Goal: Transaction & Acquisition: Purchase product/service

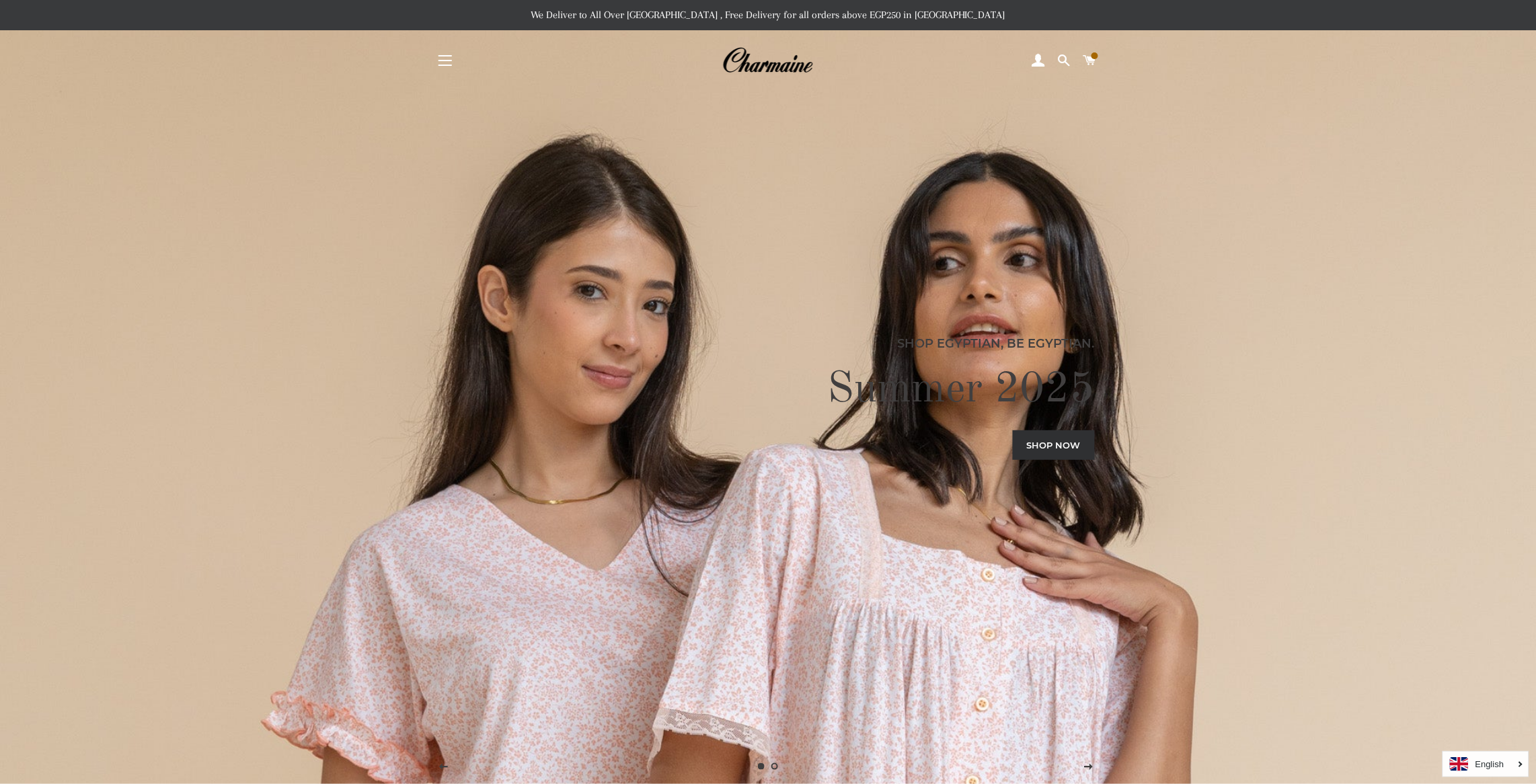
click at [663, 287] on div "Shop Egyptian, Be Egyptian. Summer 2025 Shop now" at bounding box center [769, 392] width 666 height 784
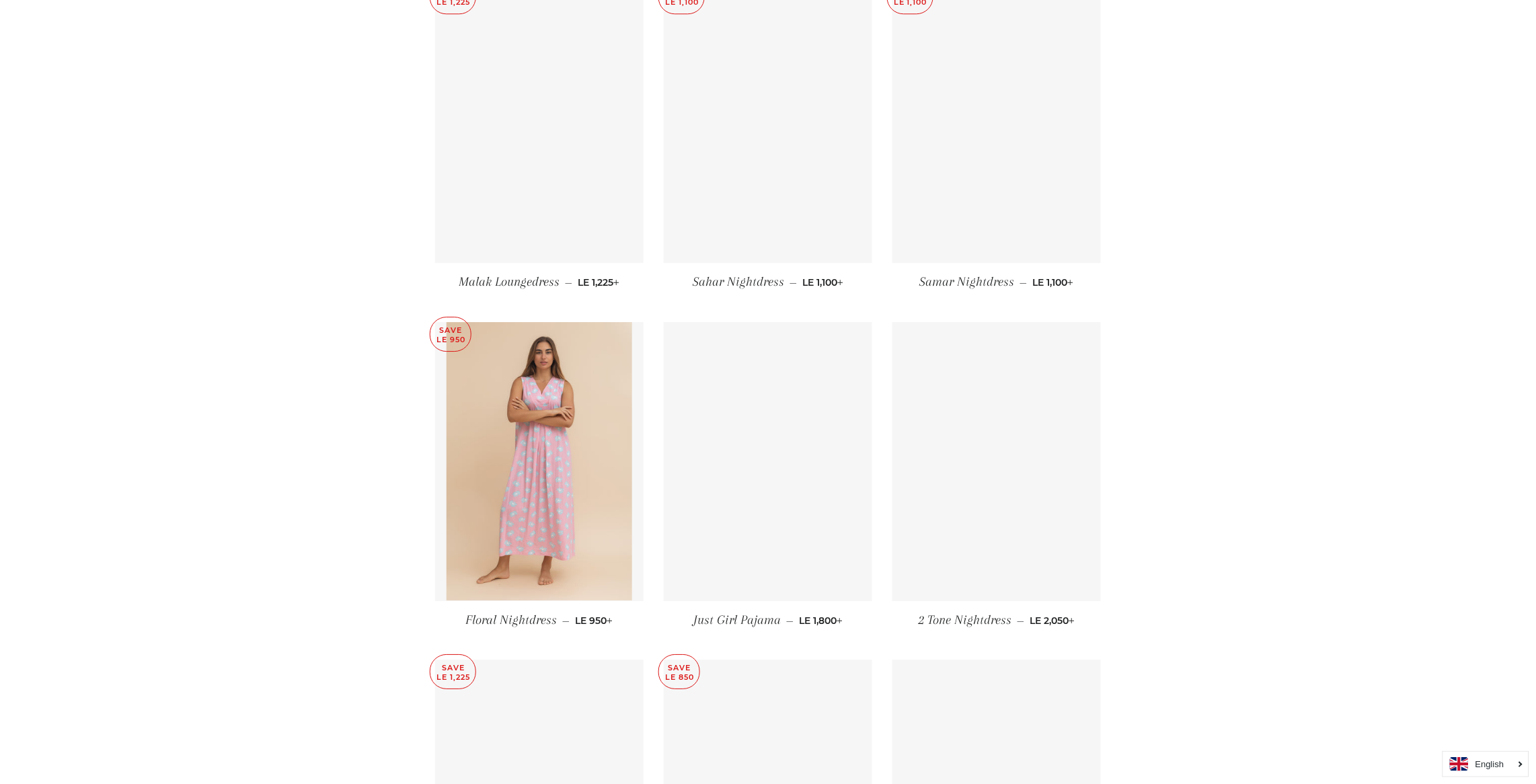
scroll to position [3347, 0]
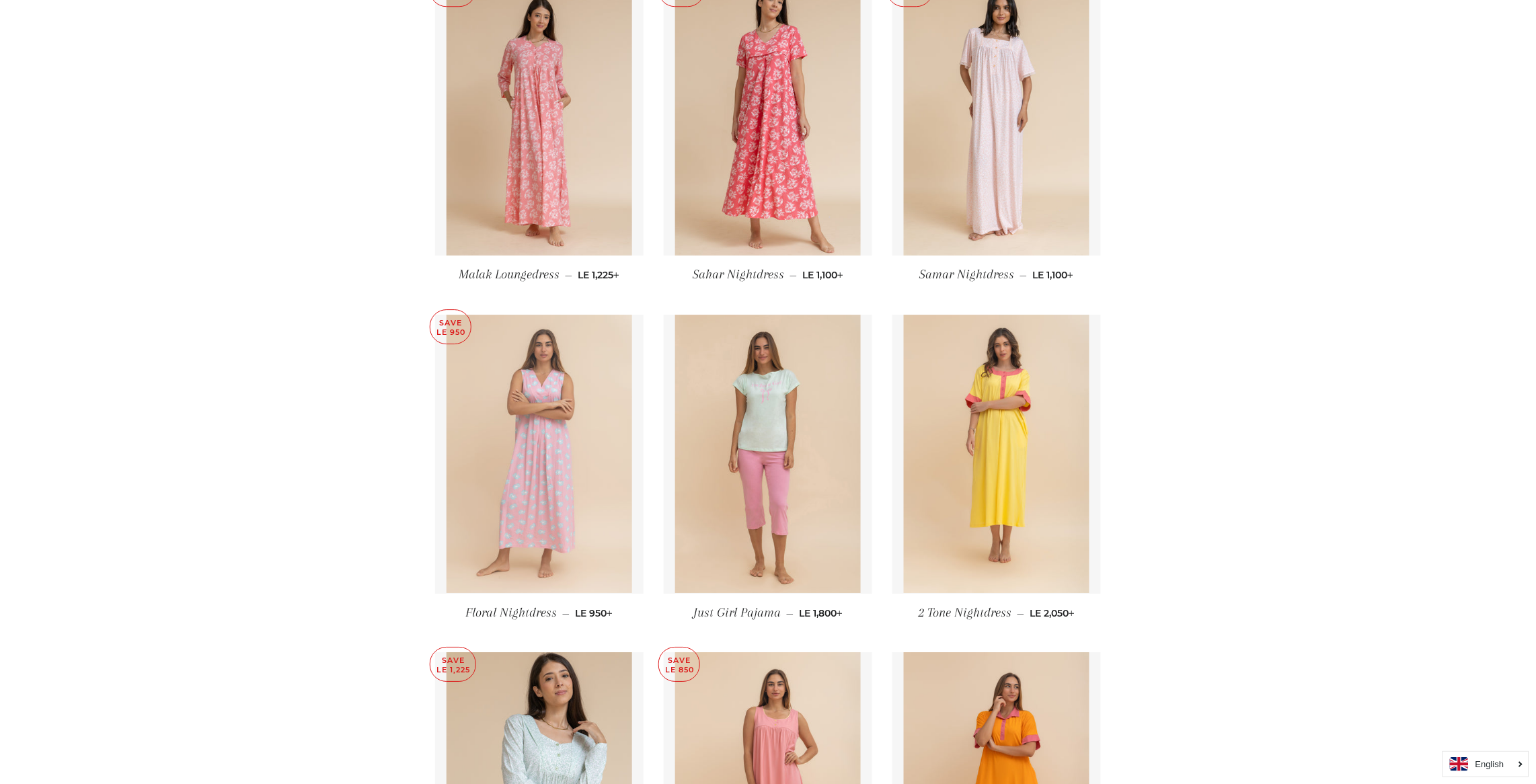
click at [542, 423] on img at bounding box center [540, 454] width 186 height 279
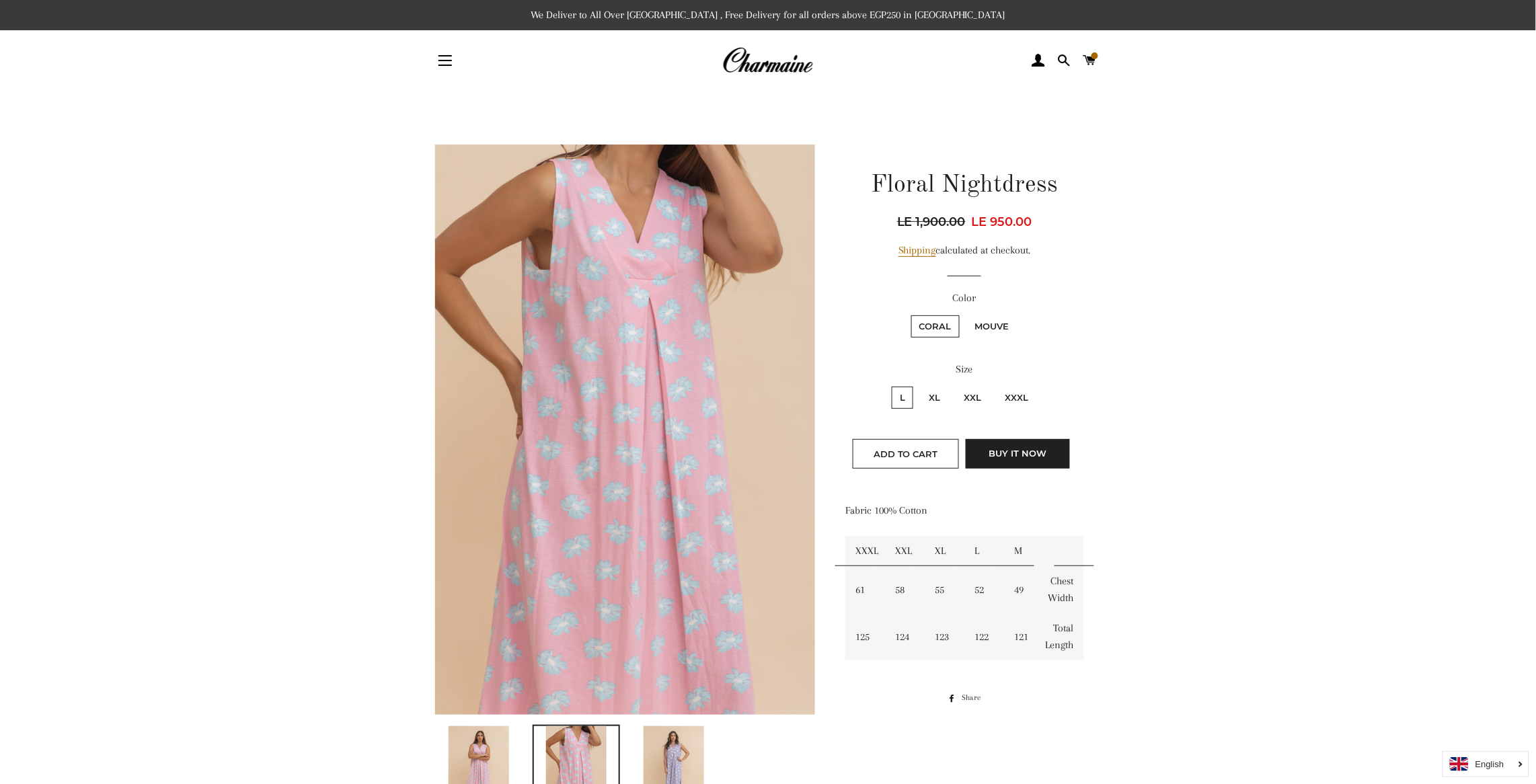
click at [929, 392] on label "XL" at bounding box center [935, 397] width 28 height 22
click at [920, 385] on input "XL" at bounding box center [919, 385] width 1 height 1
radio input "true"
click at [896, 395] on label "L" at bounding box center [903, 397] width 22 height 22
click at [890, 385] on input "L" at bounding box center [890, 385] width 1 height 1
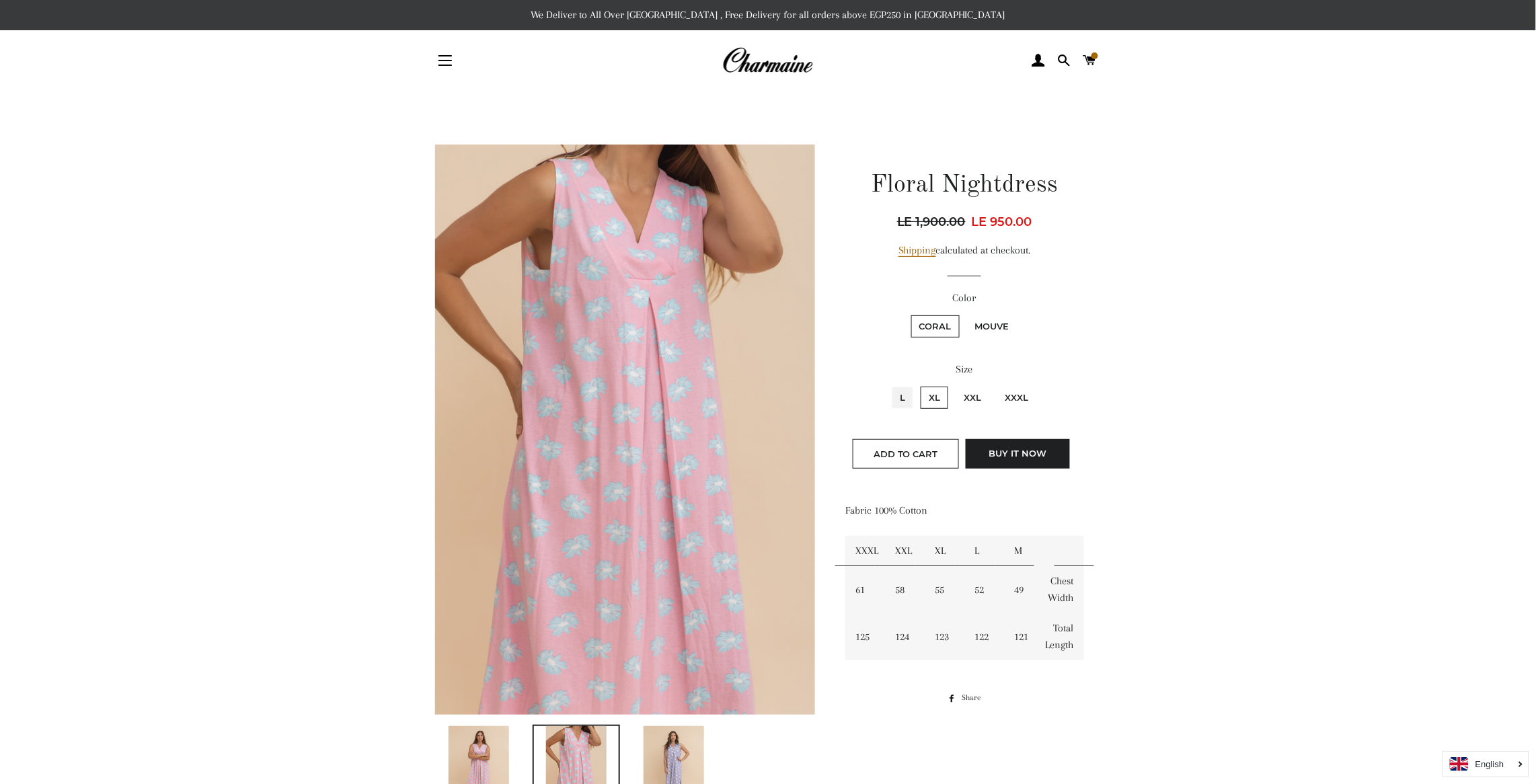
radio input "true"
click at [909, 447] on button "Add to Cart" at bounding box center [906, 454] width 106 height 30
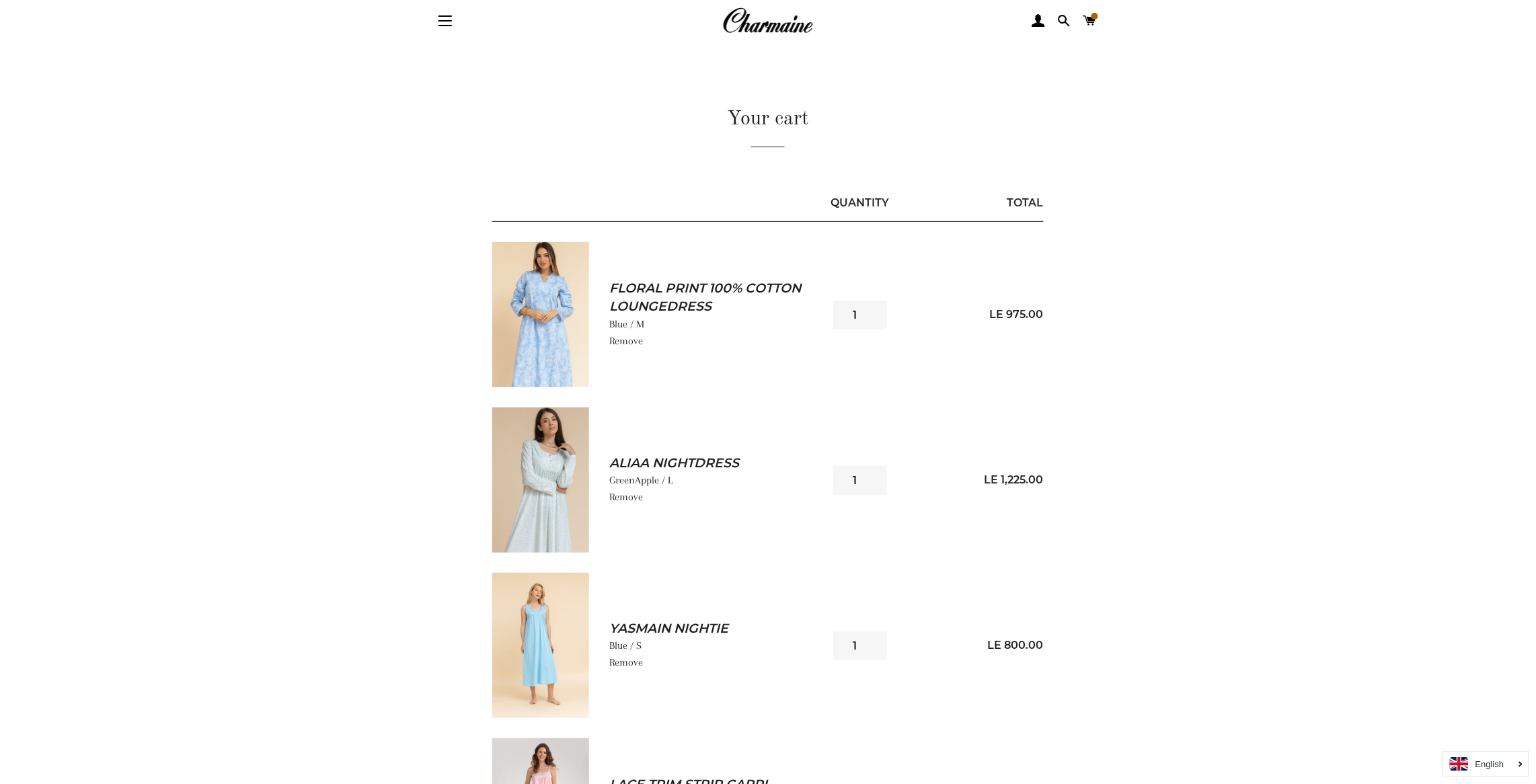
click at [546, 334] on img at bounding box center [540, 315] width 97 height 145
click at [630, 336] on link "Remove" at bounding box center [625, 341] width 33 height 12
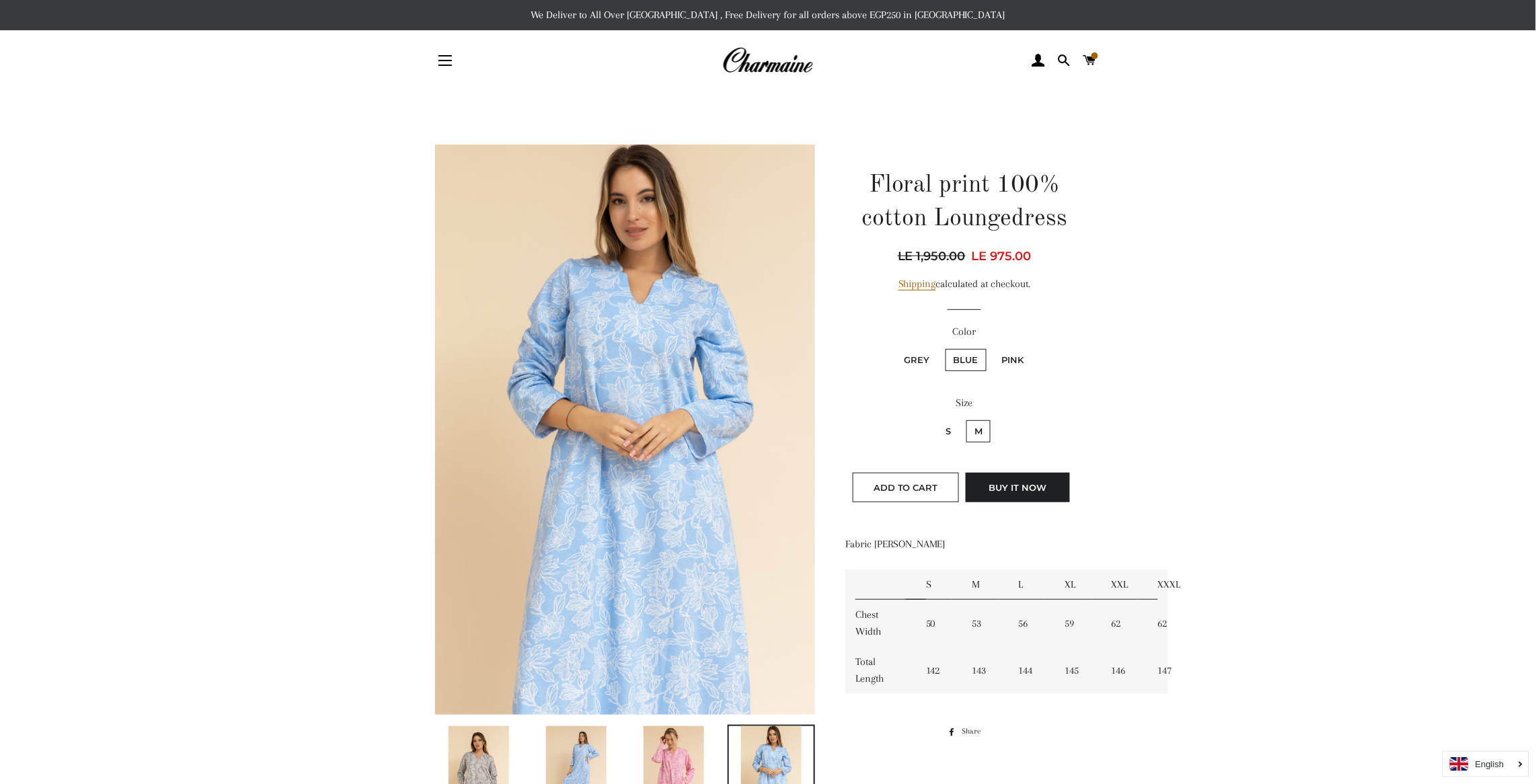
click at [1012, 361] on label "Pink" at bounding box center [1013, 360] width 38 height 22
click at [992, 348] on input "Pink" at bounding box center [992, 347] width 1 height 1
radio input "true"
click at [962, 354] on label "Blue" at bounding box center [966, 360] width 41 height 22
click at [944, 348] on input "Blue" at bounding box center [943, 347] width 1 height 1
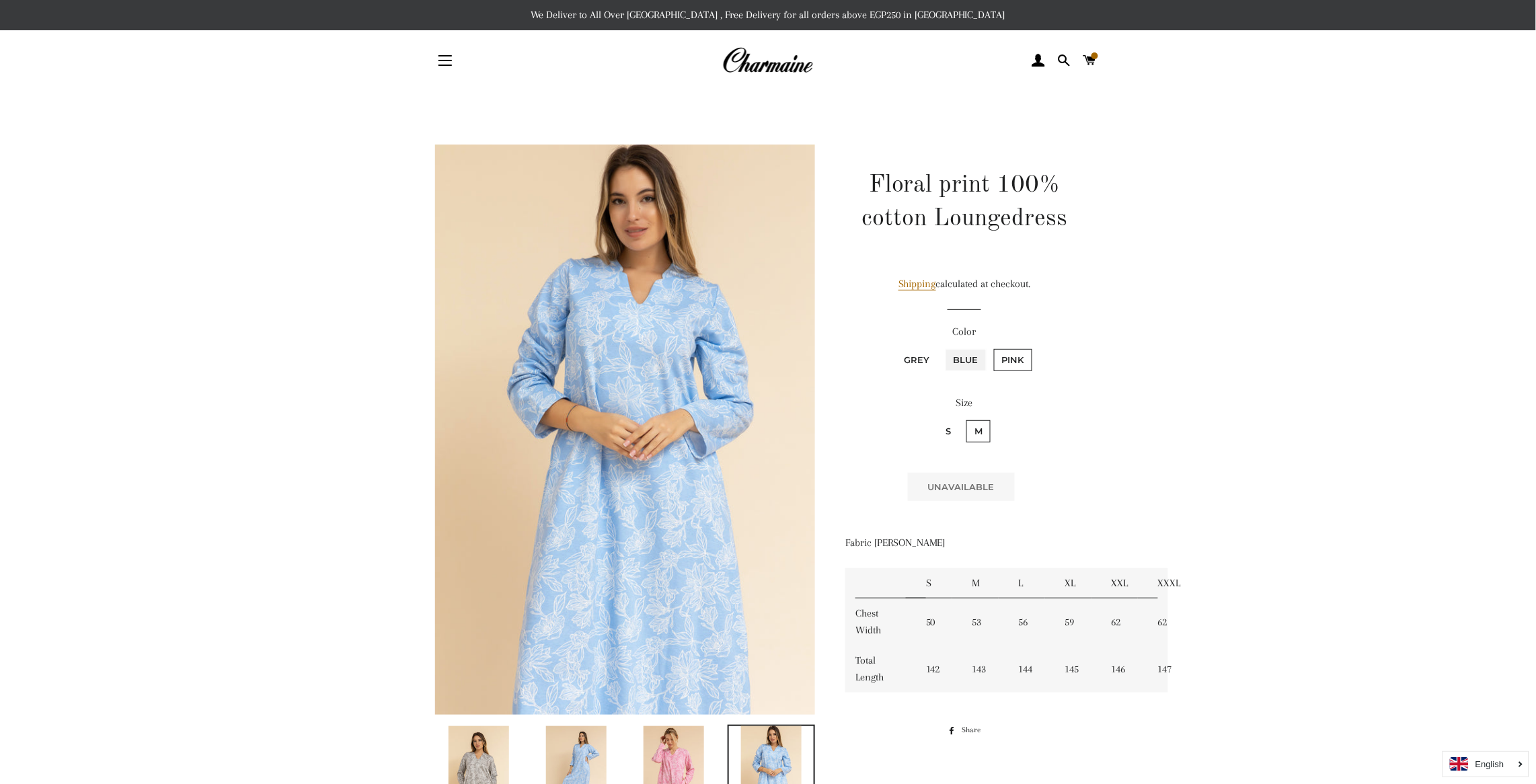
radio input "true"
click at [917, 355] on label "Grey" at bounding box center [917, 360] width 41 height 22
click at [895, 348] on input "Grey" at bounding box center [894, 347] width 1 height 1
radio input "true"
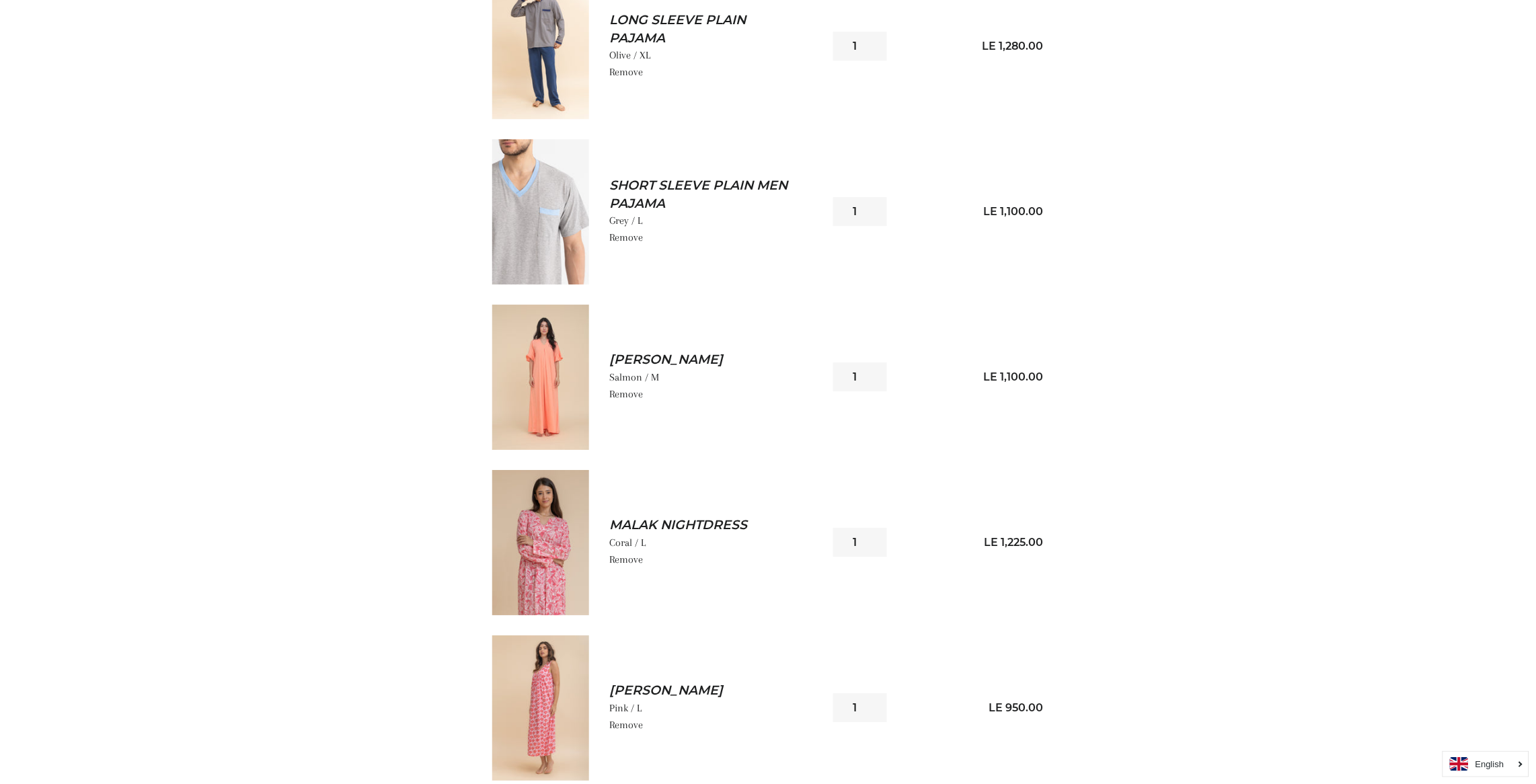
scroll to position [1425, 0]
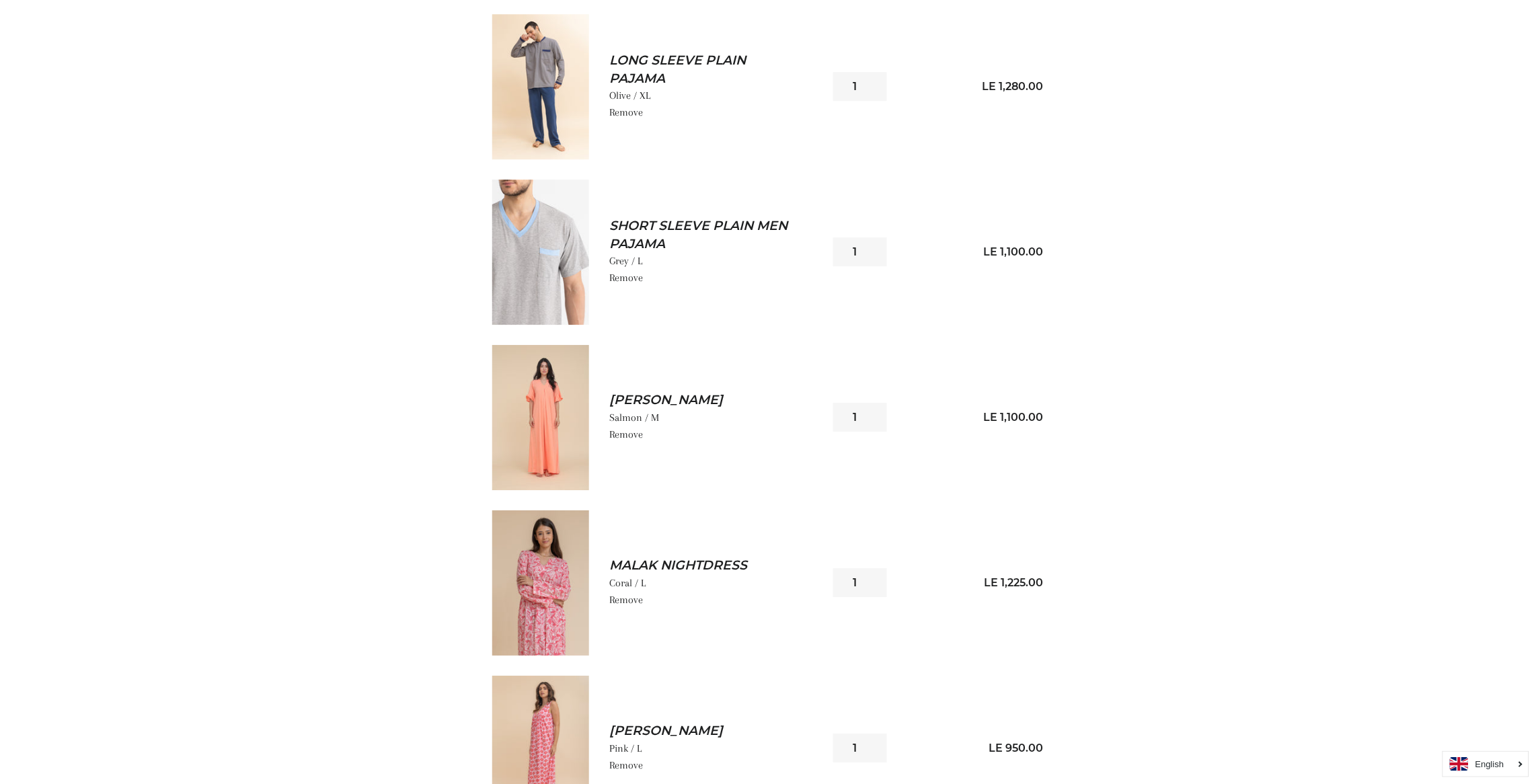
click at [546, 598] on img at bounding box center [540, 583] width 97 height 145
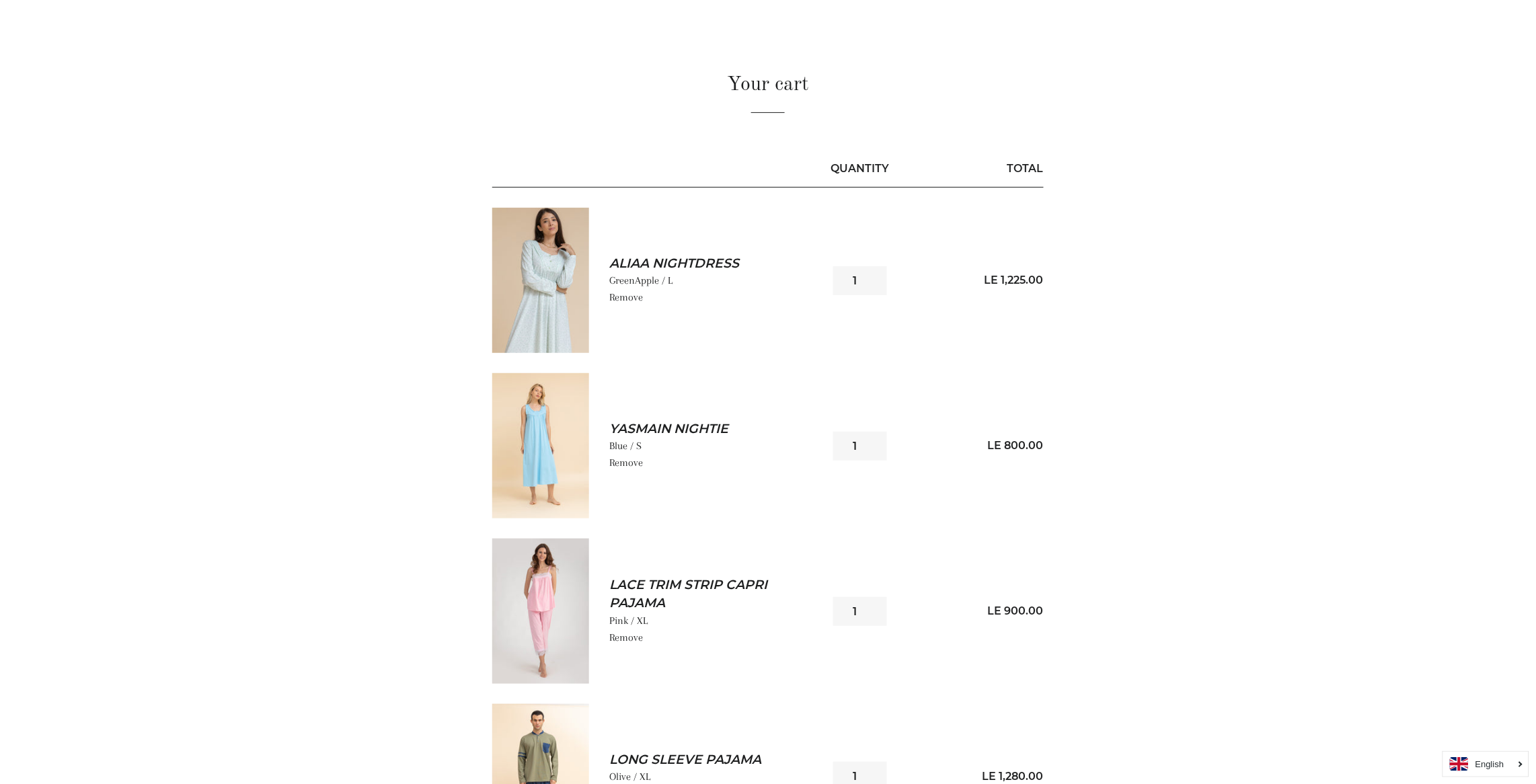
scroll to position [120, 0]
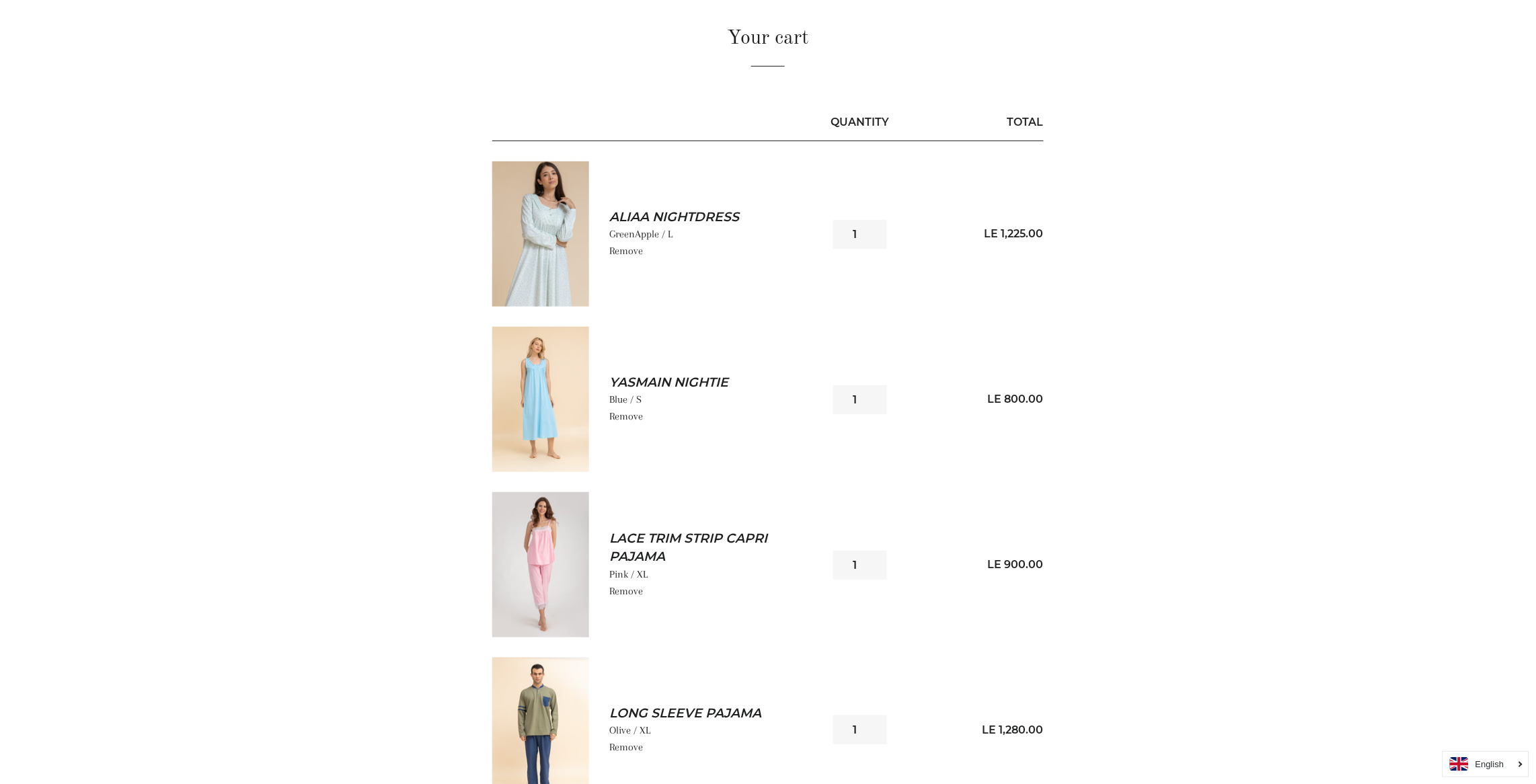
click at [540, 393] on img at bounding box center [540, 399] width 97 height 145
click at [542, 241] on img at bounding box center [540, 234] width 97 height 145
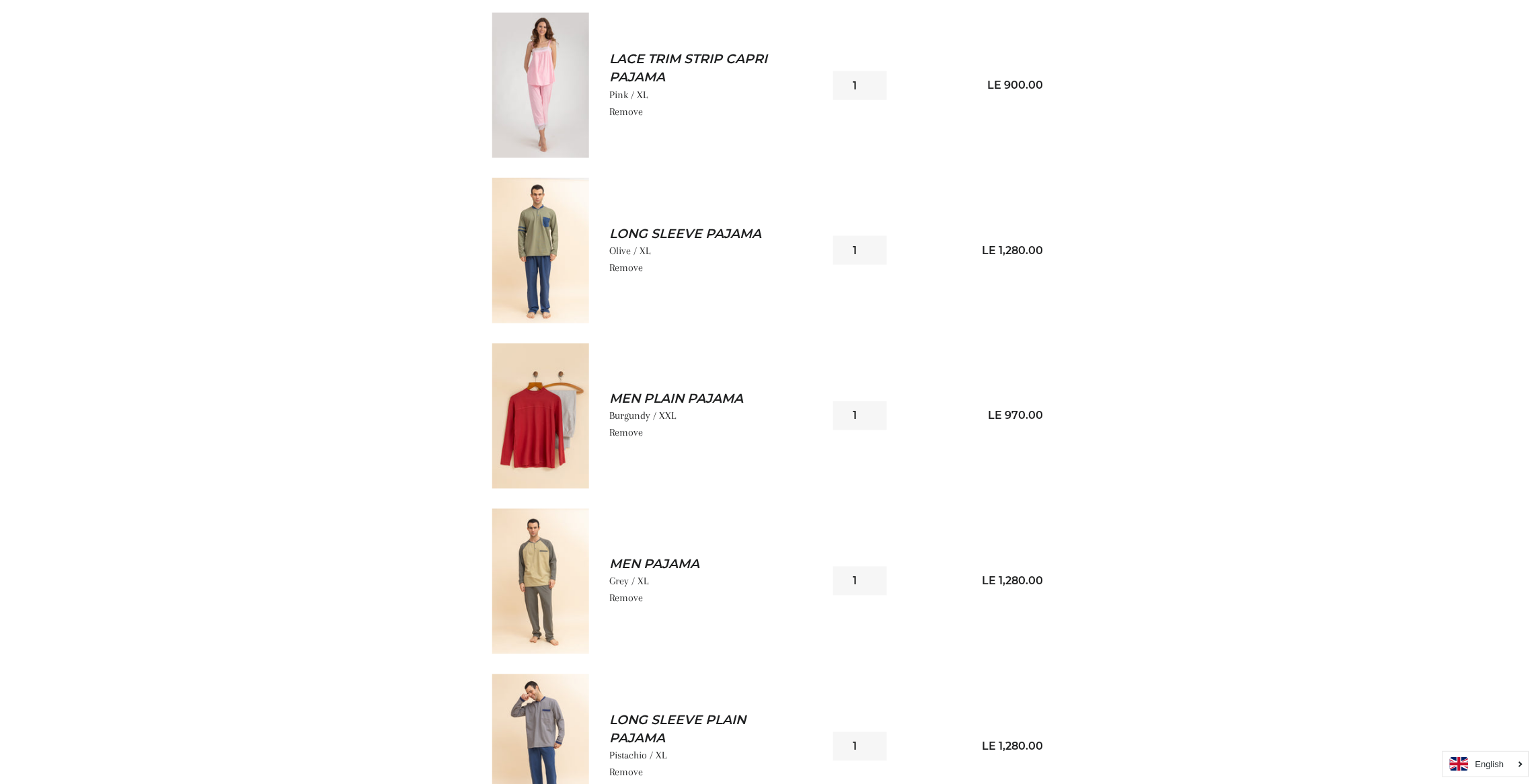
scroll to position [564, 0]
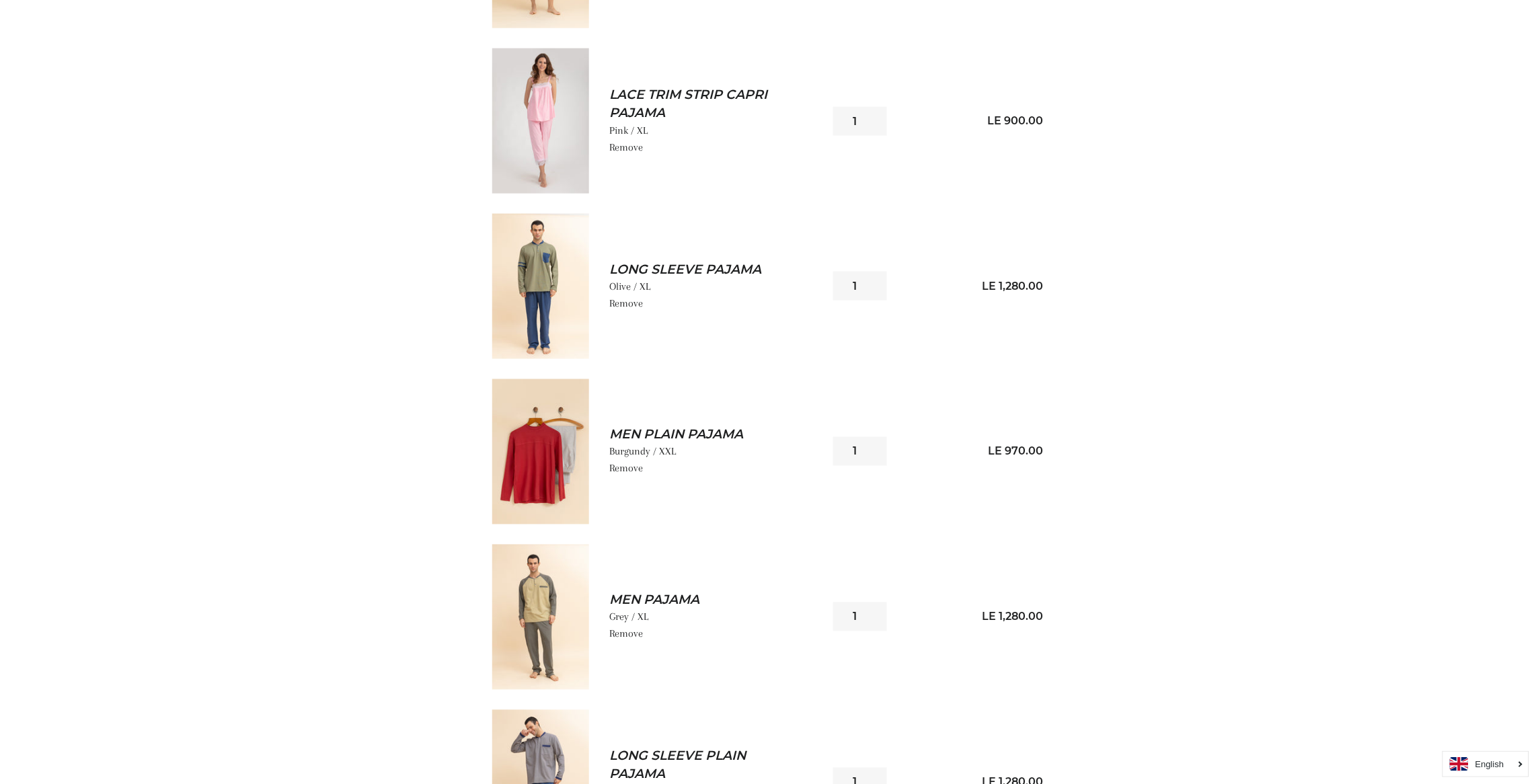
click at [551, 451] on img at bounding box center [540, 452] width 97 height 145
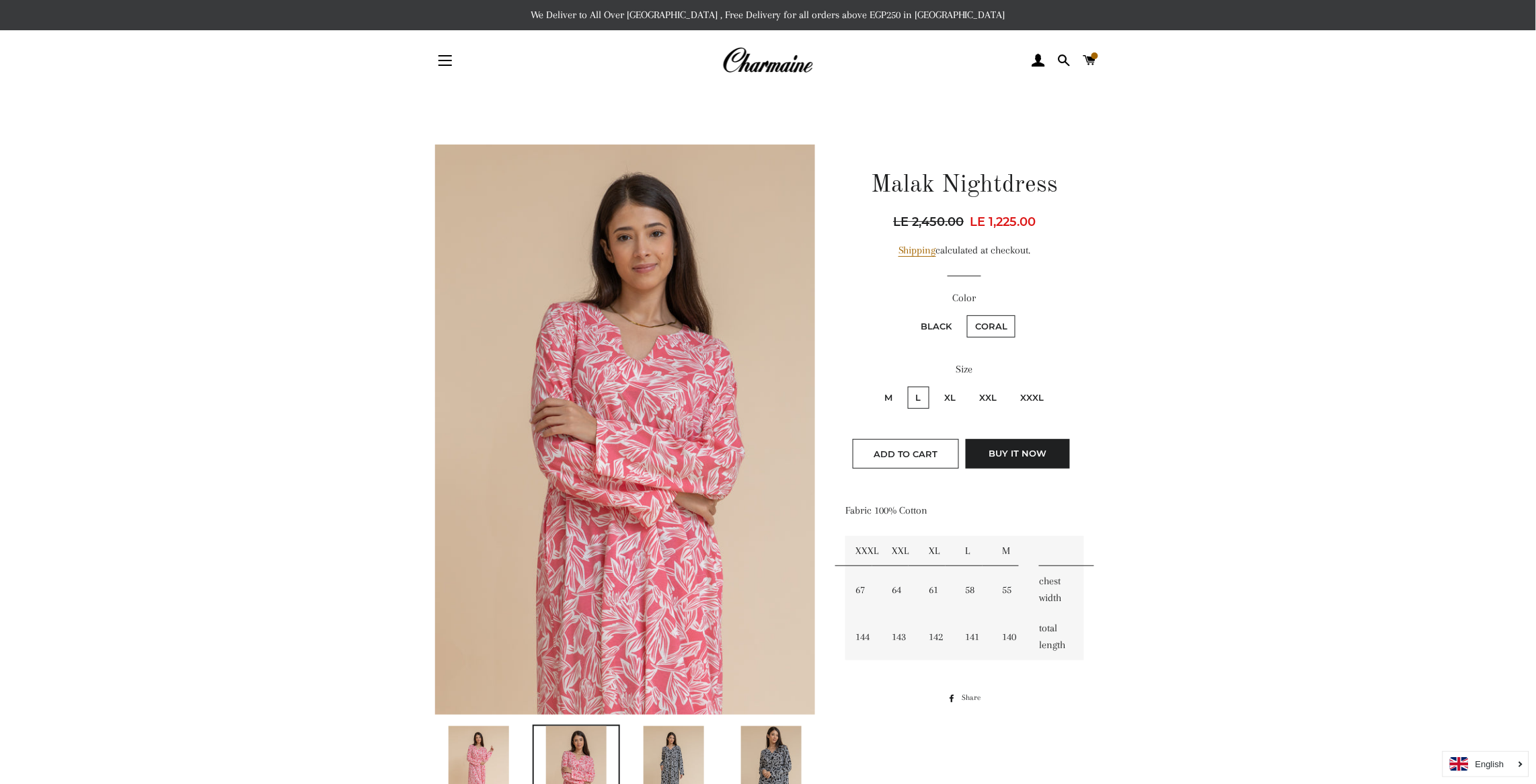
click at [949, 388] on label "XL" at bounding box center [950, 397] width 28 height 22
click at [935, 385] on input "XL" at bounding box center [935, 385] width 1 height 1
radio input "true"
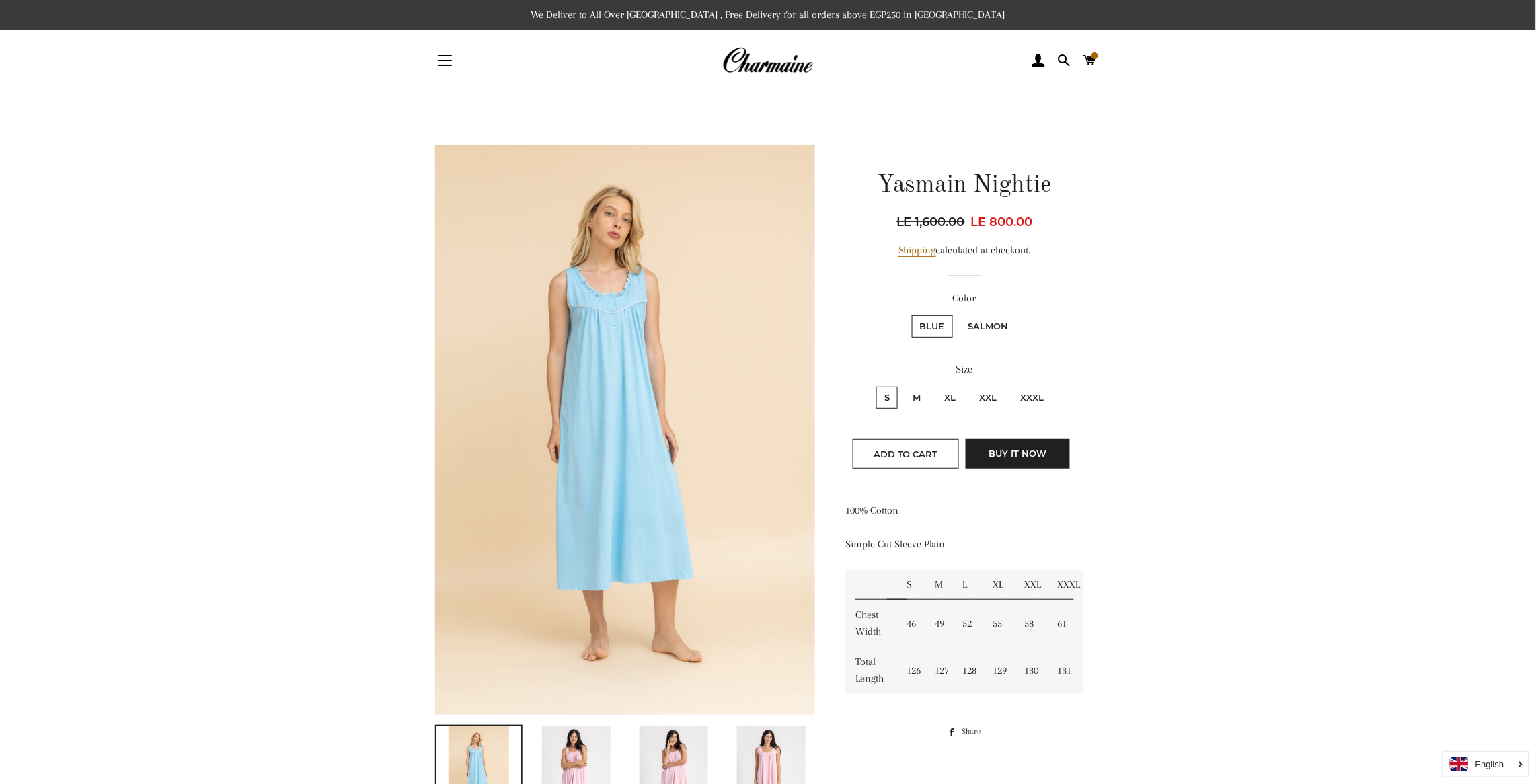
click at [999, 316] on label "Salmon" at bounding box center [988, 326] width 56 height 22
click at [959, 314] on input "Salmon" at bounding box center [958, 313] width 1 height 1
radio input "true"
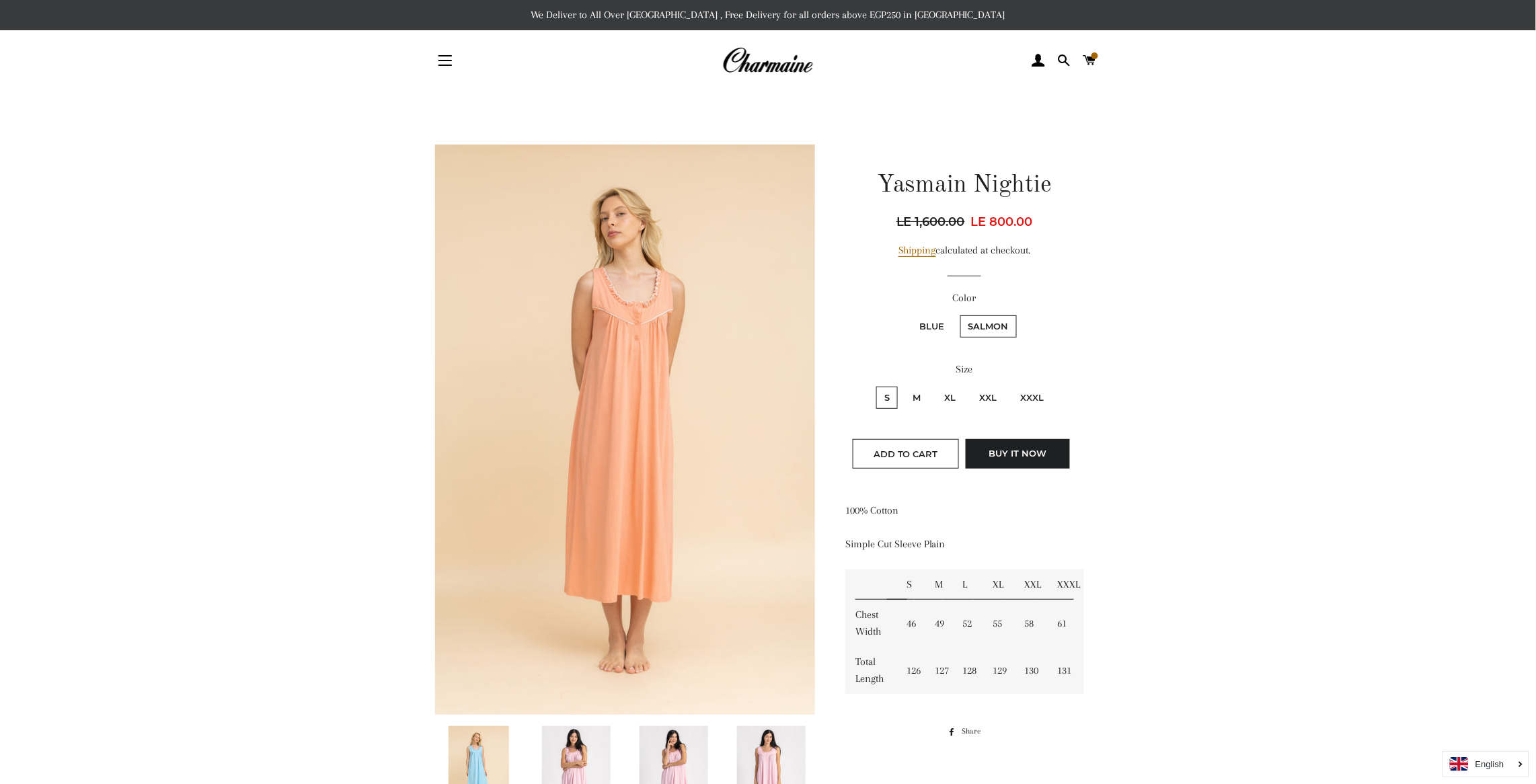
click at [917, 389] on label "M" at bounding box center [918, 397] width 24 height 22
click at [904, 385] on input "M" at bounding box center [903, 385] width 1 height 1
radio input "true"
click at [947, 393] on label "XL" at bounding box center [950, 397] width 28 height 22
click at [935, 385] on input "XL" at bounding box center [935, 385] width 1 height 1
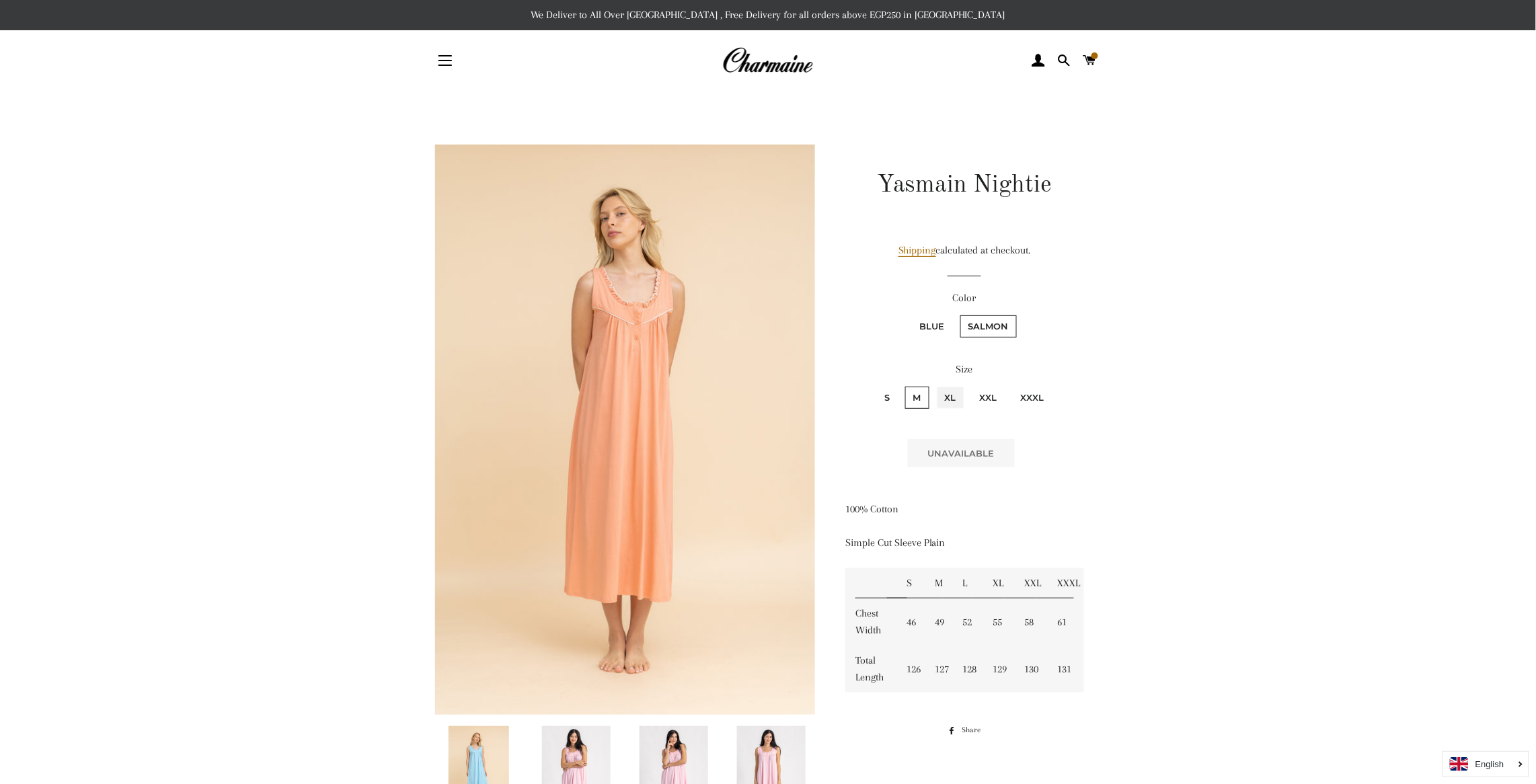
radio input "true"
click at [982, 381] on div "Size S M XL XXL XXXL" at bounding box center [964, 392] width 239 height 63
click at [988, 385] on fieldset "S M XL XXL XXXL" at bounding box center [964, 404] width 236 height 39
click at [987, 397] on label "XXL" at bounding box center [988, 397] width 33 height 22
click at [971, 385] on input "XXL" at bounding box center [970, 385] width 1 height 1
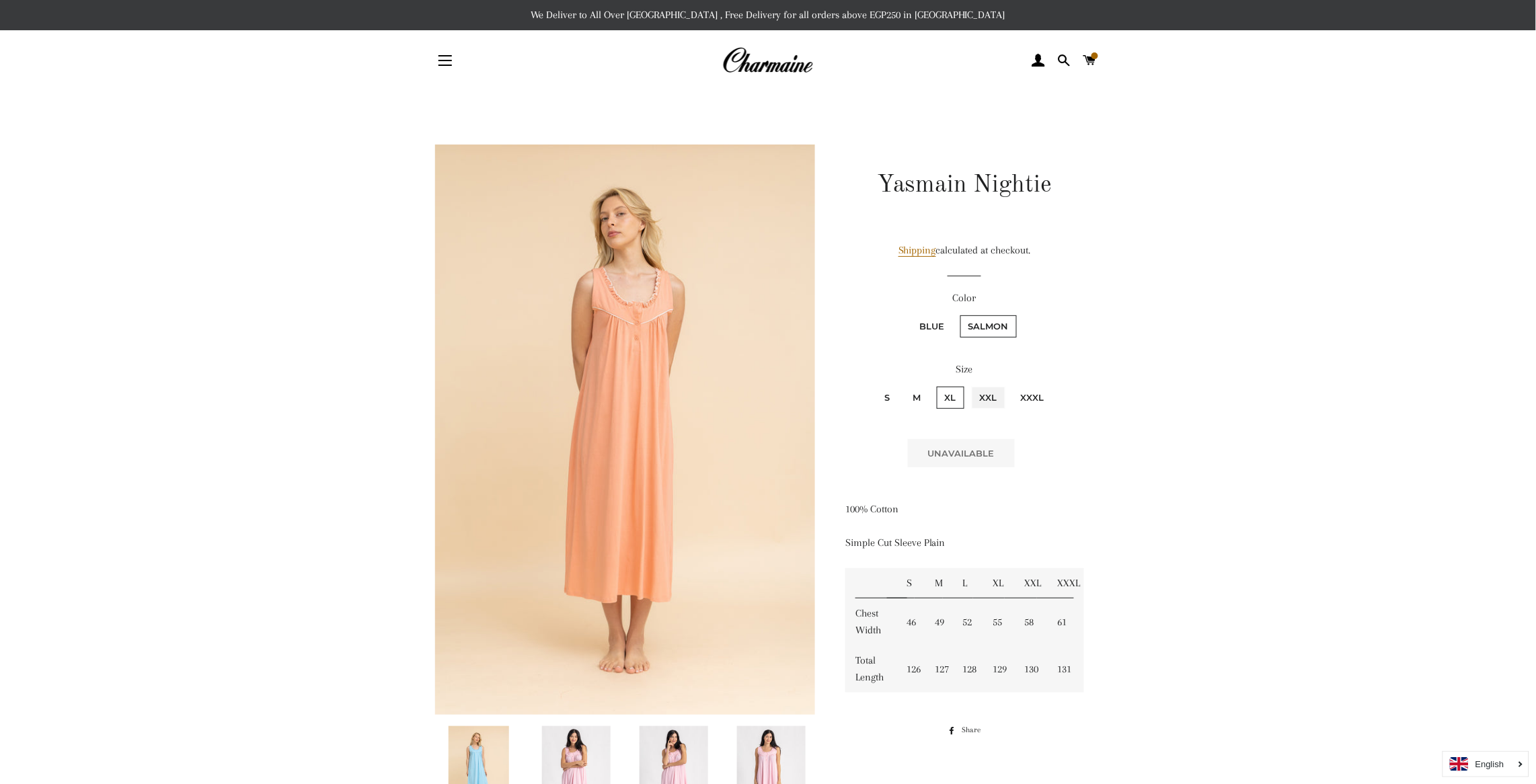
radio input "true"
click at [1022, 388] on label "XXXL" at bounding box center [1032, 397] width 39 height 22
click at [1011, 385] on input "XXXL" at bounding box center [1011, 385] width 1 height 1
radio input "true"
click at [950, 392] on label "XL" at bounding box center [950, 397] width 28 height 22
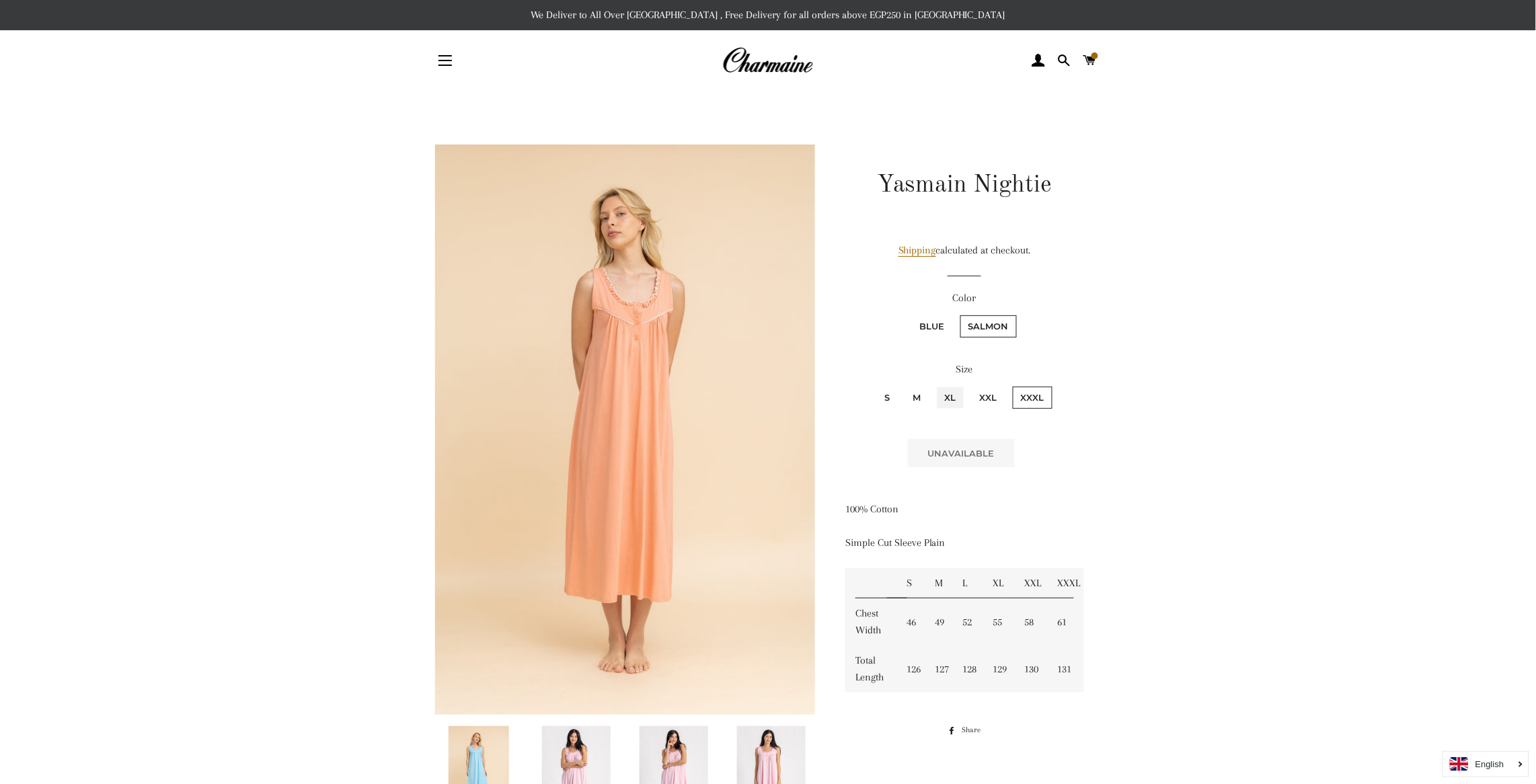
click at [935, 385] on input "XL" at bounding box center [935, 385] width 1 height 1
radio input "true"
click at [915, 393] on label "M" at bounding box center [918, 397] width 24 height 22
click at [904, 385] on input "M" at bounding box center [903, 385] width 1 height 1
radio input "true"
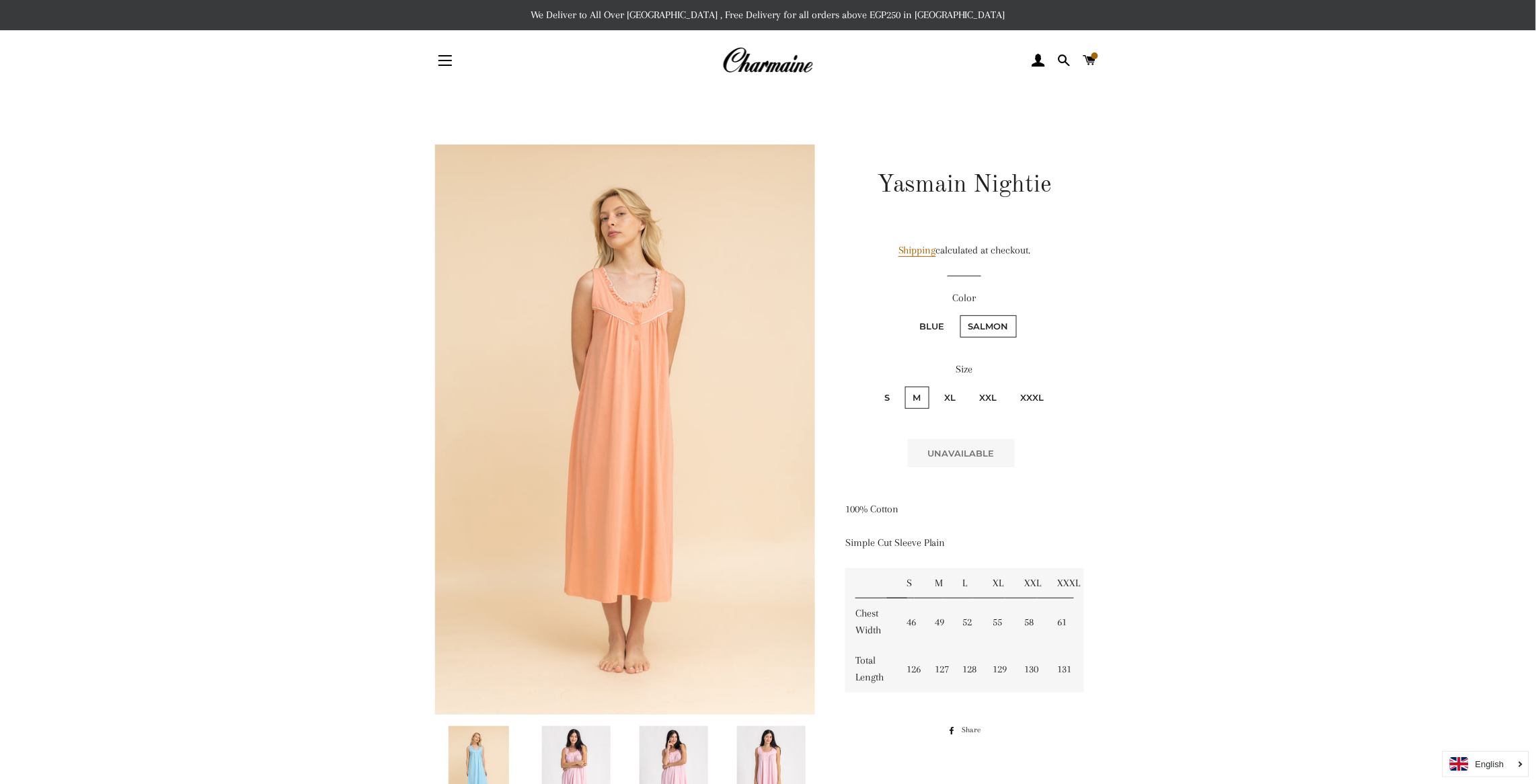
click at [929, 318] on label "Blue" at bounding box center [932, 326] width 41 height 22
click at [911, 314] on input "Blue" at bounding box center [910, 313] width 1 height 1
radio input "true"
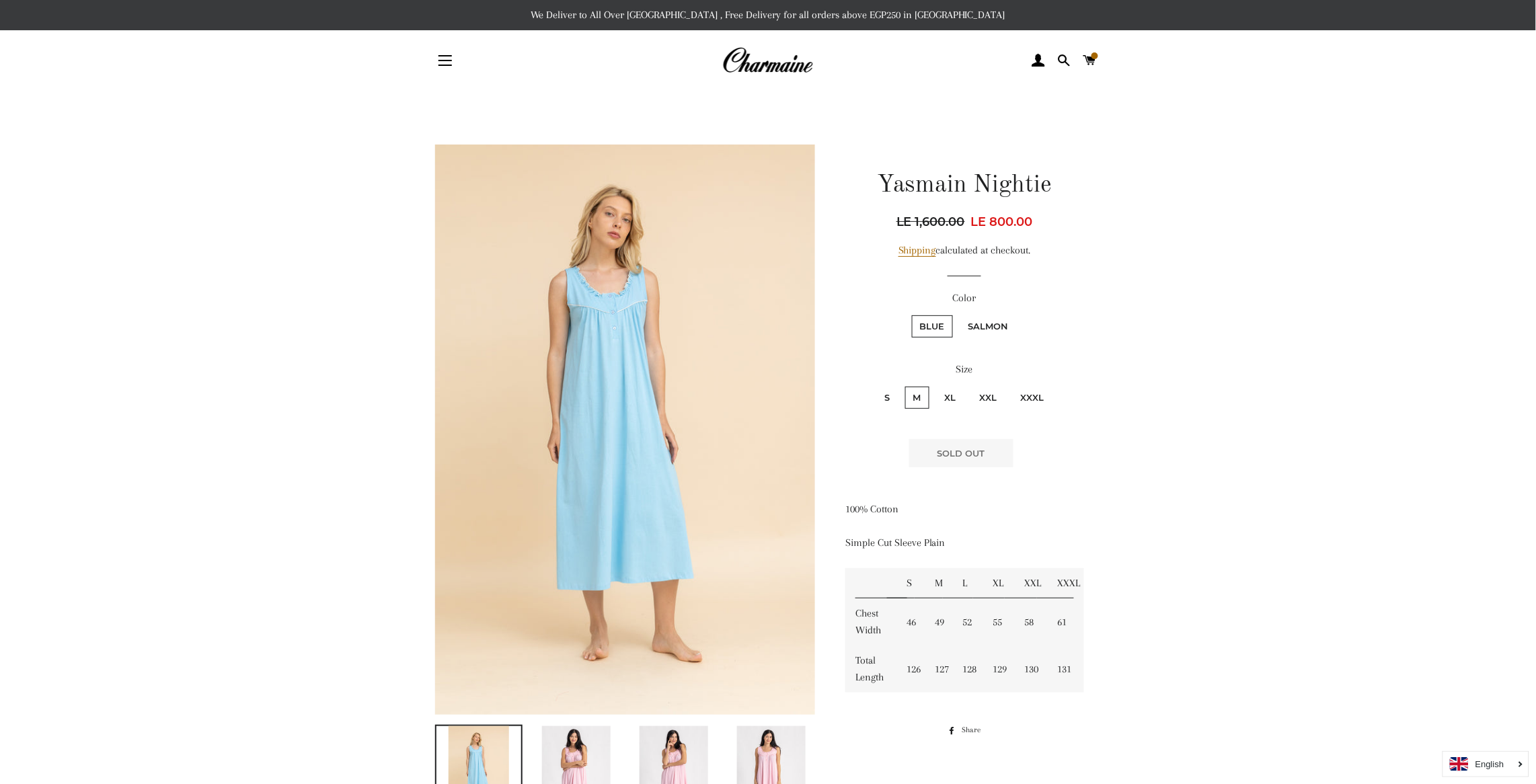
click at [947, 393] on label "XL" at bounding box center [950, 397] width 28 height 22
click at [935, 385] on input "XL" at bounding box center [935, 385] width 1 height 1
radio input "true"
click at [884, 390] on label "S" at bounding box center [887, 397] width 22 height 22
click at [875, 385] on input "S" at bounding box center [874, 385] width 1 height 1
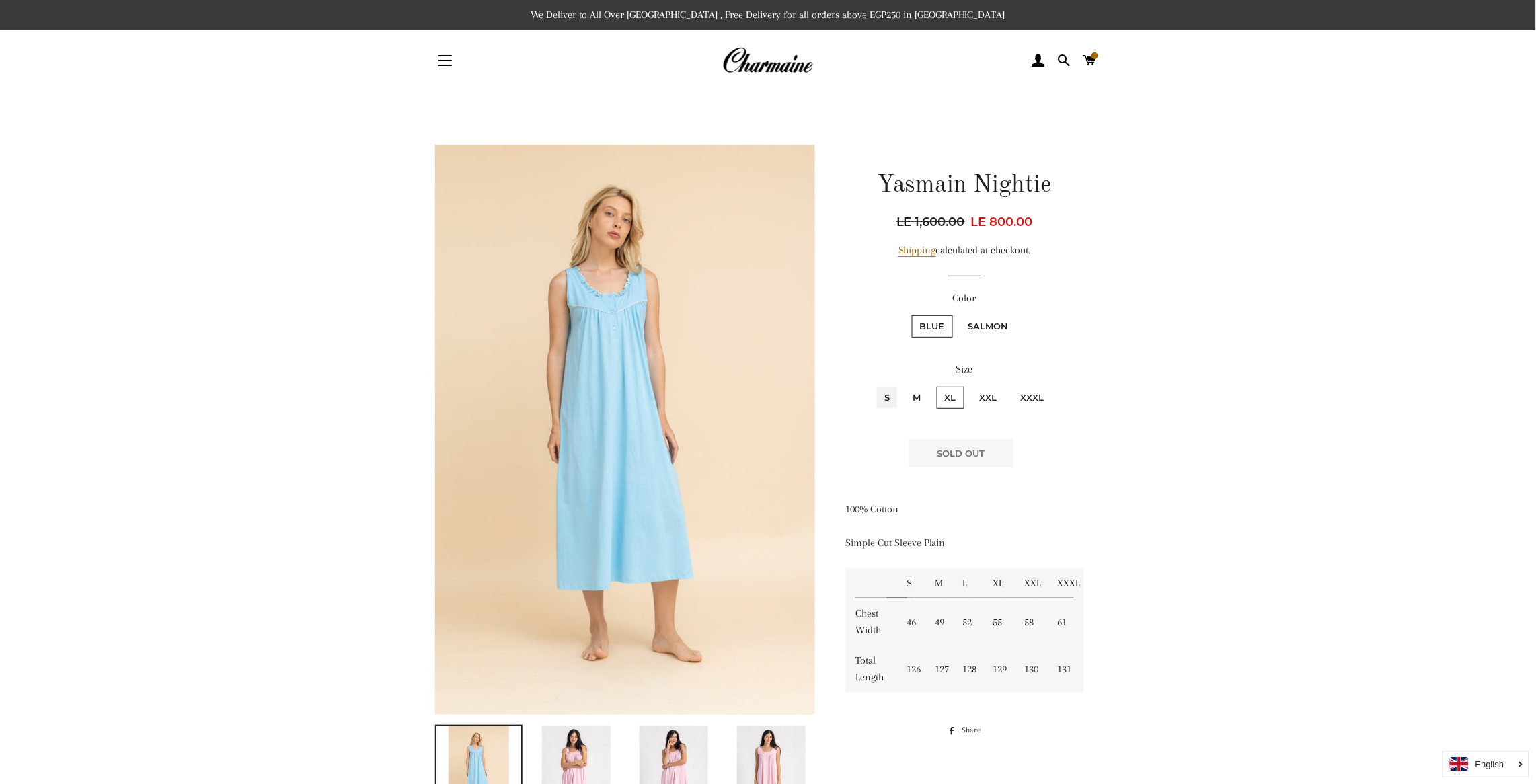
radio input "true"
click at [903, 385] on input "M" at bounding box center [903, 385] width 1 height 1
radio input "true"
click at [935, 385] on input "XL" at bounding box center [935, 385] width 1 height 1
radio input "true"
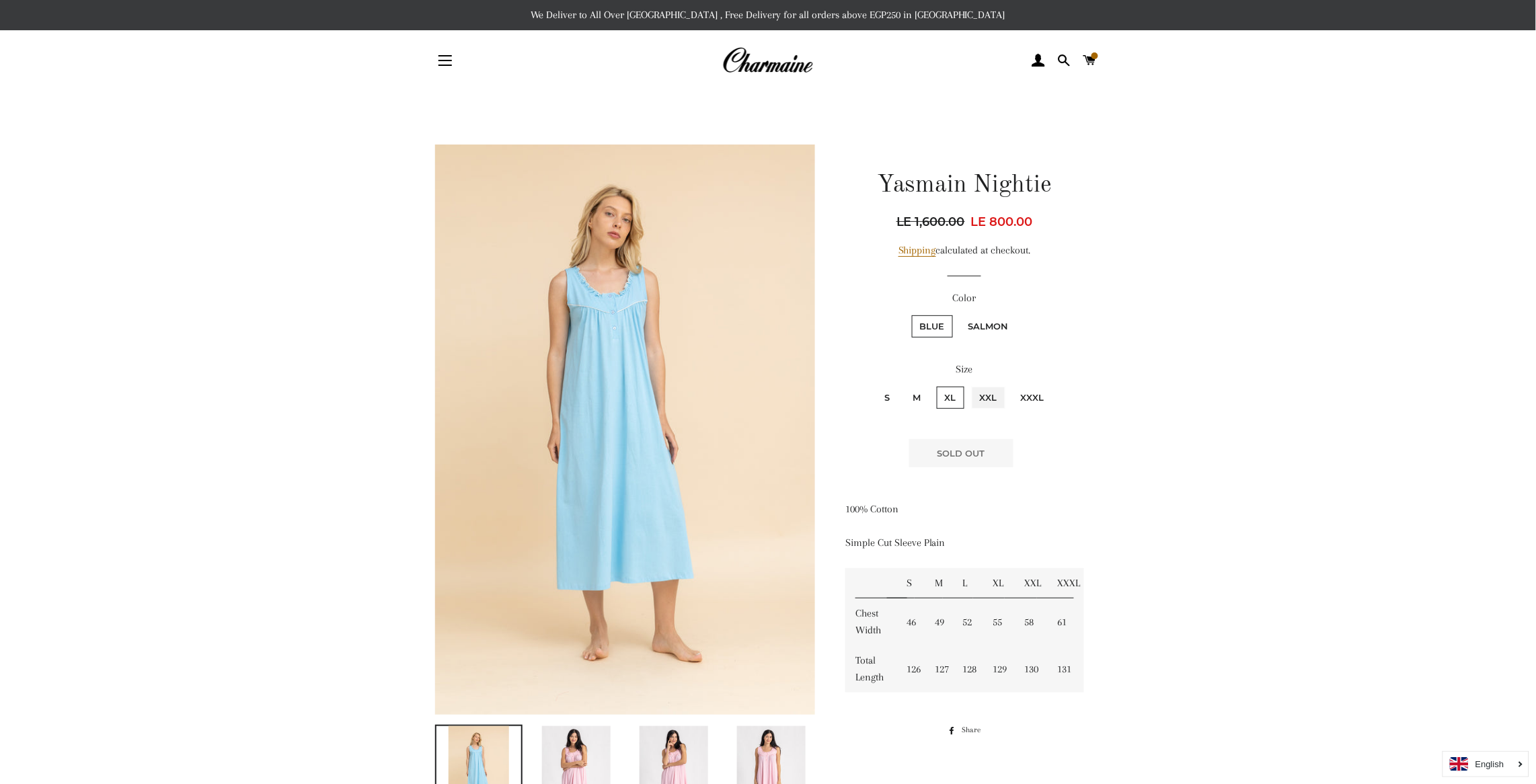
click at [970, 385] on input "XXL" at bounding box center [970, 385] width 1 height 1
radio input "true"
click at [1011, 385] on input "XXXL" at bounding box center [1011, 385] width 1 height 1
radio input "true"
click at [970, 385] on input "XXL" at bounding box center [970, 385] width 1 height 1
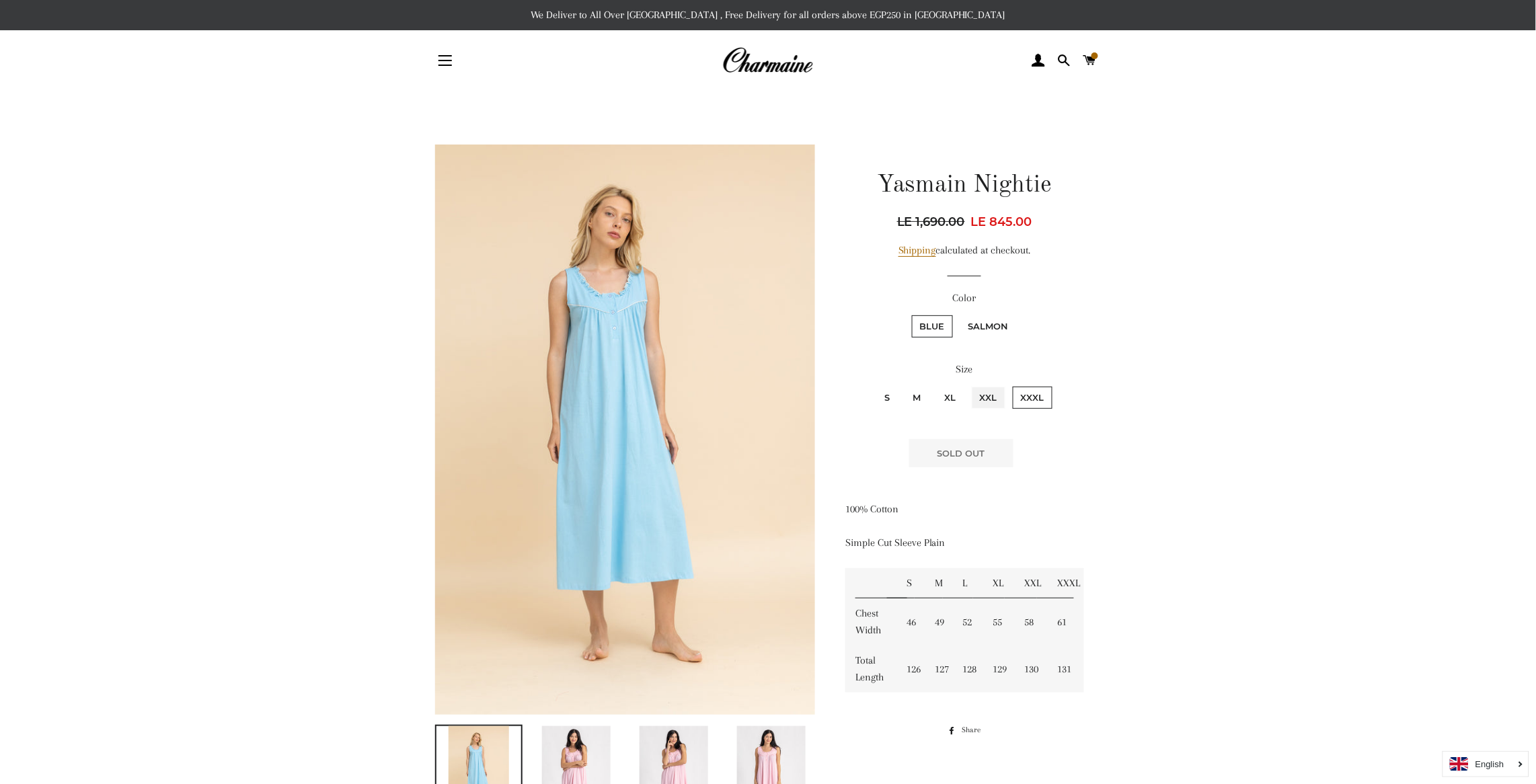
radio input "true"
click at [935, 385] on input "XL" at bounding box center [935, 385] width 1 height 1
radio input "true"
click at [970, 385] on input "XXL" at bounding box center [970, 385] width 1 height 1
radio input "true"
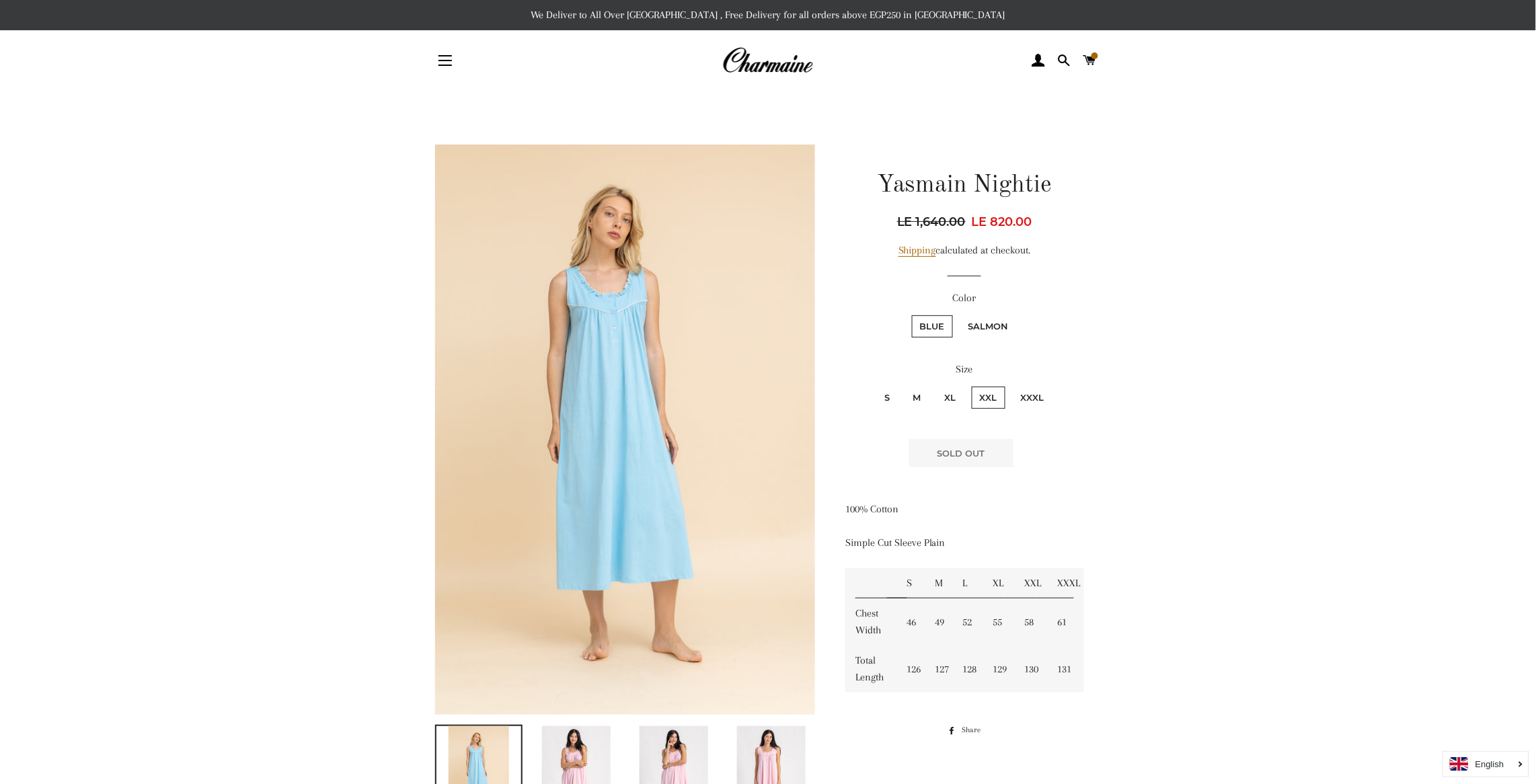
click at [1011, 385] on input "XXXL" at bounding box center [1011, 385] width 1 height 1
radio input "true"
click at [874, 385] on input "S" at bounding box center [874, 385] width 1 height 1
radio input "true"
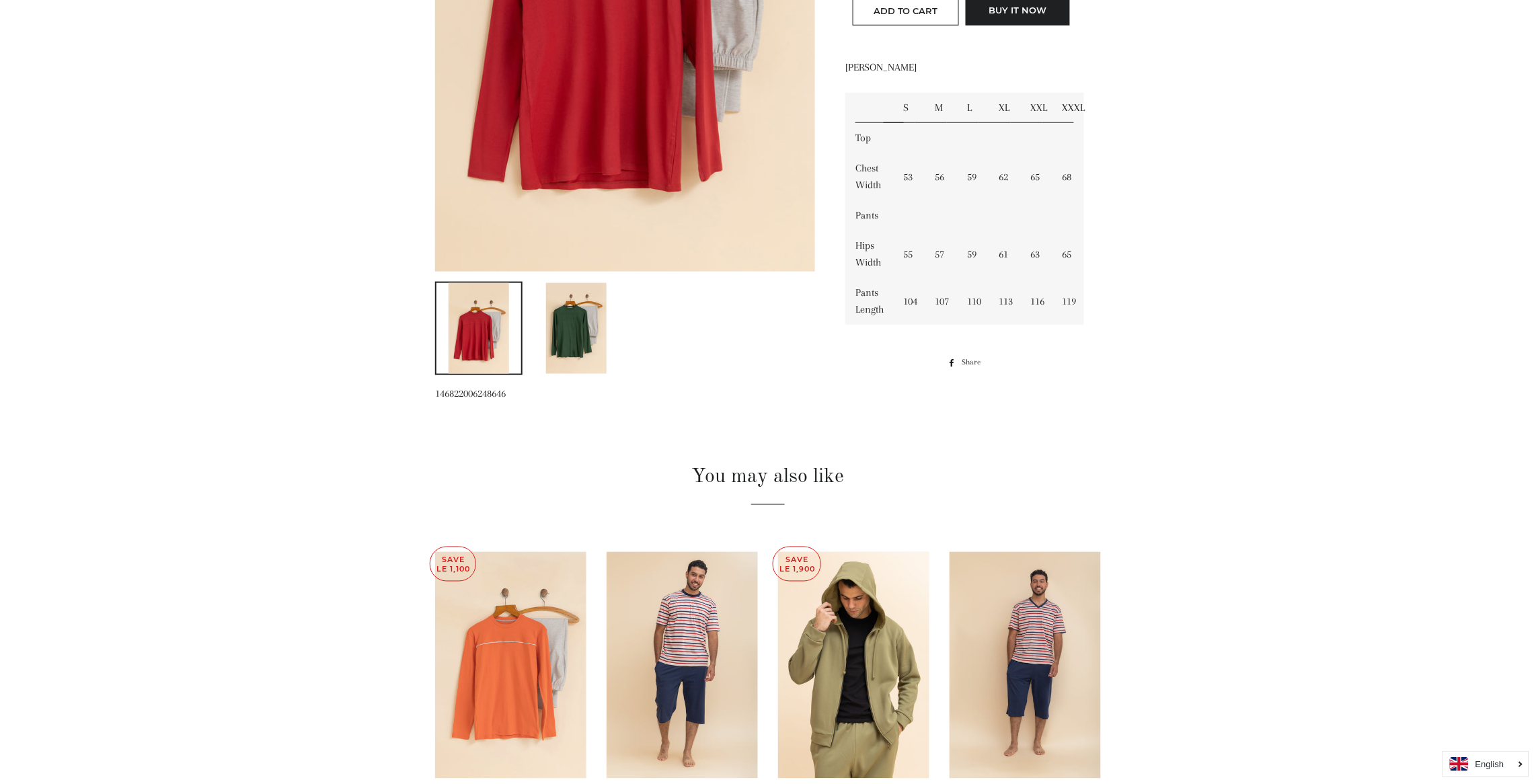
scroll to position [483, 0]
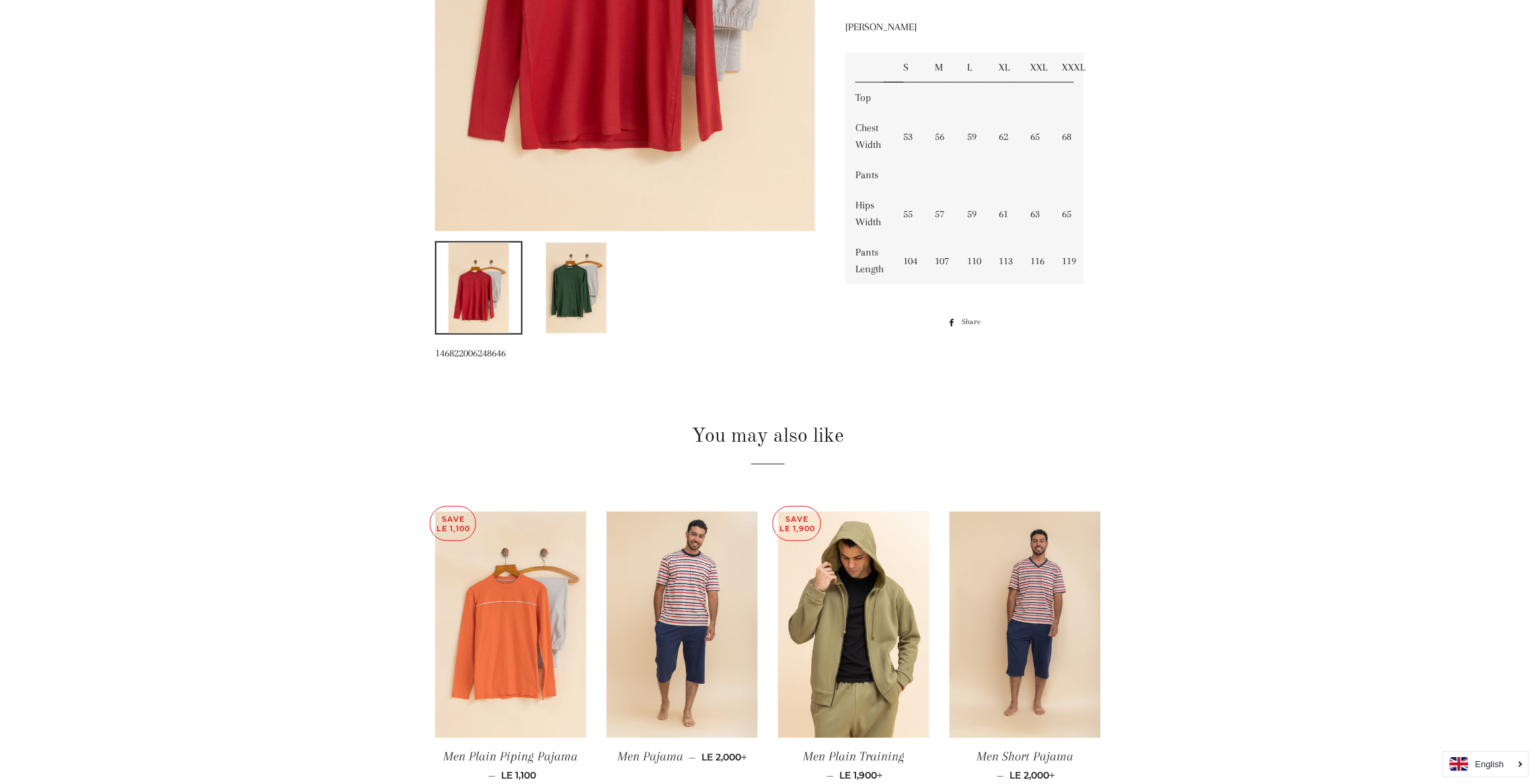
click at [495, 575] on img at bounding box center [510, 625] width 152 height 227
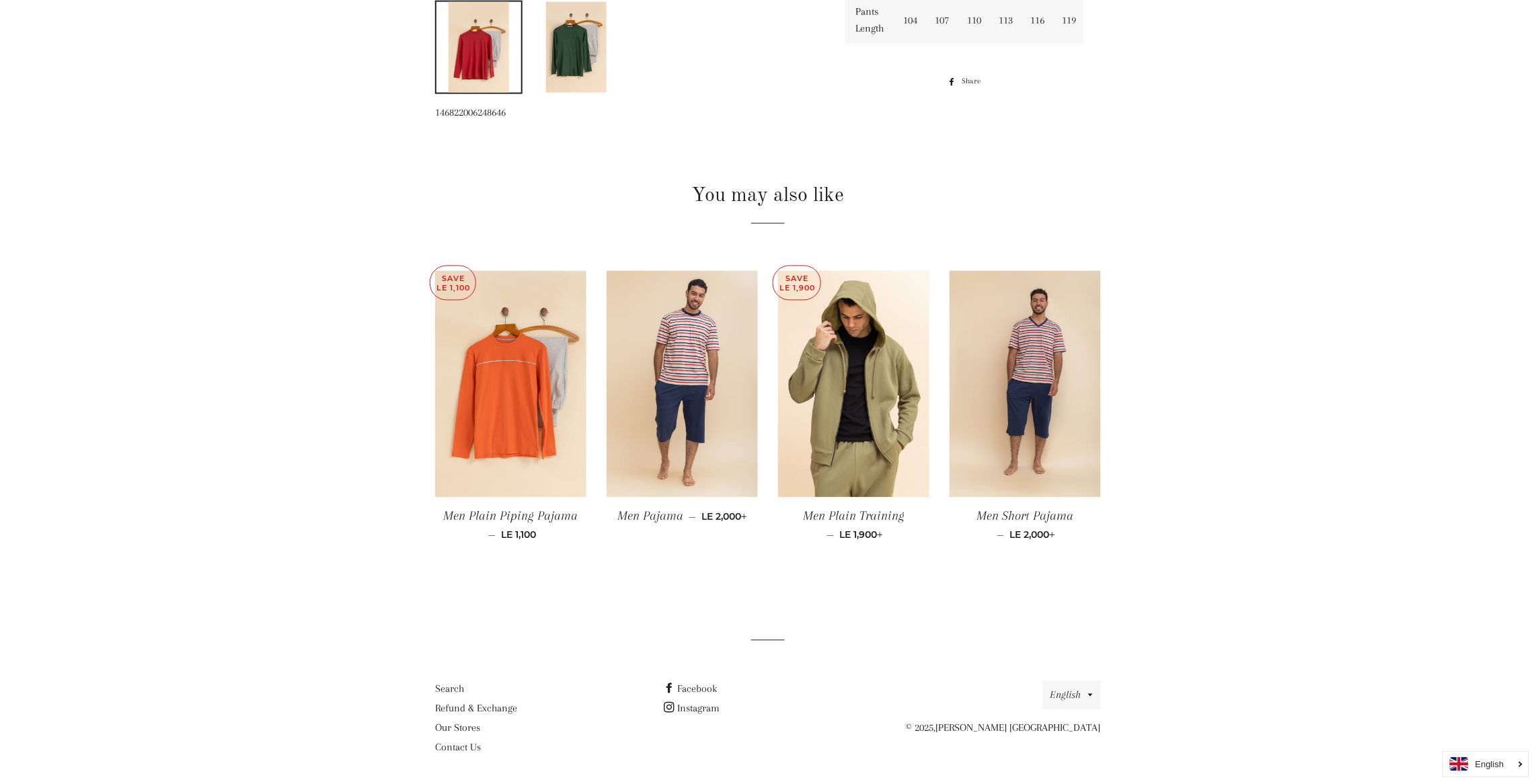
scroll to position [726, 0]
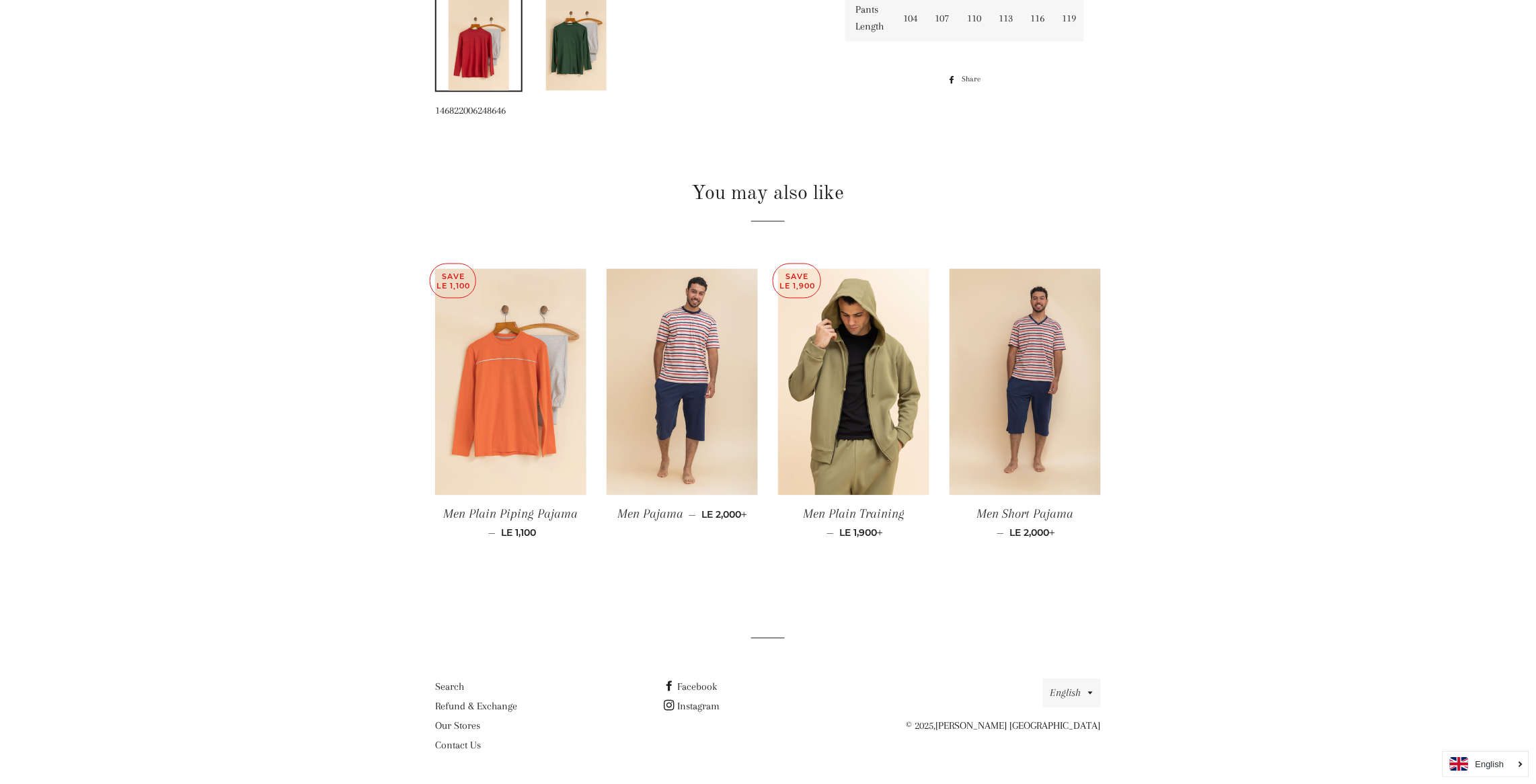
click at [519, 410] on img at bounding box center [510, 382] width 152 height 227
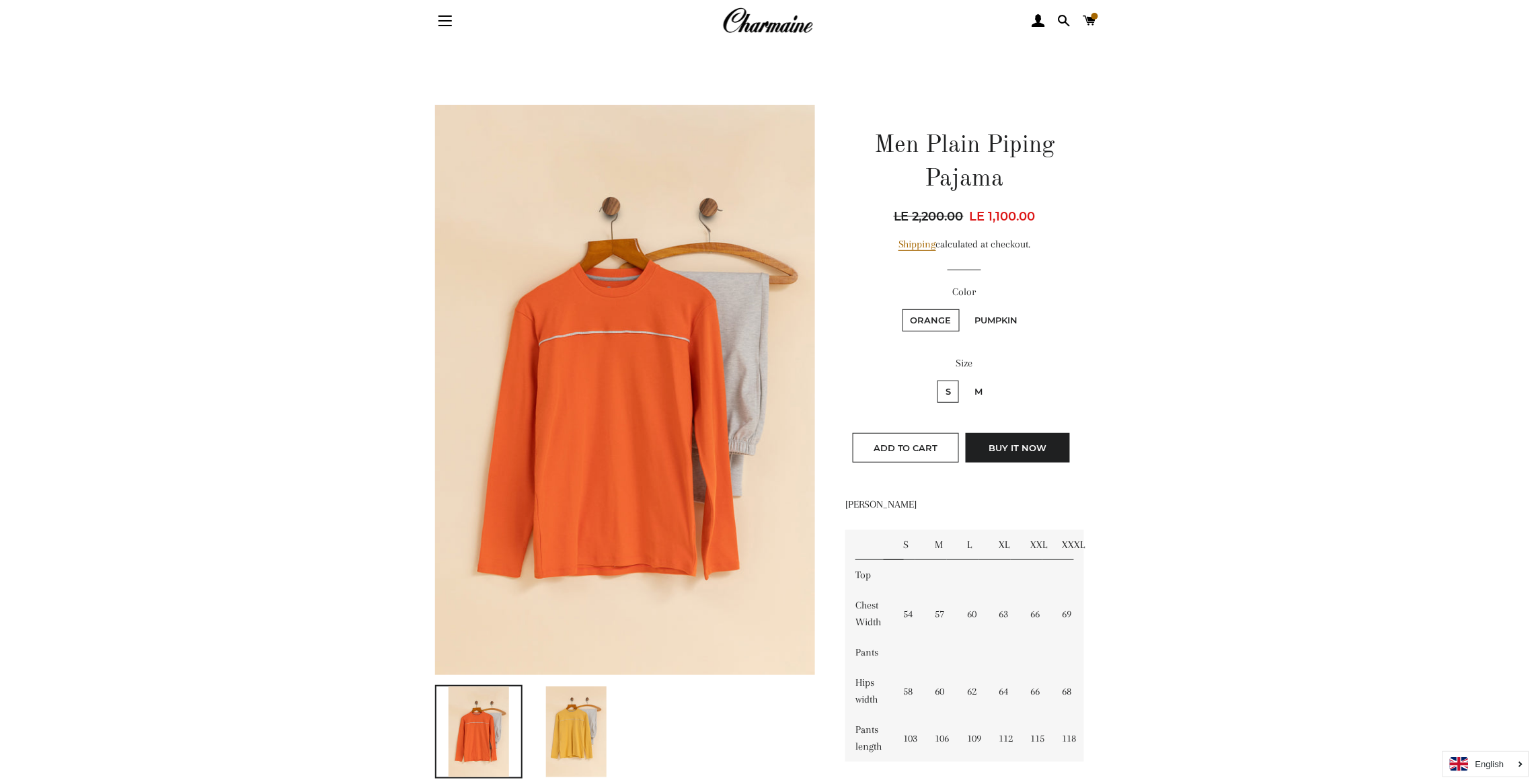
scroll to position [109, 0]
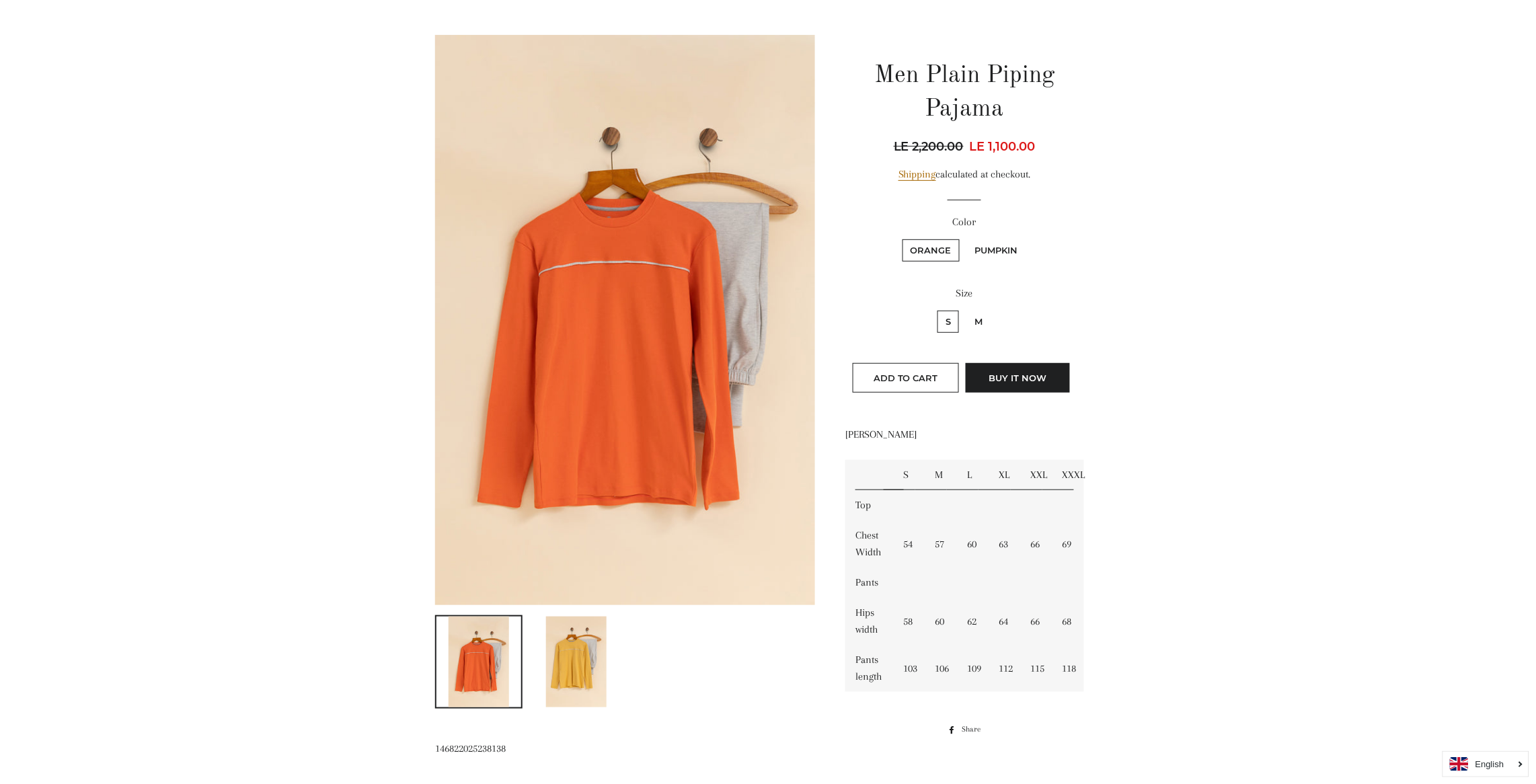
click at [977, 317] on label "M" at bounding box center [979, 321] width 24 height 22
click at [965, 309] on input "M" at bounding box center [964, 308] width 1 height 1
radio input "true"
click at [935, 308] on input "S" at bounding box center [935, 308] width 1 height 1
radio input "true"
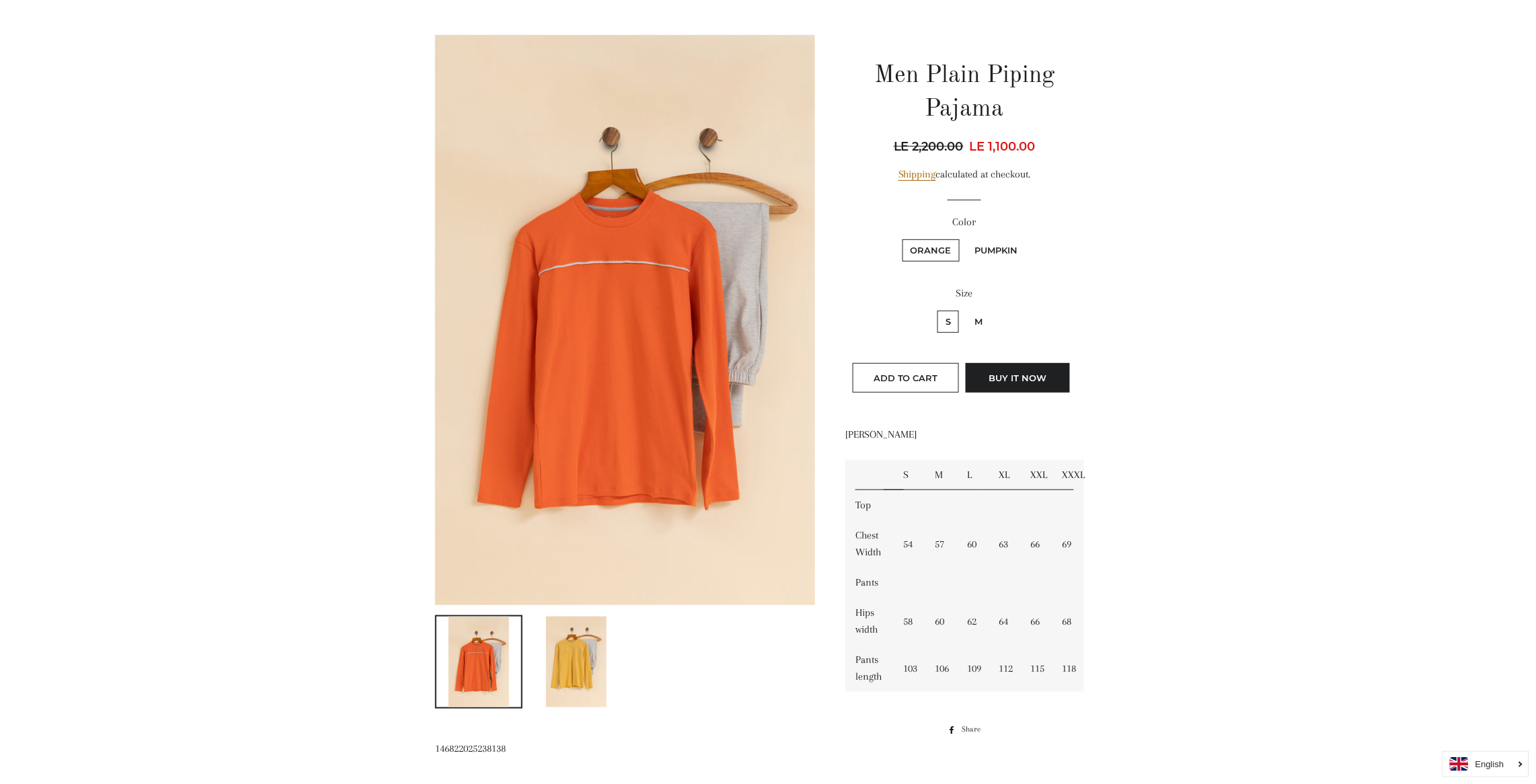
click at [964, 308] on input "M" at bounding box center [964, 308] width 1 height 1
radio input "true"
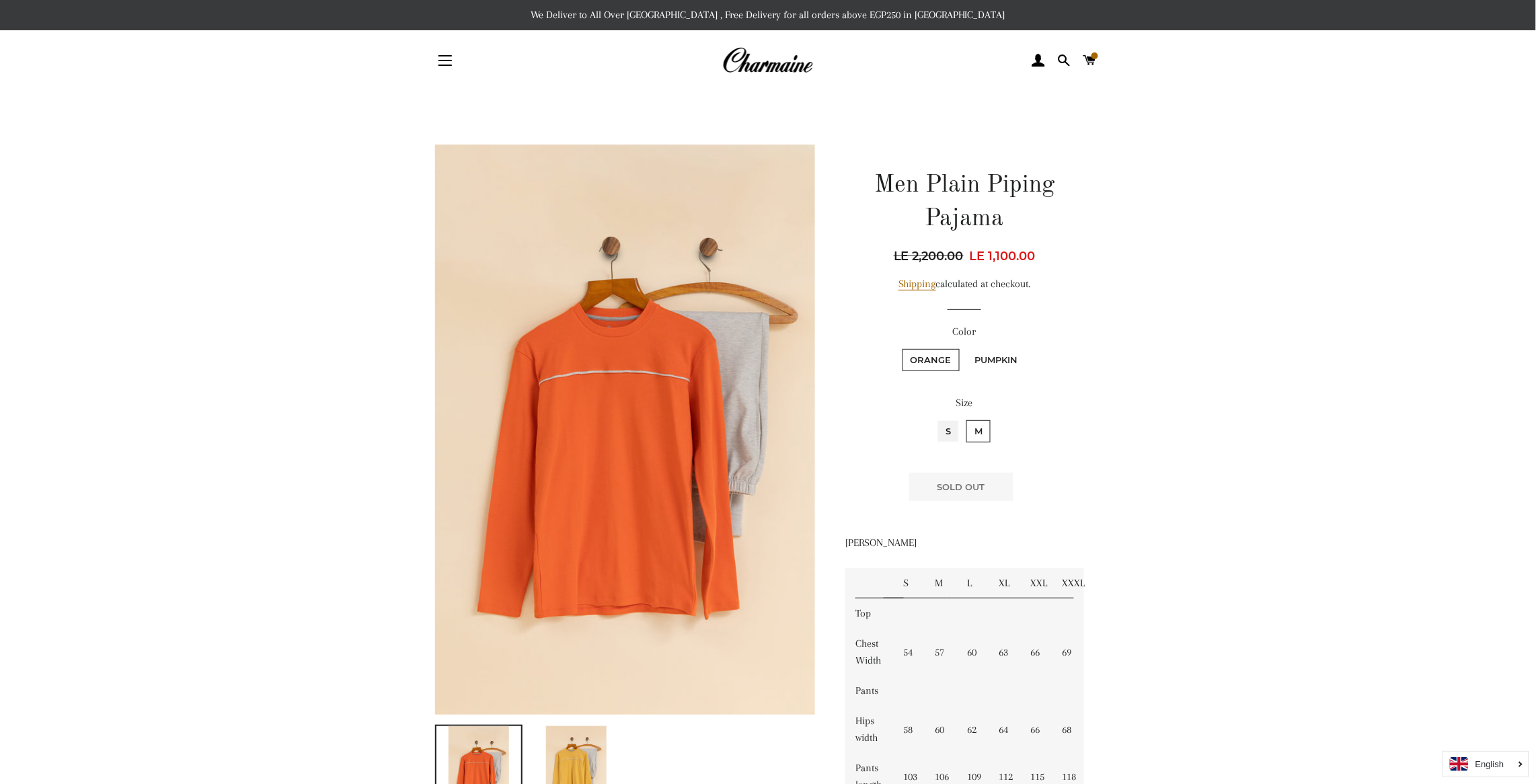
click at [935, 418] on input "S" at bounding box center [935, 418] width 1 height 1
radio input "true"
click at [964, 418] on input "M" at bounding box center [964, 418] width 1 height 1
radio input "true"
click at [935, 418] on input "S" at bounding box center [935, 418] width 1 height 1
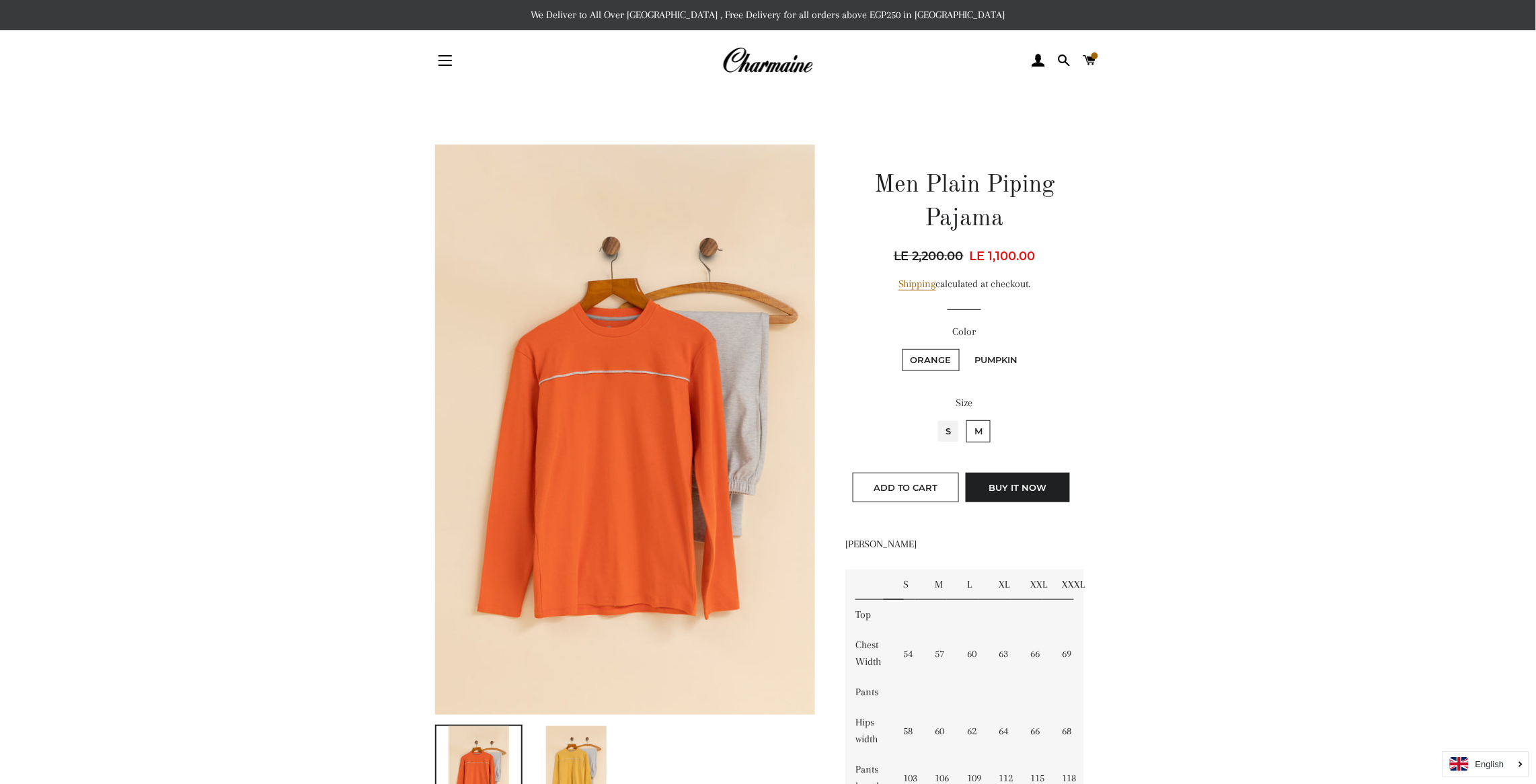
radio input "true"
click at [964, 418] on input "M" at bounding box center [964, 418] width 1 height 1
radio input "true"
click at [935, 418] on input "S" at bounding box center [935, 418] width 1 height 1
radio input "true"
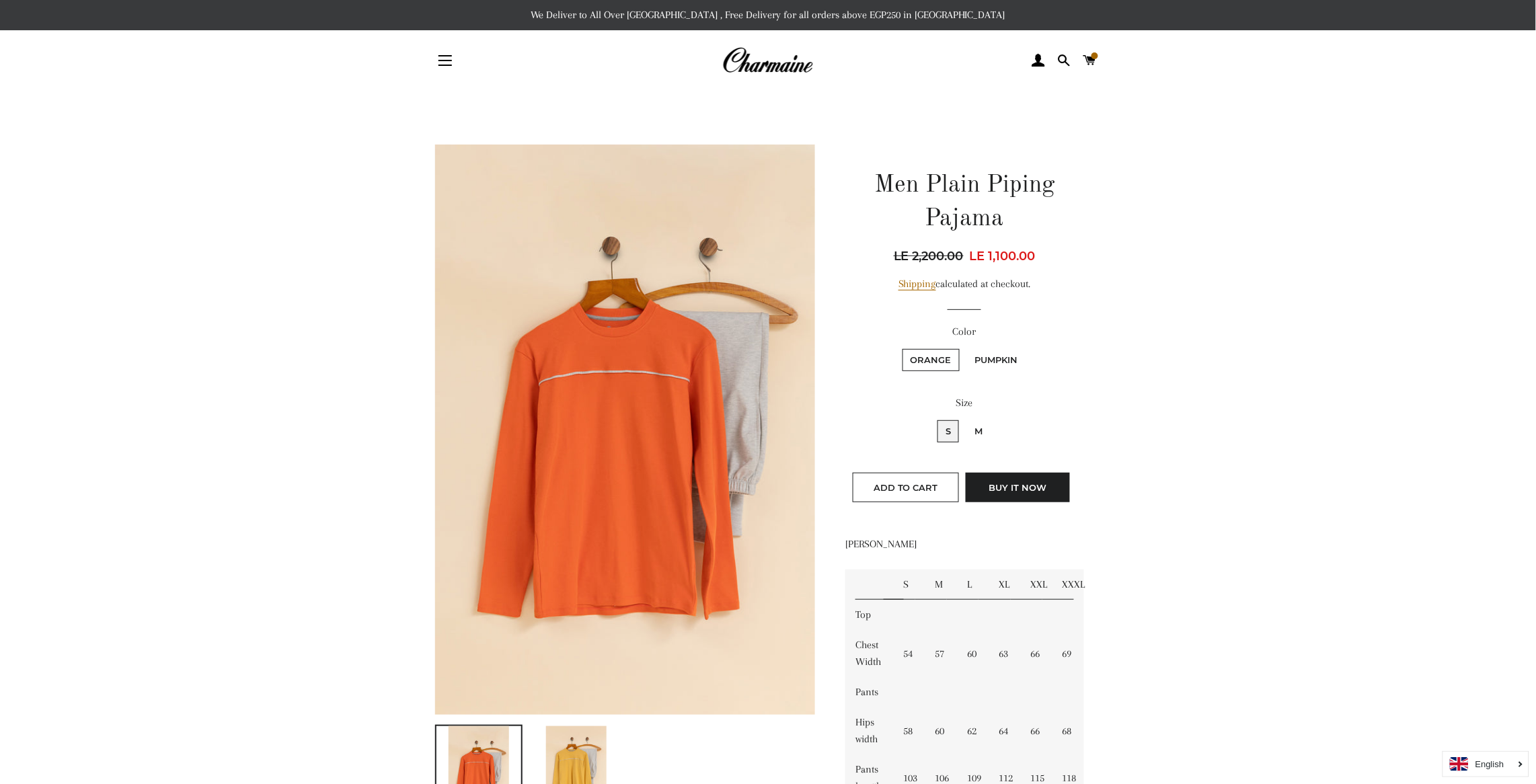
click at [964, 418] on input "M" at bounding box center [964, 418] width 1 height 1
radio input "true"
click at [1285, 575] on main "Men Plain Piping Pajama Regular price LE 2,200.00 Sale price LE 1,100.00 /" at bounding box center [768, 719] width 1536 height 1258
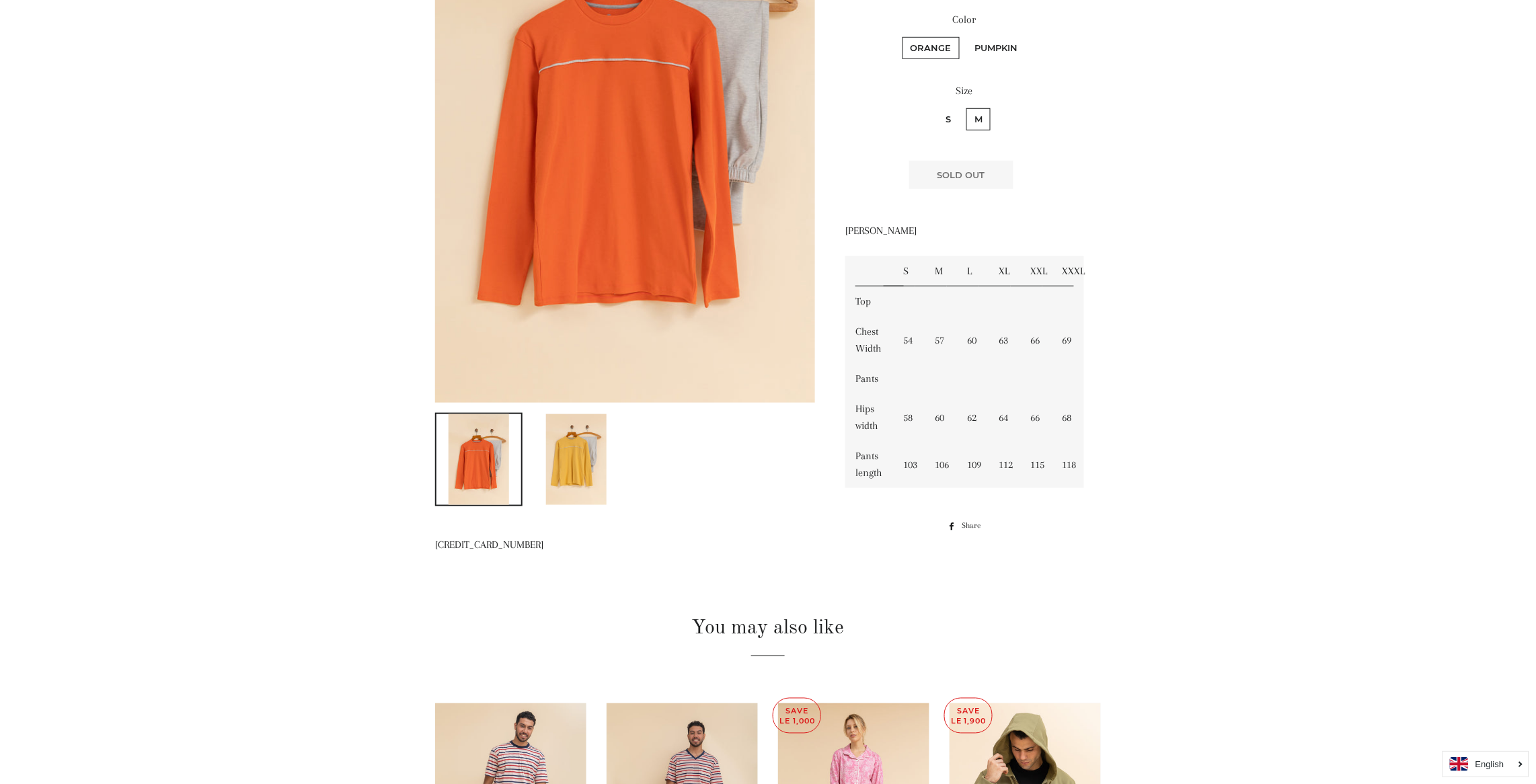
scroll to position [322, 0]
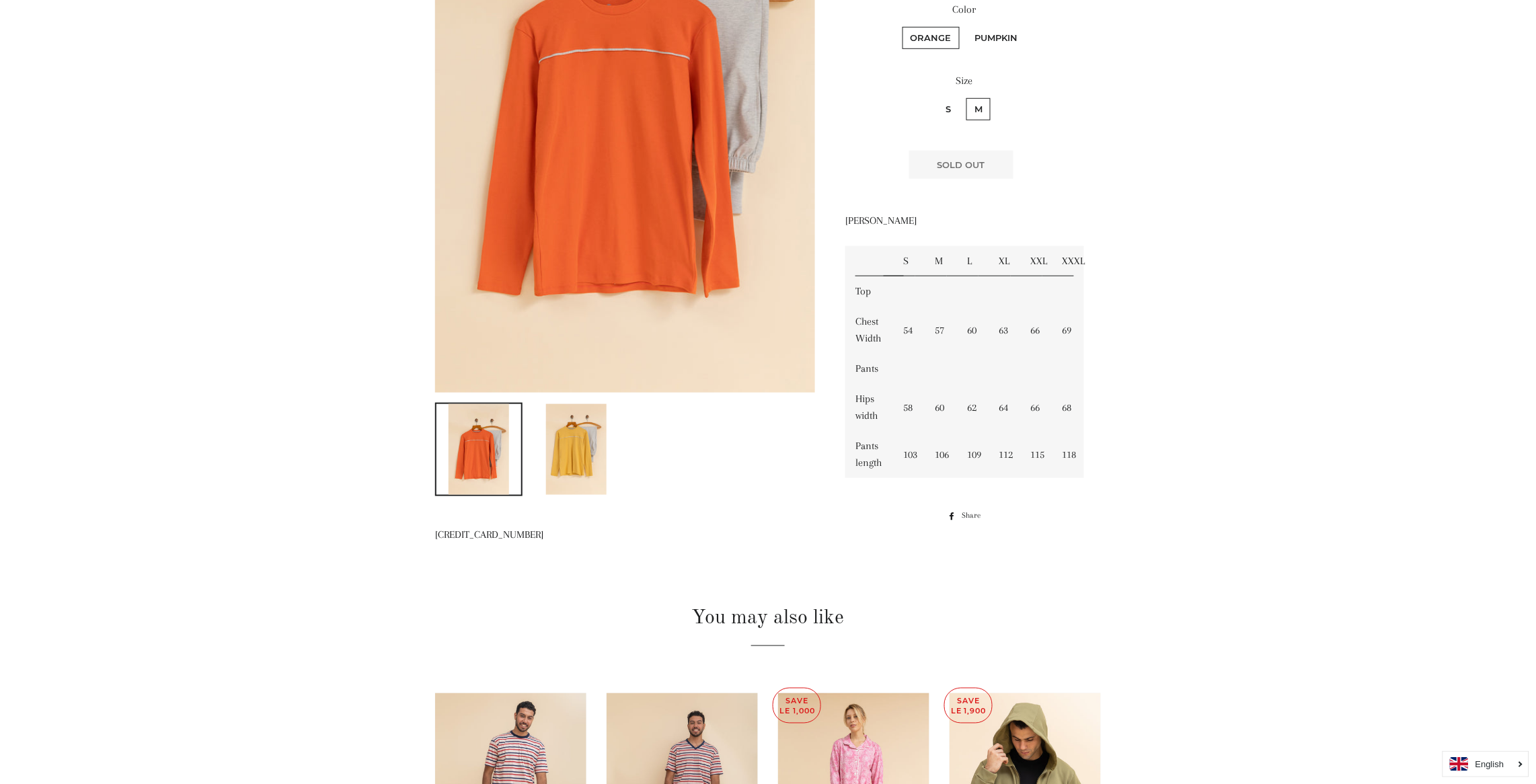
click at [587, 418] on img at bounding box center [576, 450] width 60 height 91
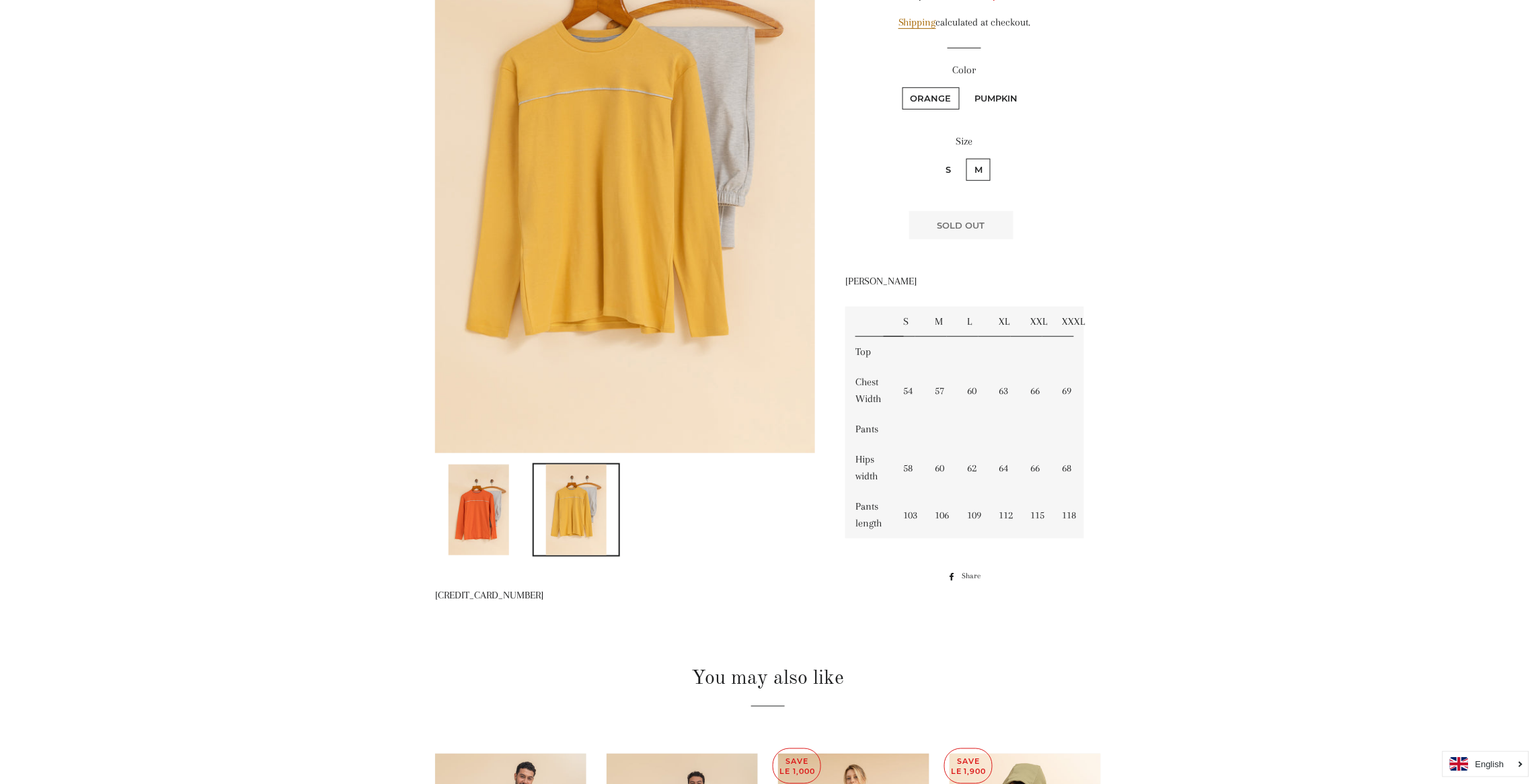
scroll to position [241, 0]
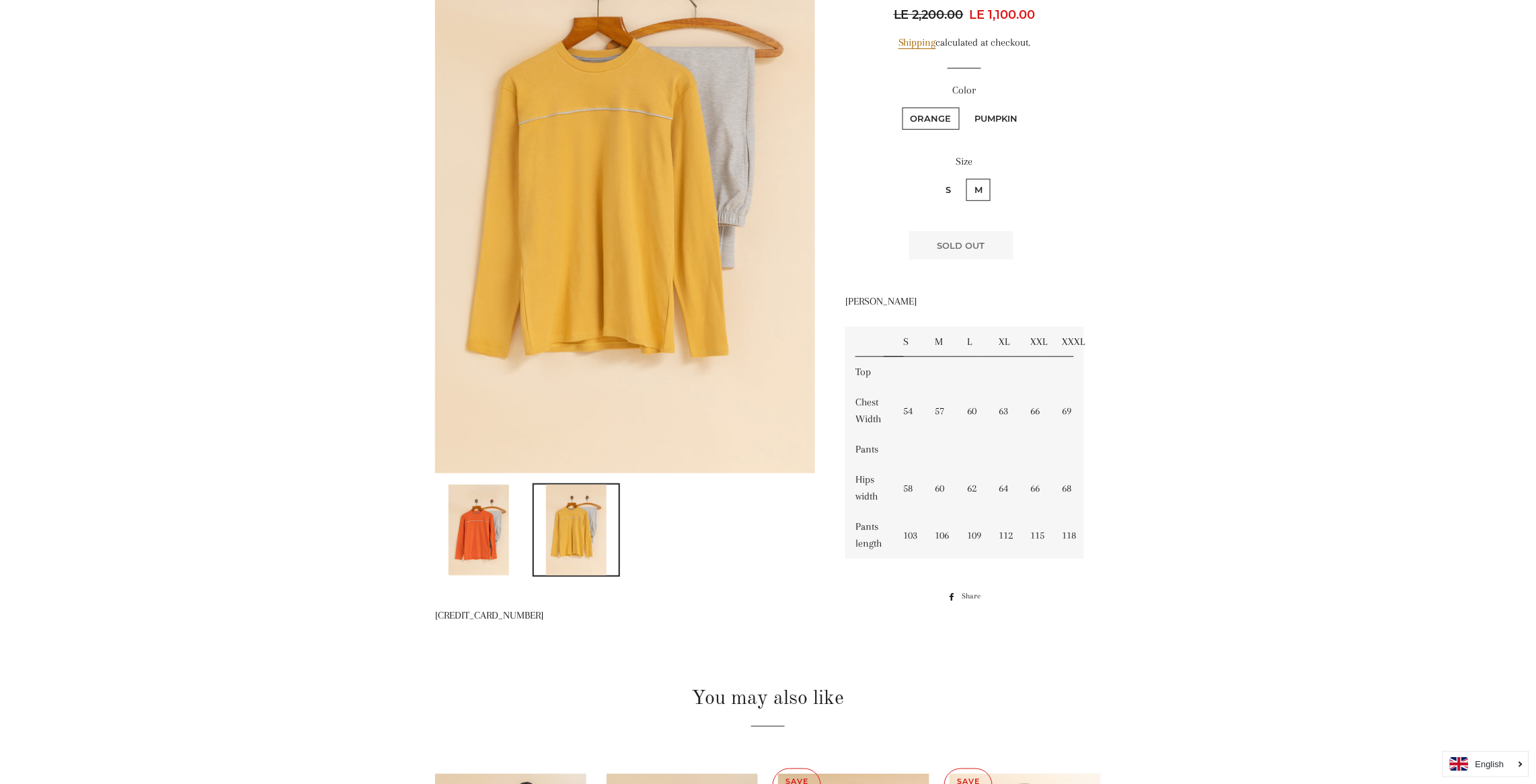
click at [947, 179] on label "S" at bounding box center [948, 190] width 22 height 22
click at [936, 177] on input "S" at bounding box center [935, 177] width 1 height 1
radio input "true"
click at [1095, 277] on div "Men Plain Piping Pajama Regular price LE 2,200.00 Sale price LE 1,100.00 Unit p…" at bounding box center [958, 256] width 286 height 705
click at [478, 545] on img at bounding box center [478, 530] width 60 height 91
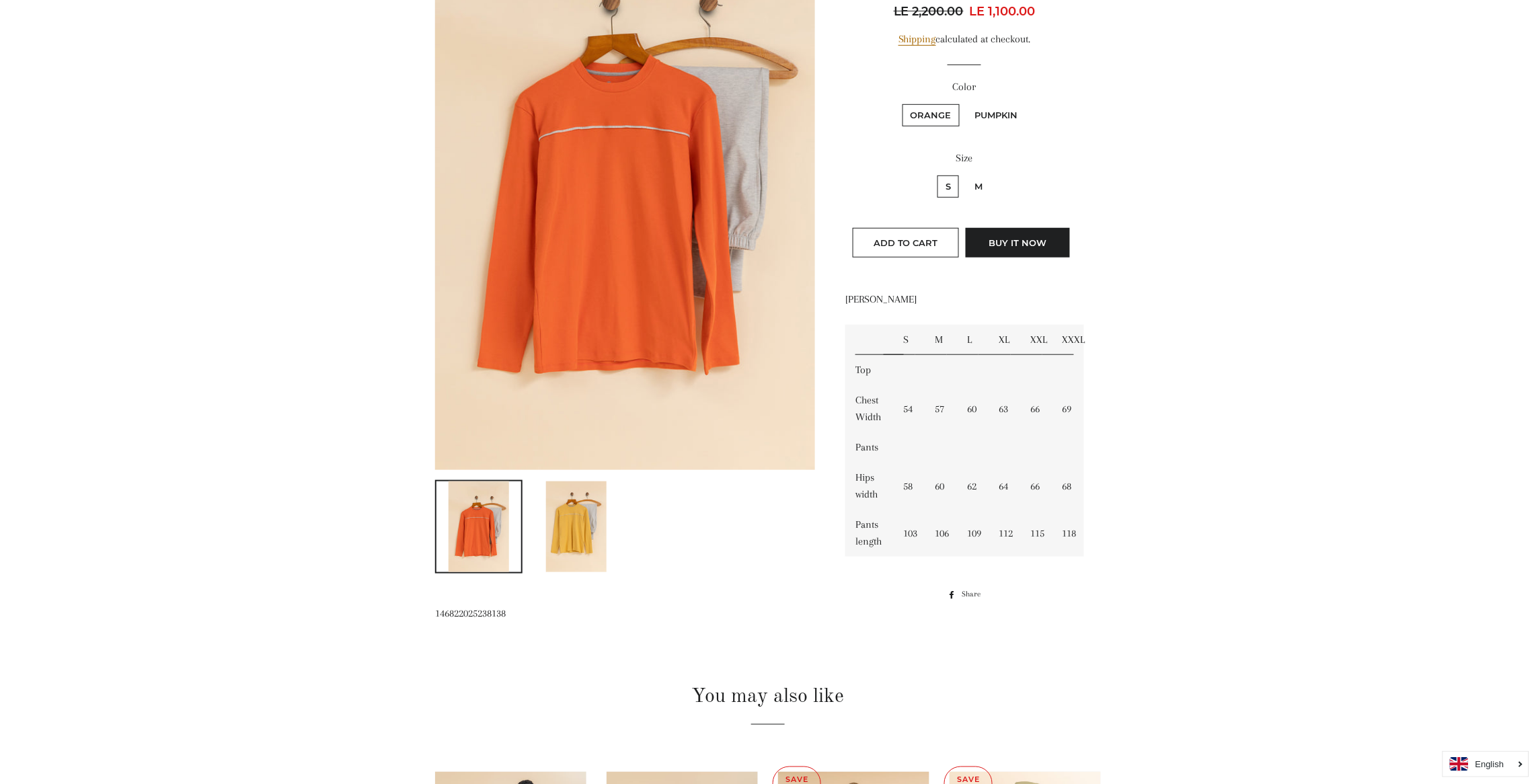
scroll to position [190, 0]
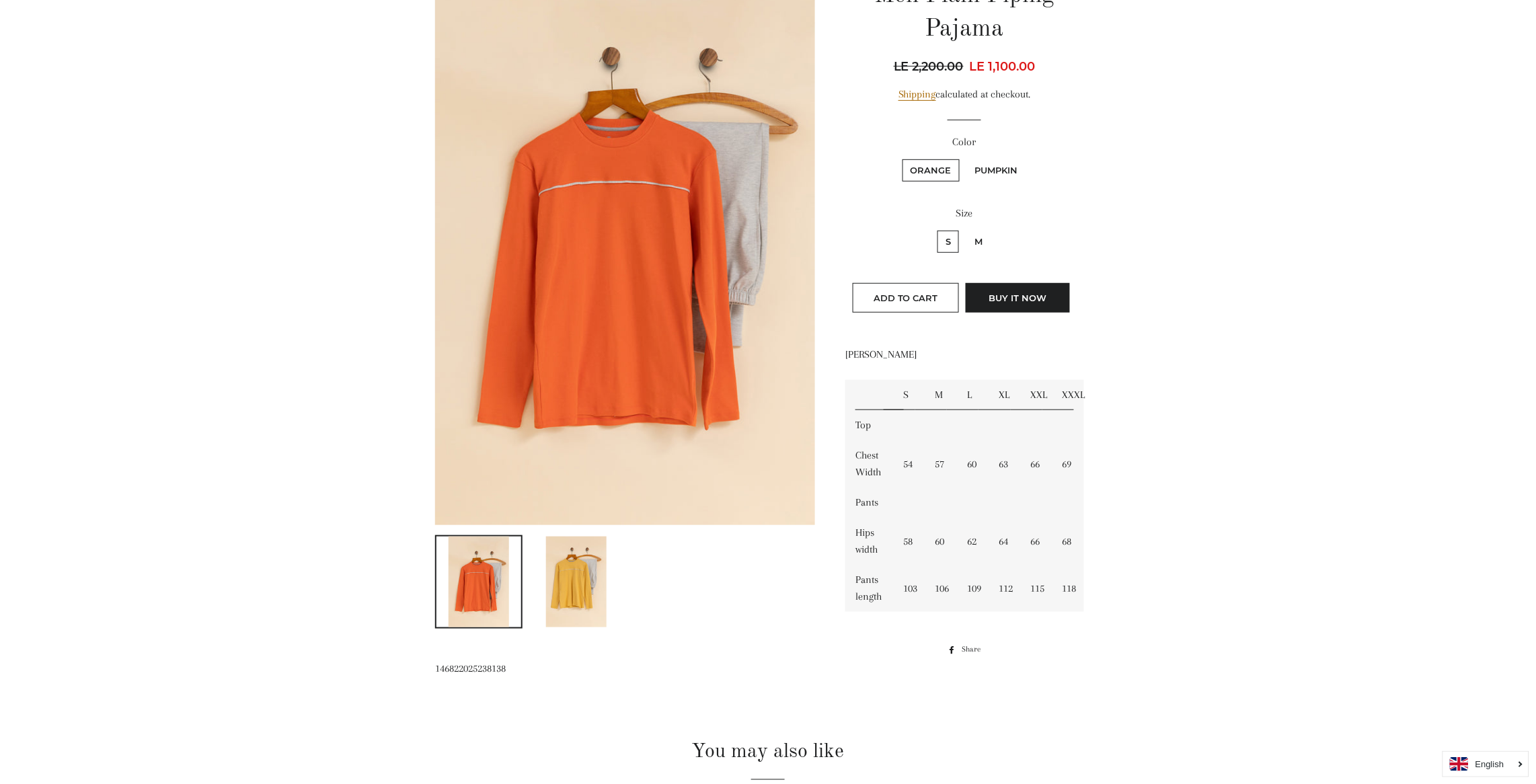
click at [982, 236] on label "M" at bounding box center [979, 241] width 24 height 22
click at [965, 229] on input "M" at bounding box center [964, 228] width 1 height 1
radio input "true"
click at [950, 234] on label "S" at bounding box center [948, 241] width 22 height 22
click at [936, 229] on input "S" at bounding box center [935, 228] width 1 height 1
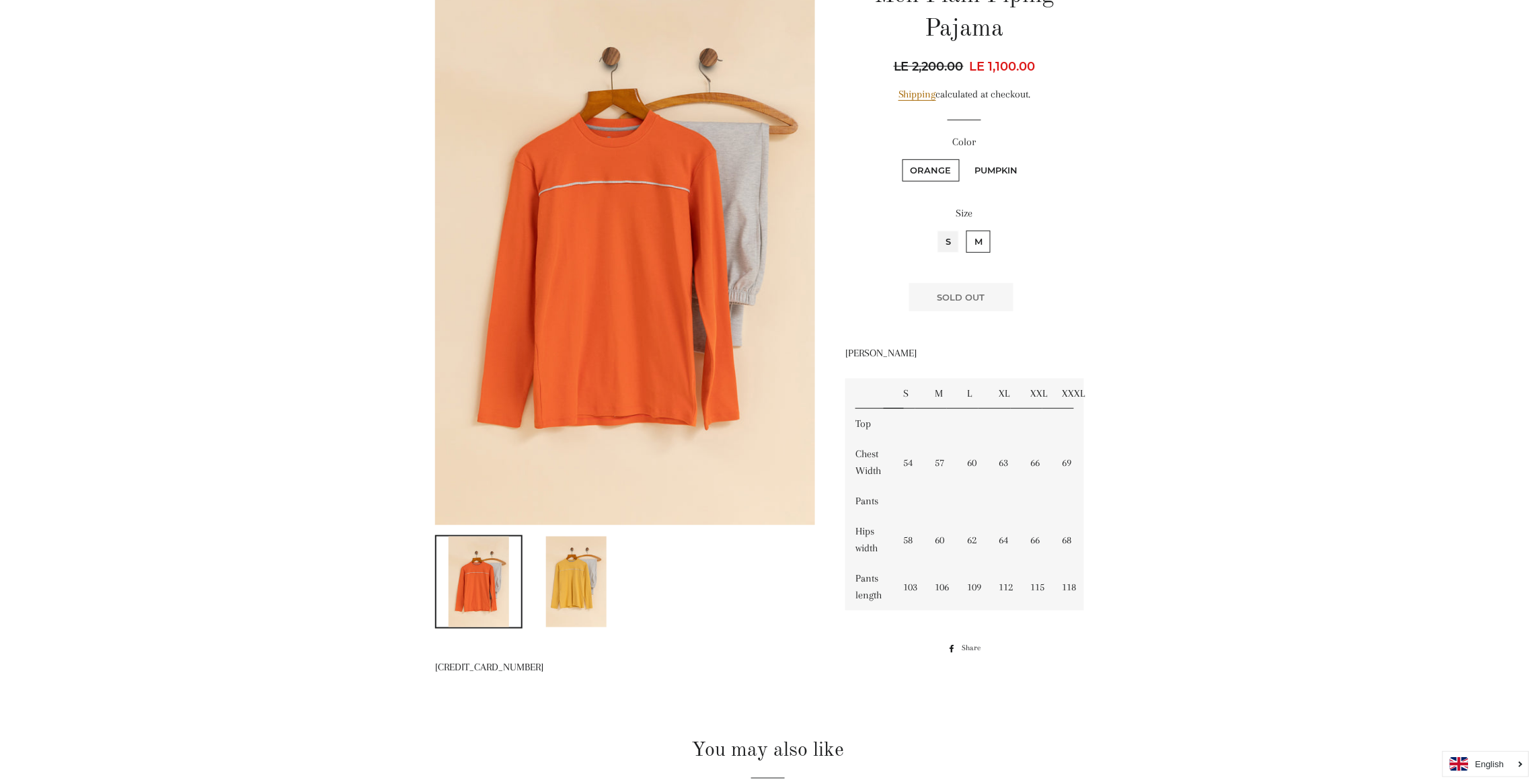
radio input "true"
click at [990, 164] on label "Pumpkin" at bounding box center [996, 171] width 59 height 22
click at [966, 158] on input "Pumpkin" at bounding box center [965, 158] width 1 height 1
radio input "true"
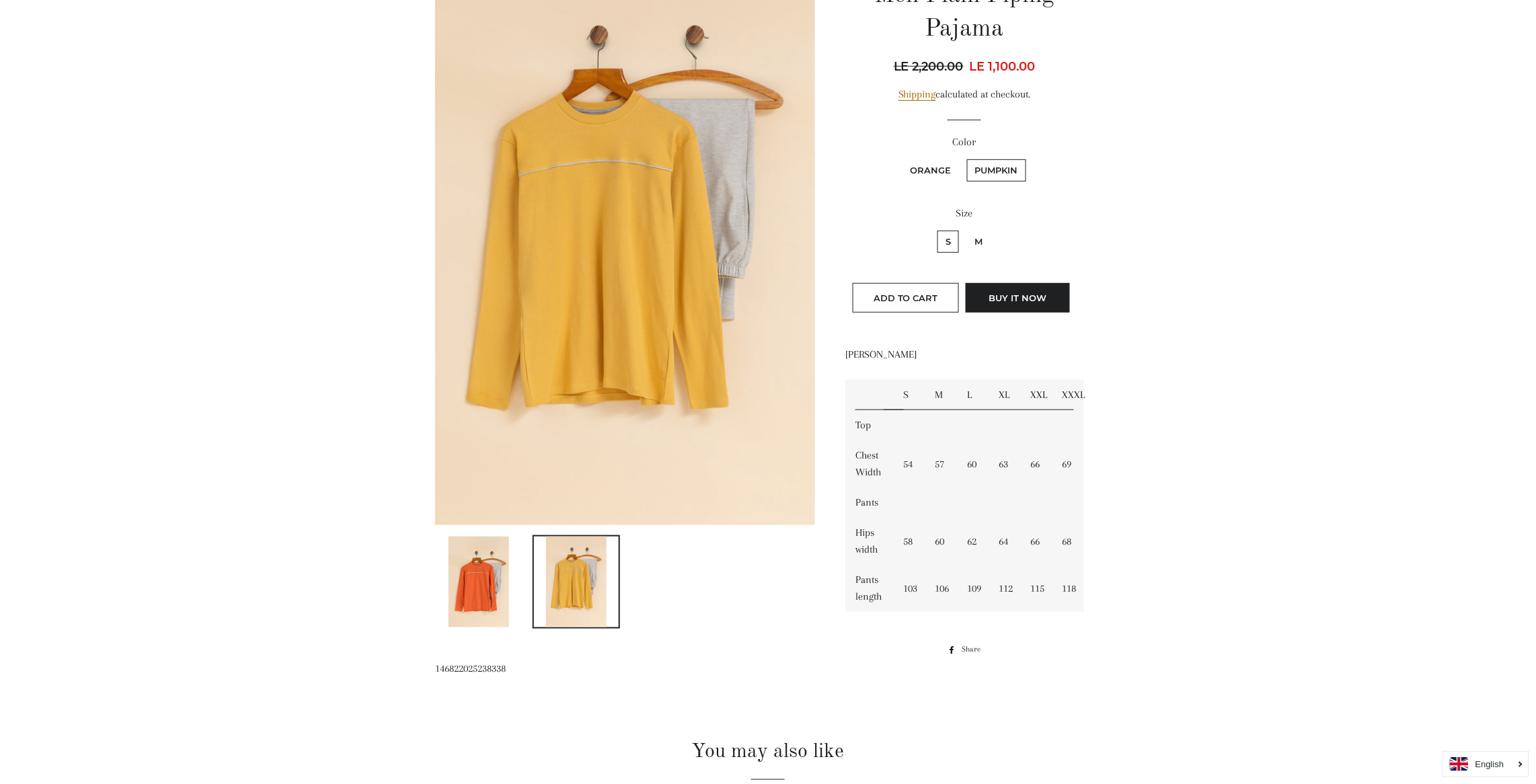
click at [980, 233] on label "M" at bounding box center [979, 241] width 24 height 22
click at [965, 229] on input "M" at bounding box center [964, 228] width 1 height 1
radio input "true"
click at [925, 174] on label "Orange" at bounding box center [931, 171] width 57 height 22
click at [901, 158] on input "Orange" at bounding box center [901, 158] width 1 height 1
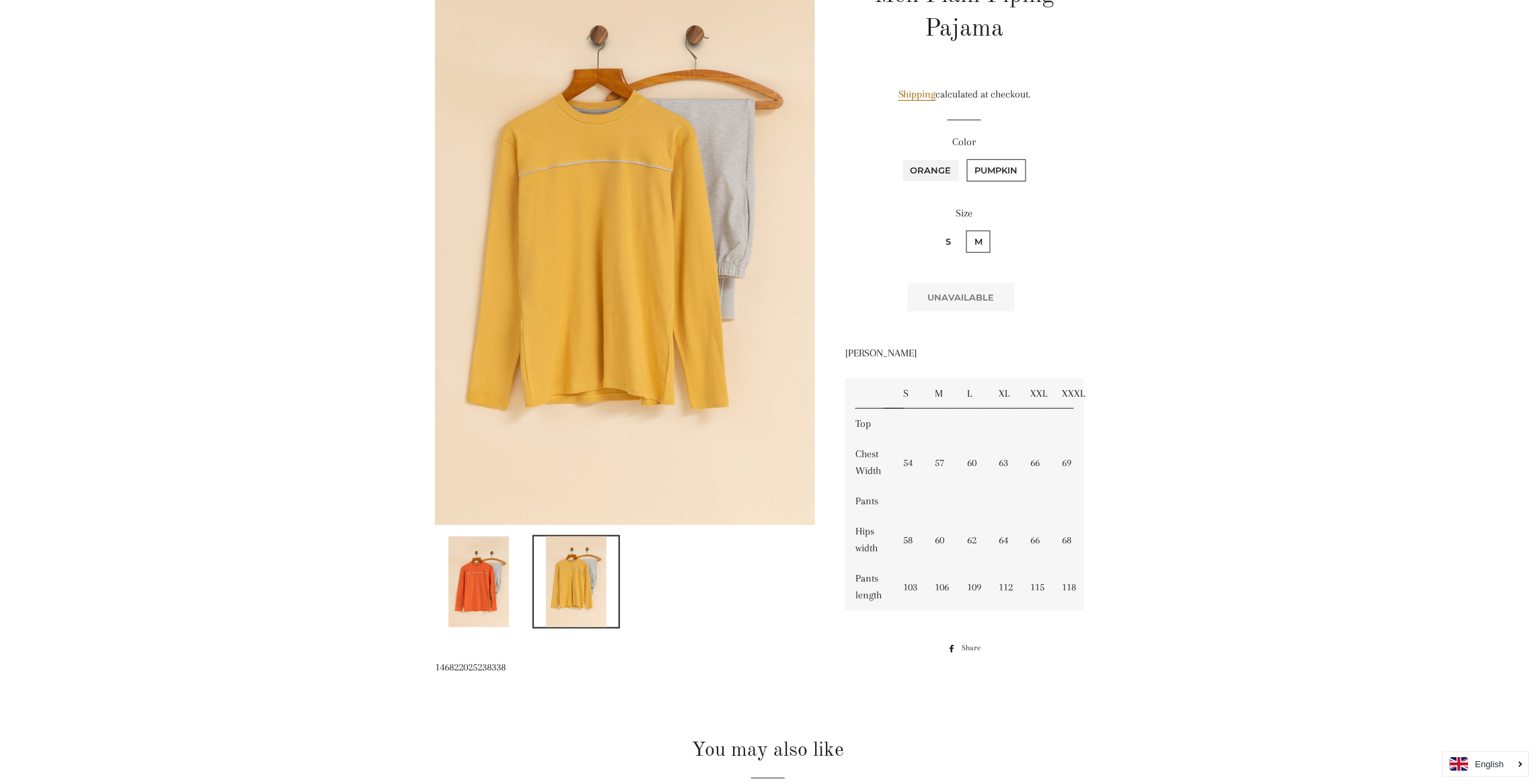
radio input "true"
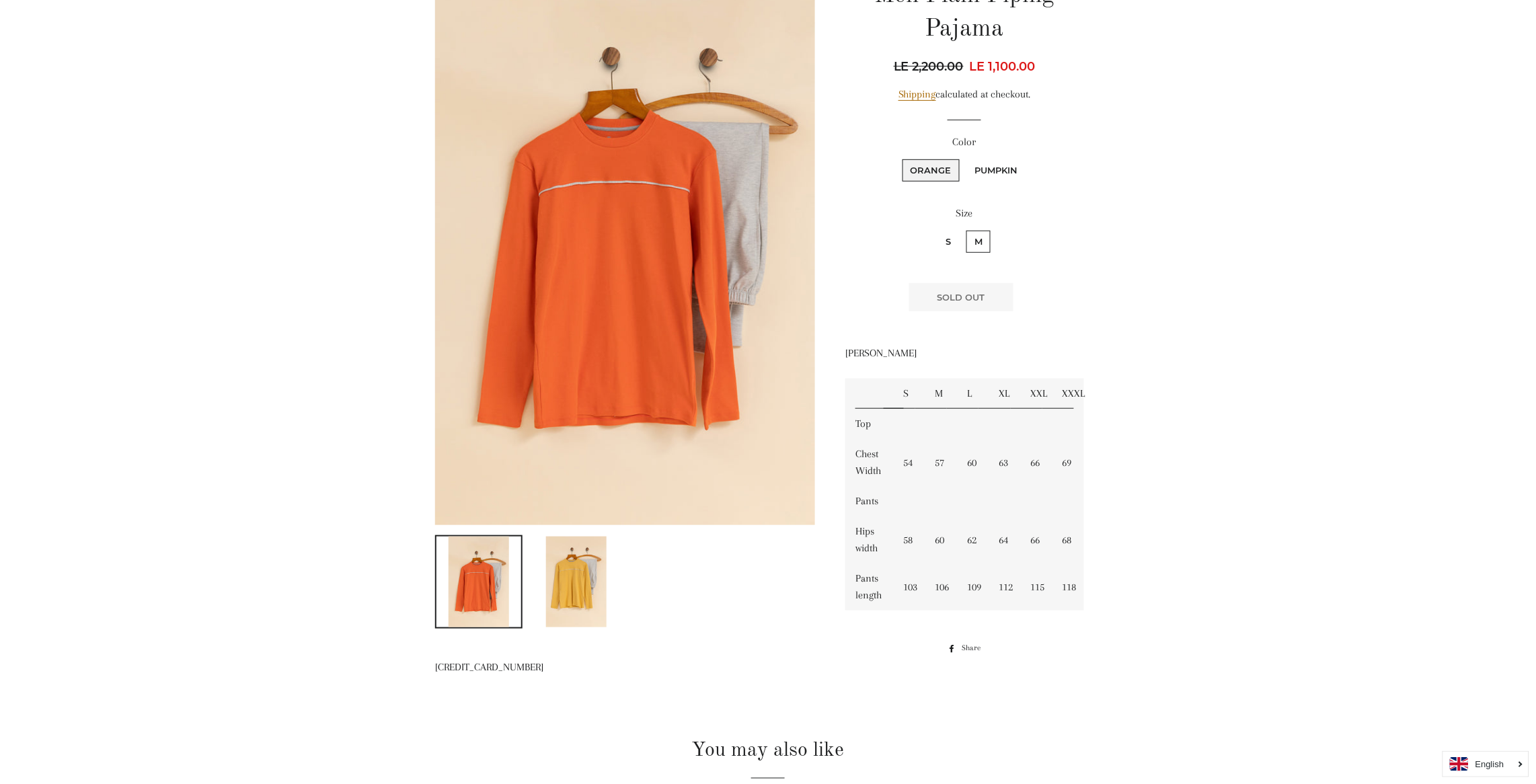
scroll to position [752, 0]
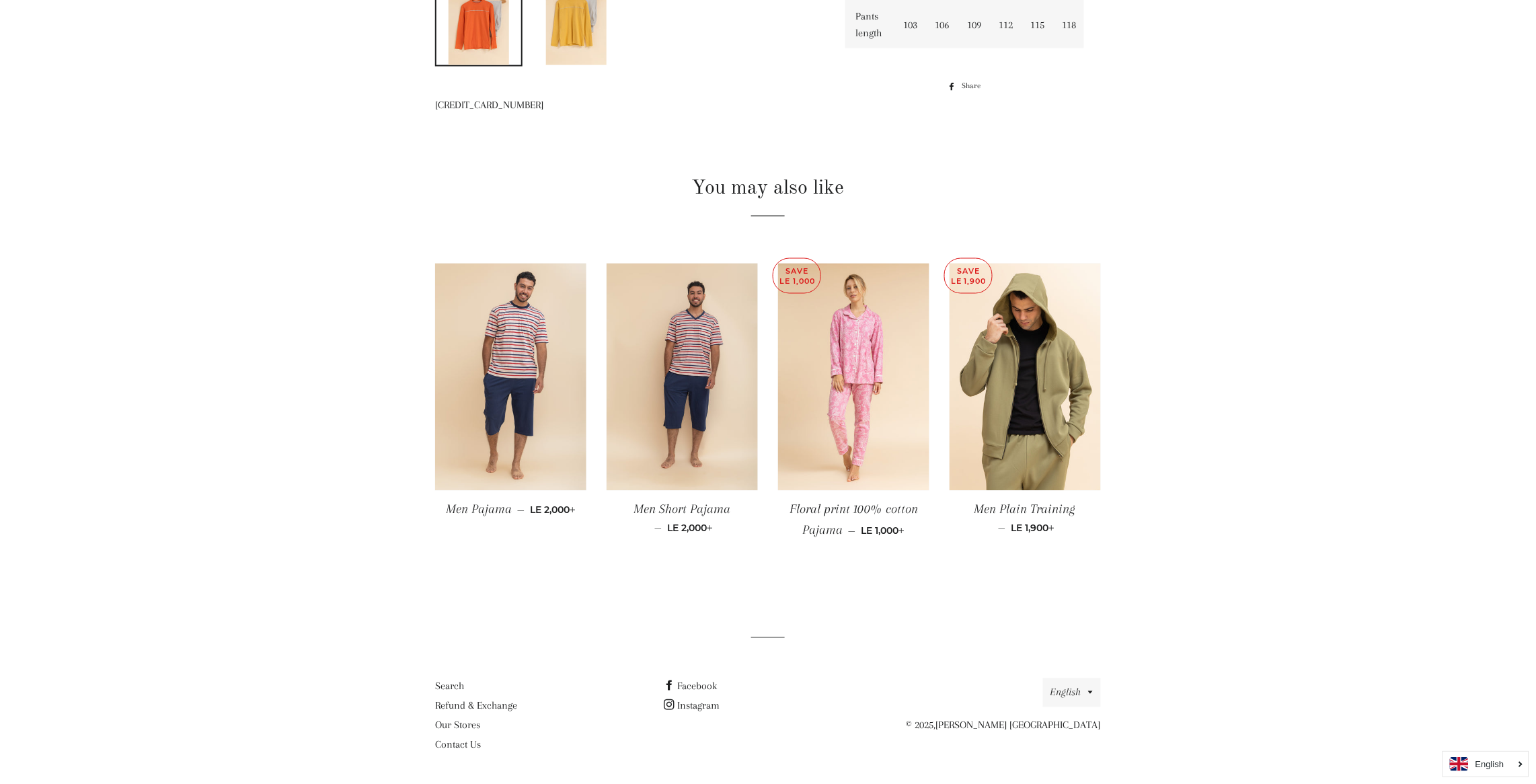
radio input "true"
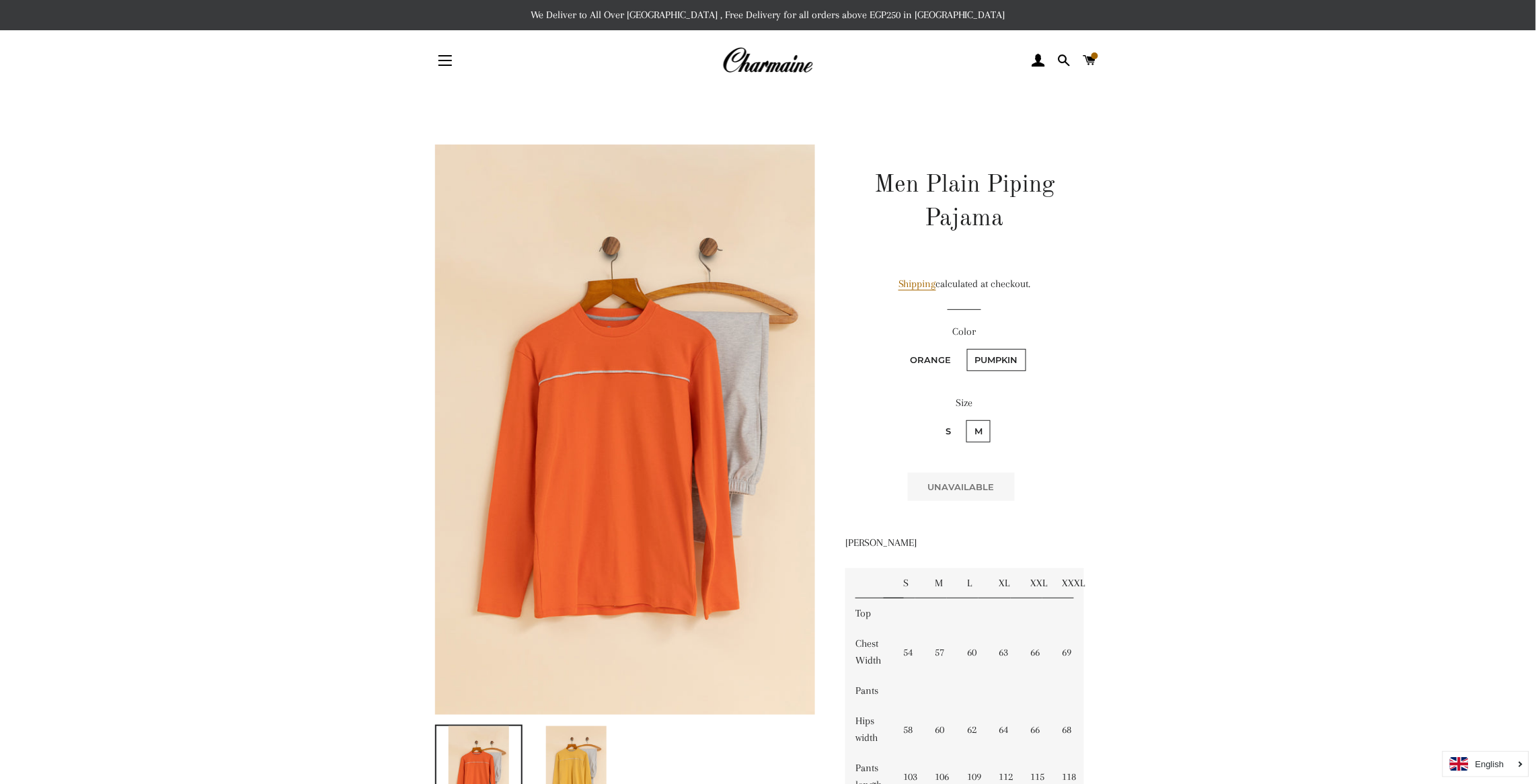
click at [901, 347] on input "Orange" at bounding box center [901, 347] width 1 height 1
radio input "true"
click at [965, 347] on input "Pumpkin" at bounding box center [965, 347] width 1 height 1
radio input "true"
click at [901, 347] on input "Orange" at bounding box center [901, 347] width 1 height 1
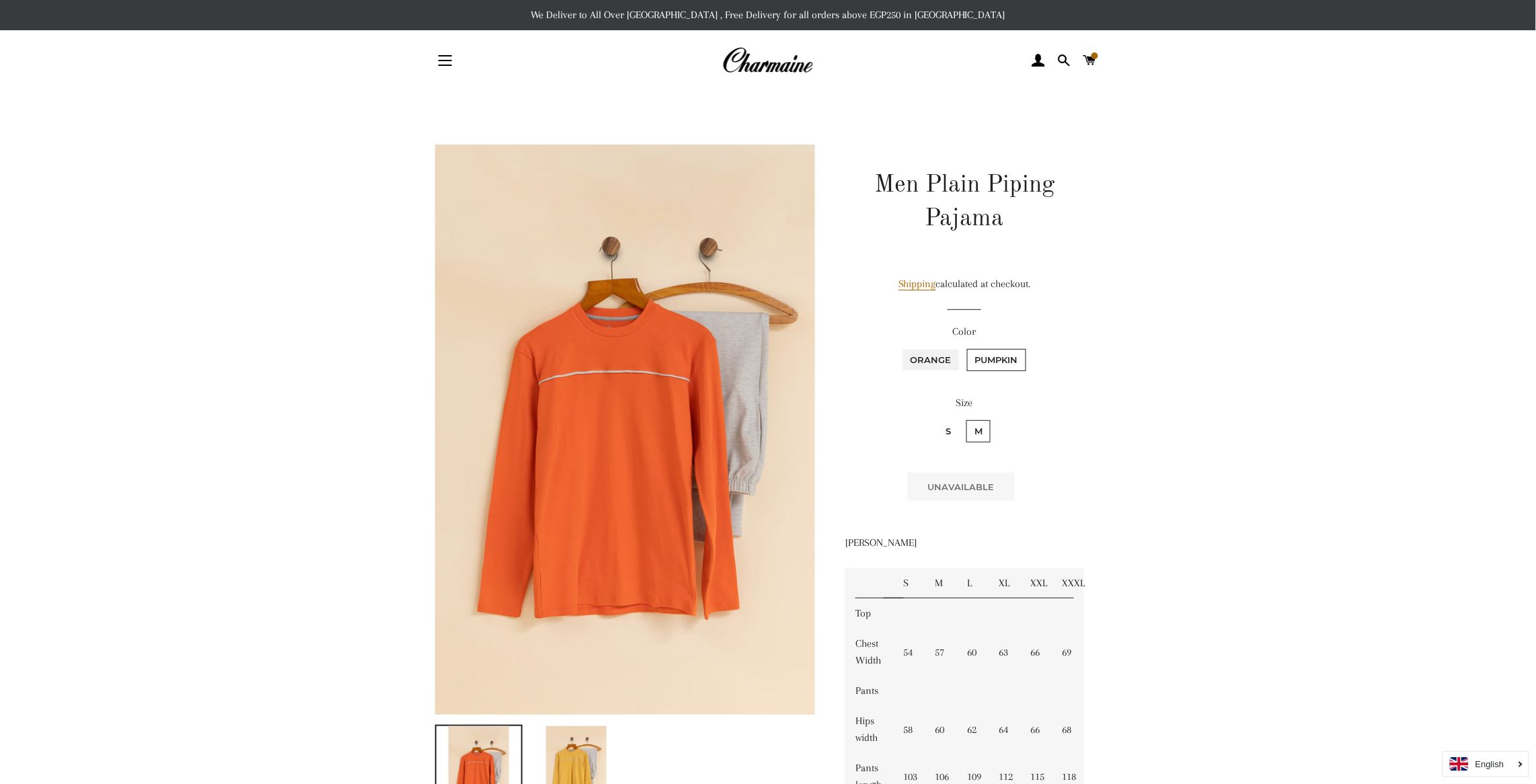
radio input "true"
click at [965, 347] on input "Pumpkin" at bounding box center [965, 347] width 1 height 1
radio input "true"
click at [901, 347] on input "Orange" at bounding box center [901, 347] width 1 height 1
radio input "true"
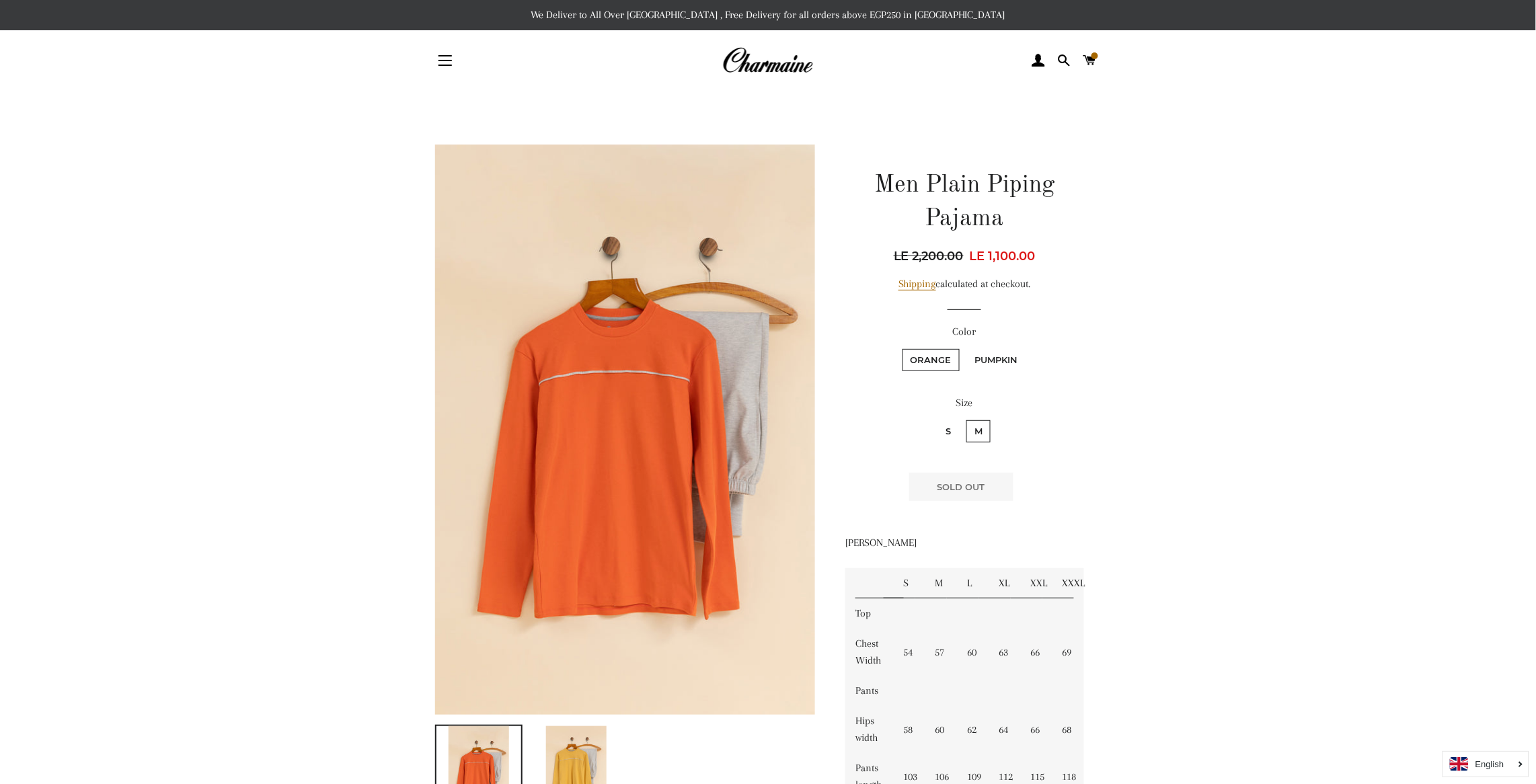
click at [945, 424] on label "S" at bounding box center [948, 431] width 22 height 22
click at [936, 418] on input "S" at bounding box center [935, 418] width 1 height 1
radio input "true"
click at [975, 425] on label "M" at bounding box center [979, 431] width 24 height 22
click at [965, 418] on input "M" at bounding box center [964, 418] width 1 height 1
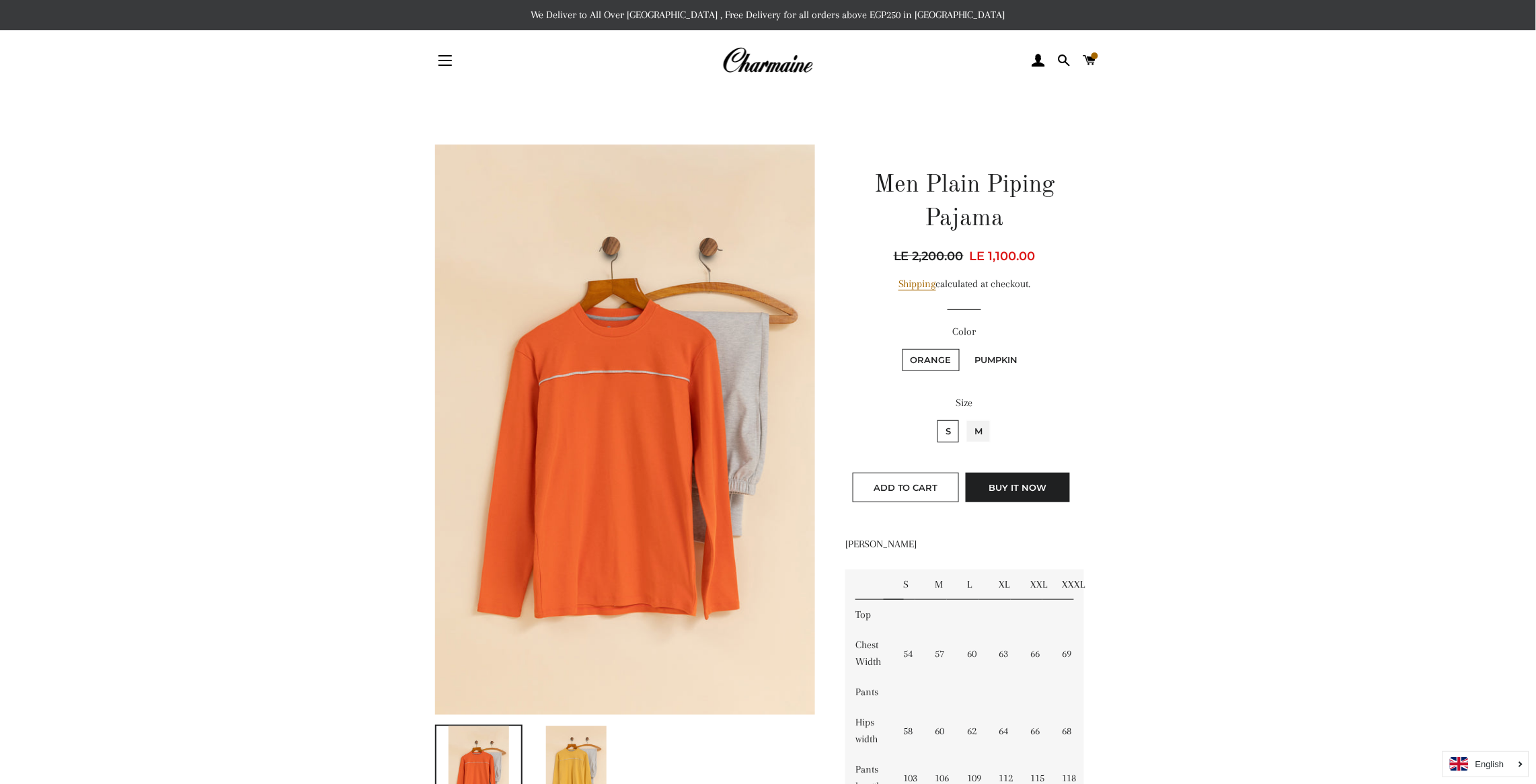
radio input "true"
click at [945, 431] on label "S" at bounding box center [948, 431] width 22 height 22
click at [936, 418] on input "S" at bounding box center [935, 418] width 1 height 1
radio input "true"
click at [996, 355] on label "Pumpkin" at bounding box center [996, 360] width 59 height 22
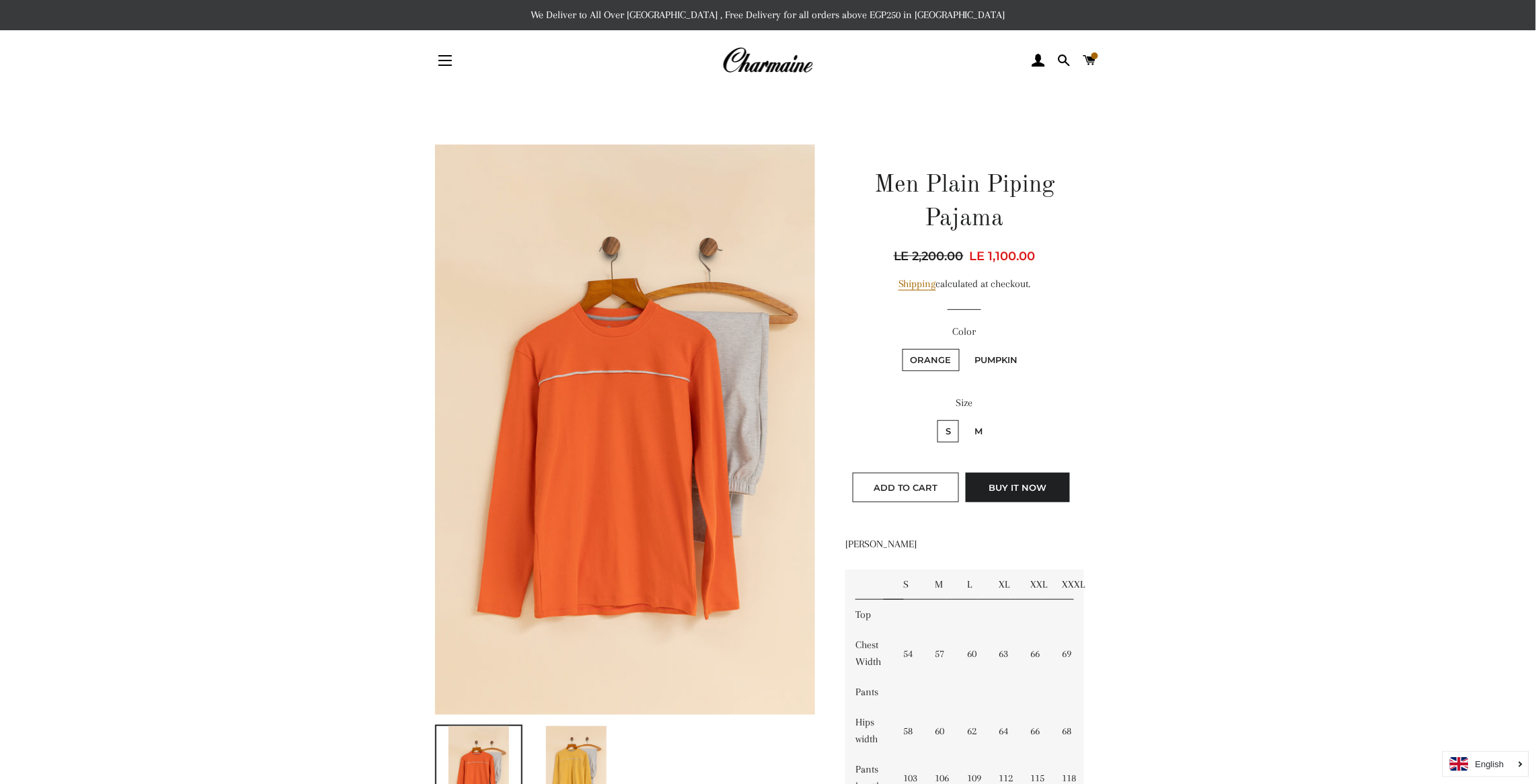
click at [966, 348] on input "Pumpkin" at bounding box center [965, 347] width 1 height 1
radio input "true"
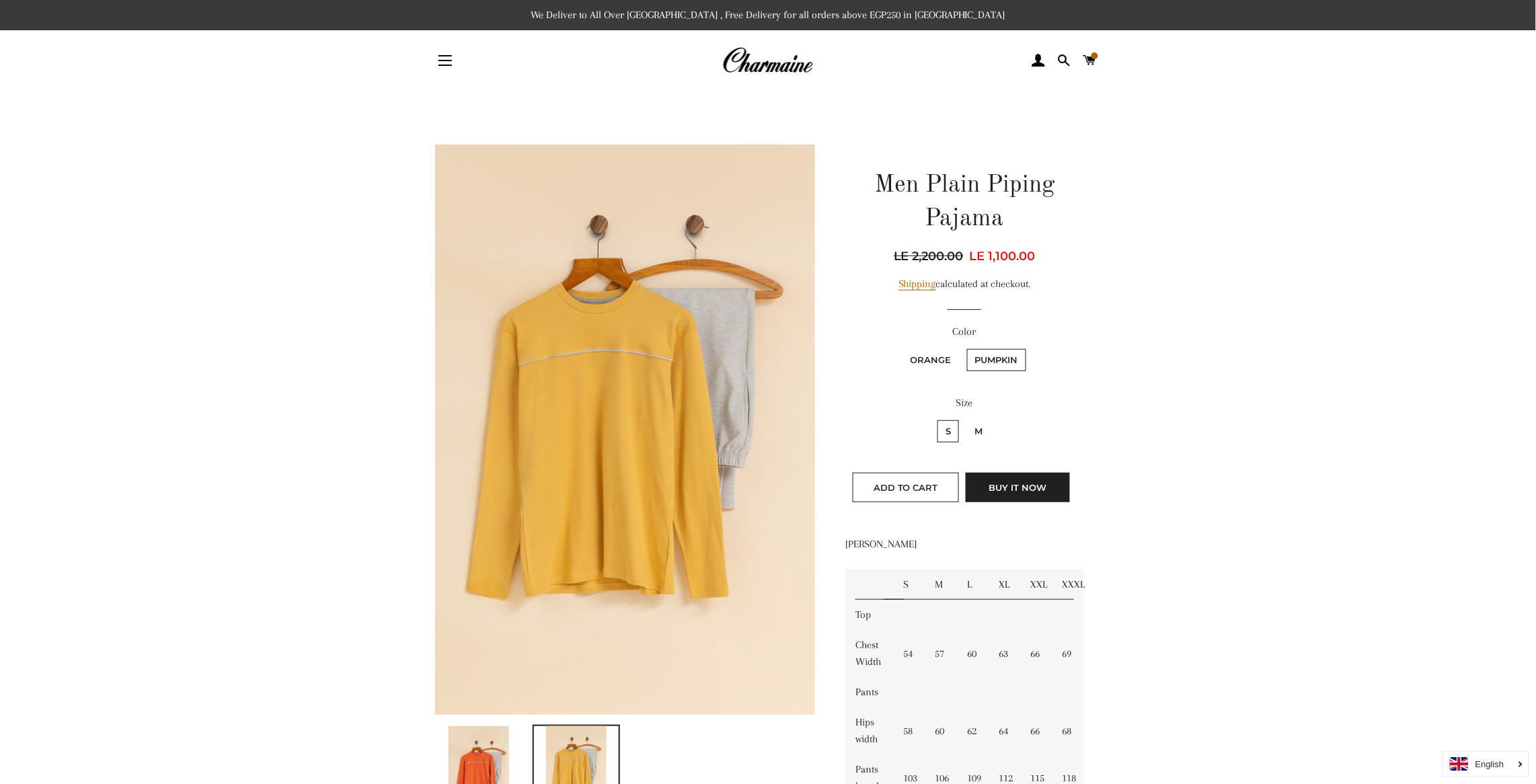
click at [978, 417] on div "Size S M" at bounding box center [964, 426] width 239 height 63
click at [978, 421] on label "M" at bounding box center [979, 431] width 24 height 22
click at [965, 418] on input "M" at bounding box center [964, 418] width 1 height 1
radio input "true"
click at [952, 416] on div "Size S M" at bounding box center [964, 426] width 239 height 63
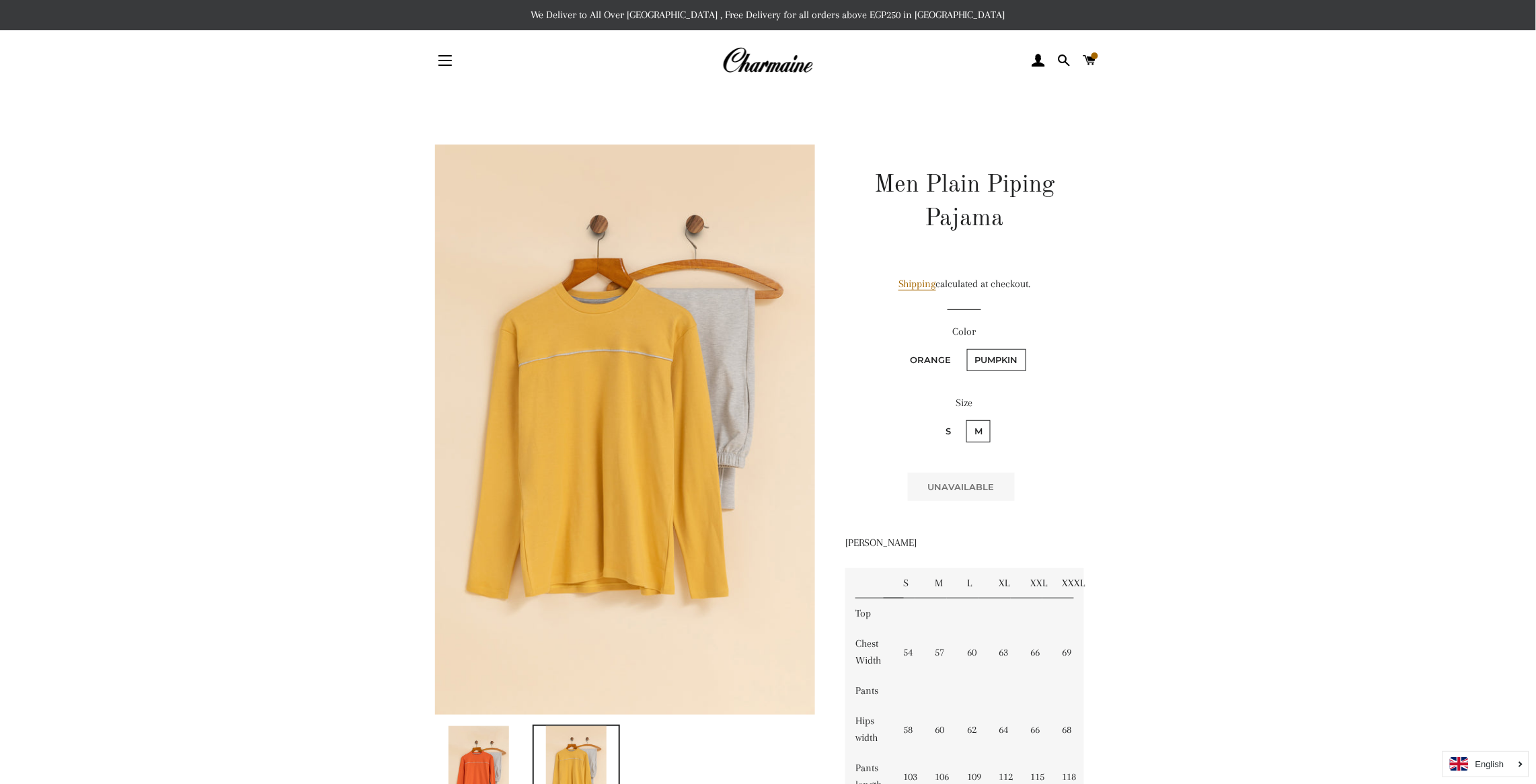
click at [949, 425] on label "S" at bounding box center [948, 431] width 22 height 22
click at [936, 418] on input "S" at bounding box center [935, 418] width 1 height 1
radio input "true"
click at [927, 355] on label "Orange" at bounding box center [931, 360] width 57 height 22
click at [901, 348] on input "Orange" at bounding box center [901, 347] width 1 height 1
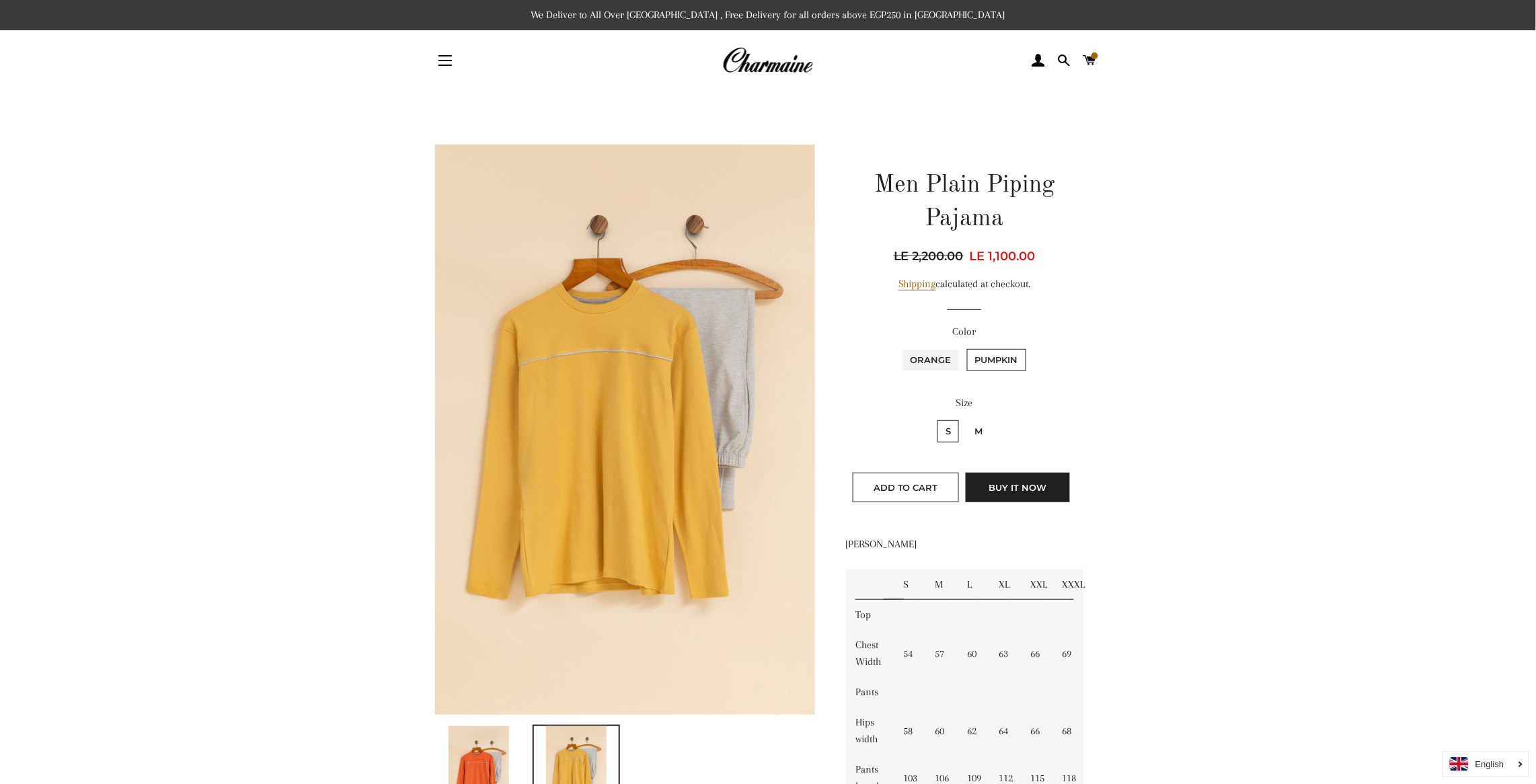
radio input "true"
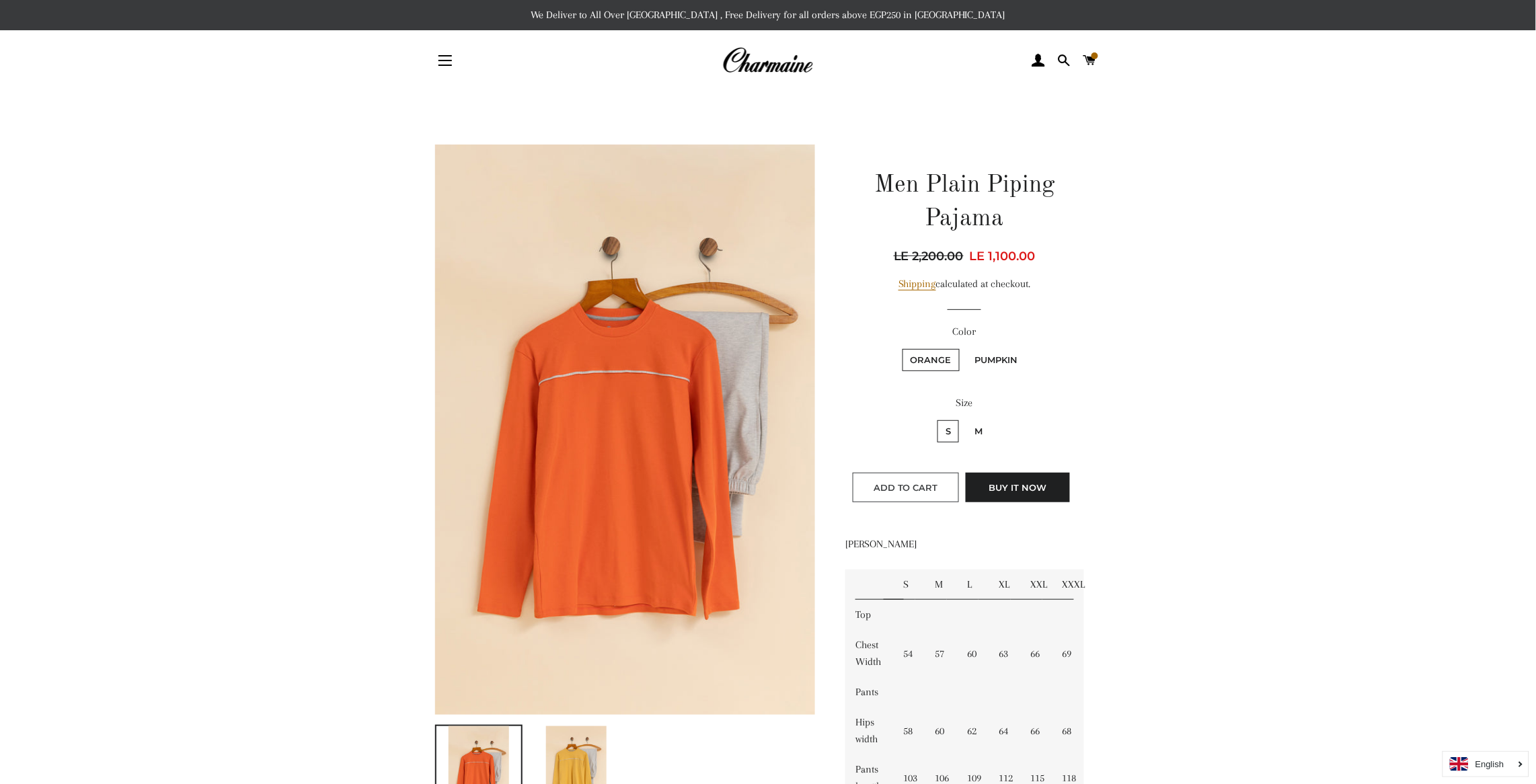
click at [909, 483] on span "Add to Cart" at bounding box center [905, 487] width 65 height 11
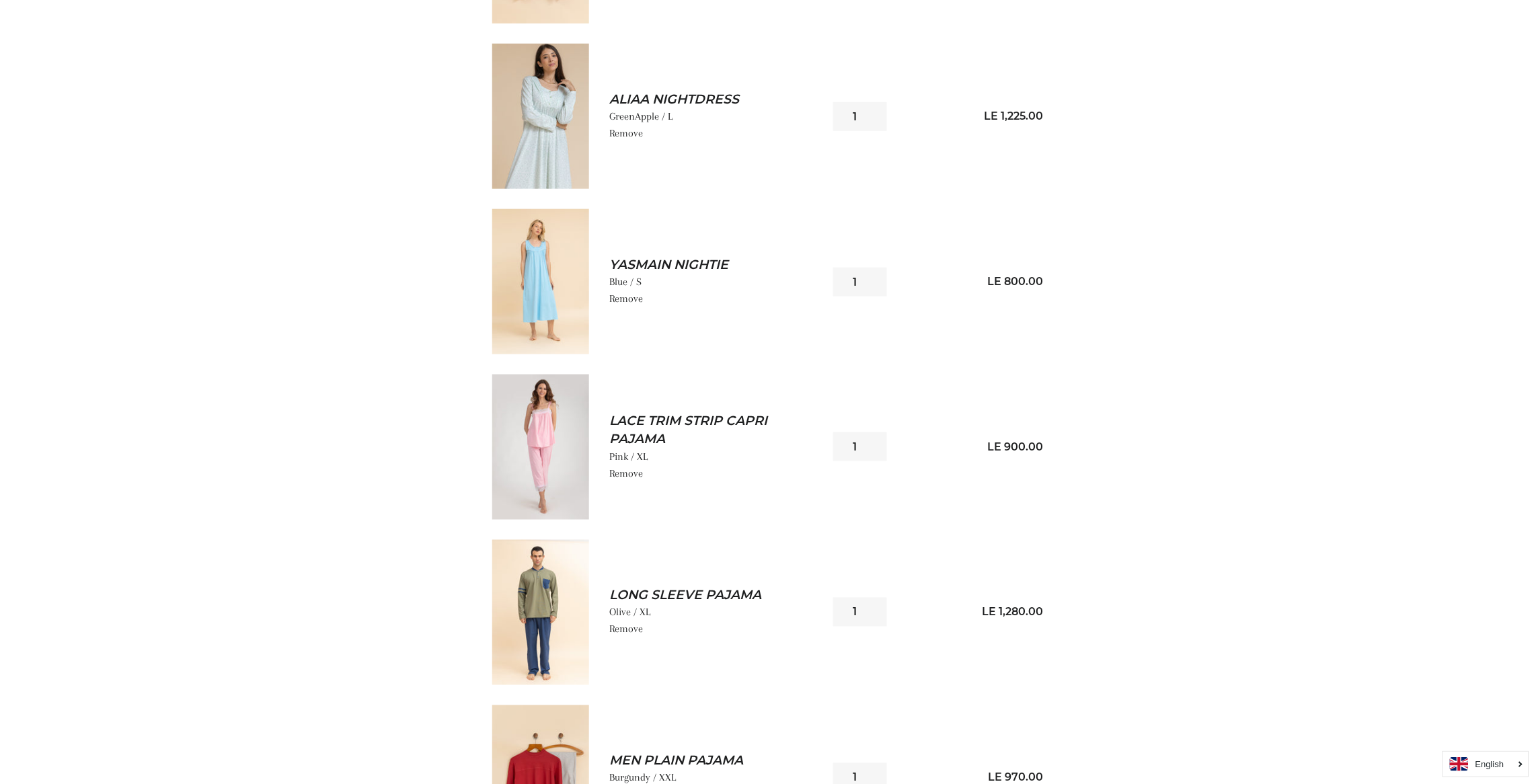
scroll to position [363, 0]
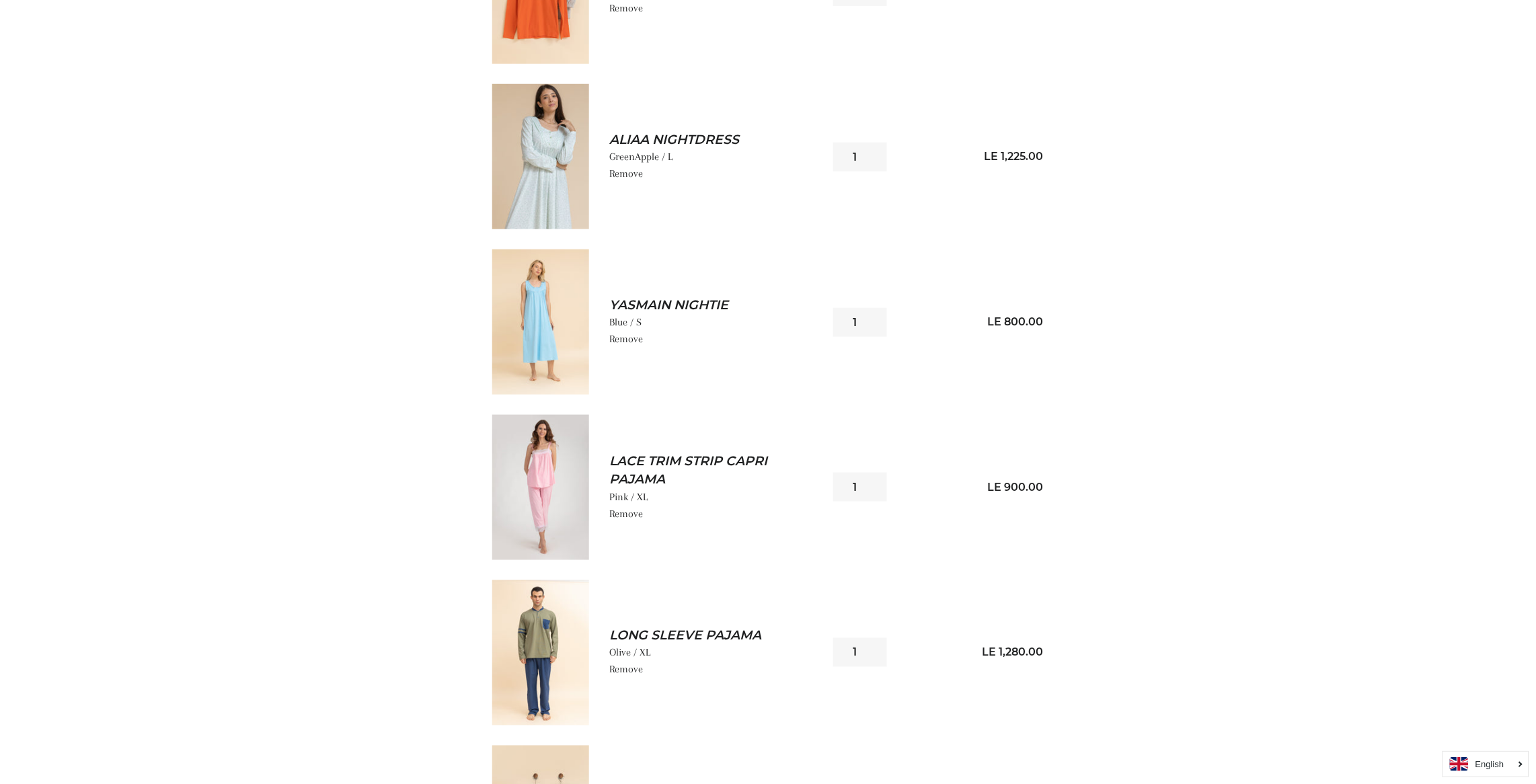
click at [623, 512] on link "Remove" at bounding box center [625, 514] width 33 height 12
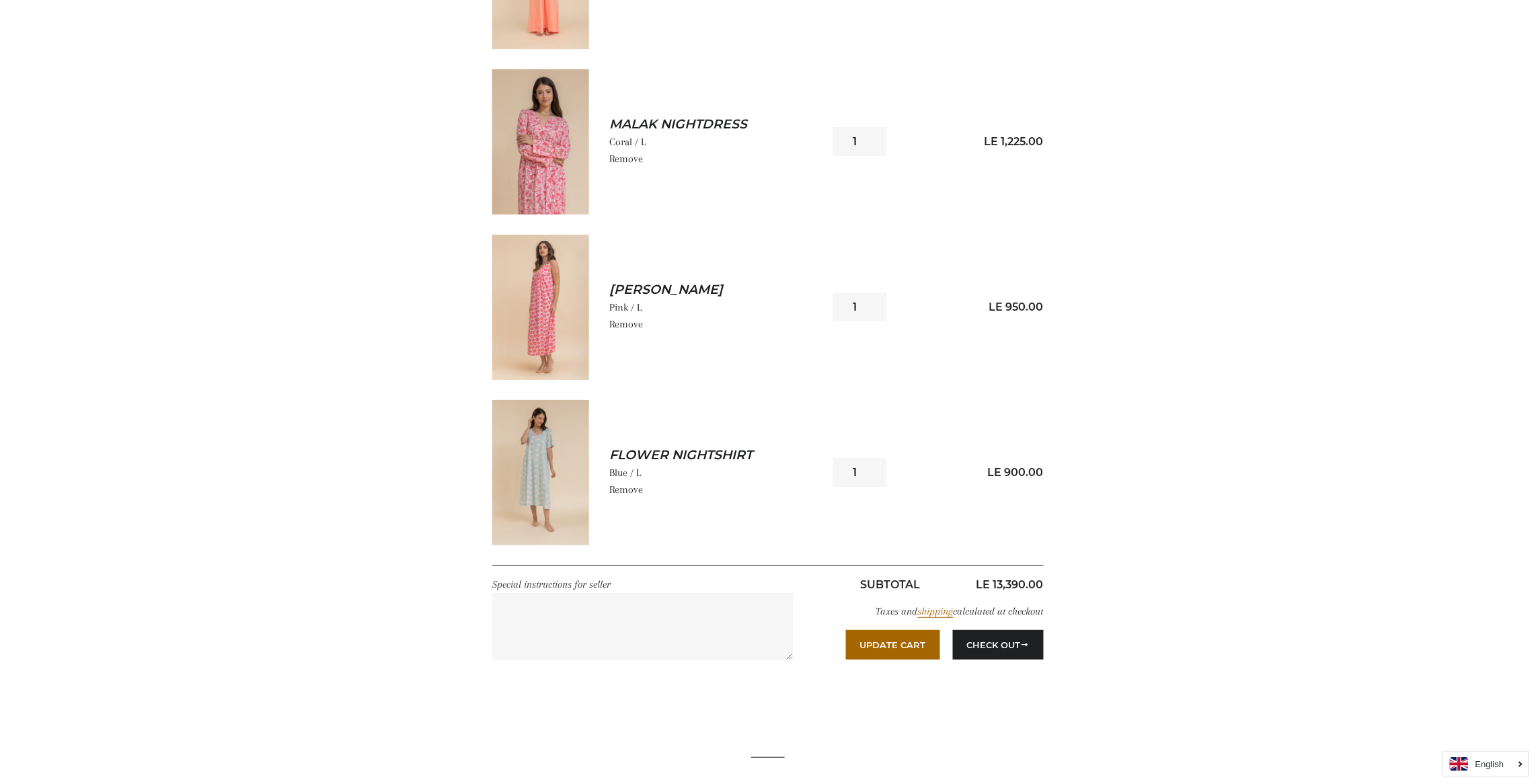
scroll to position [1820, 0]
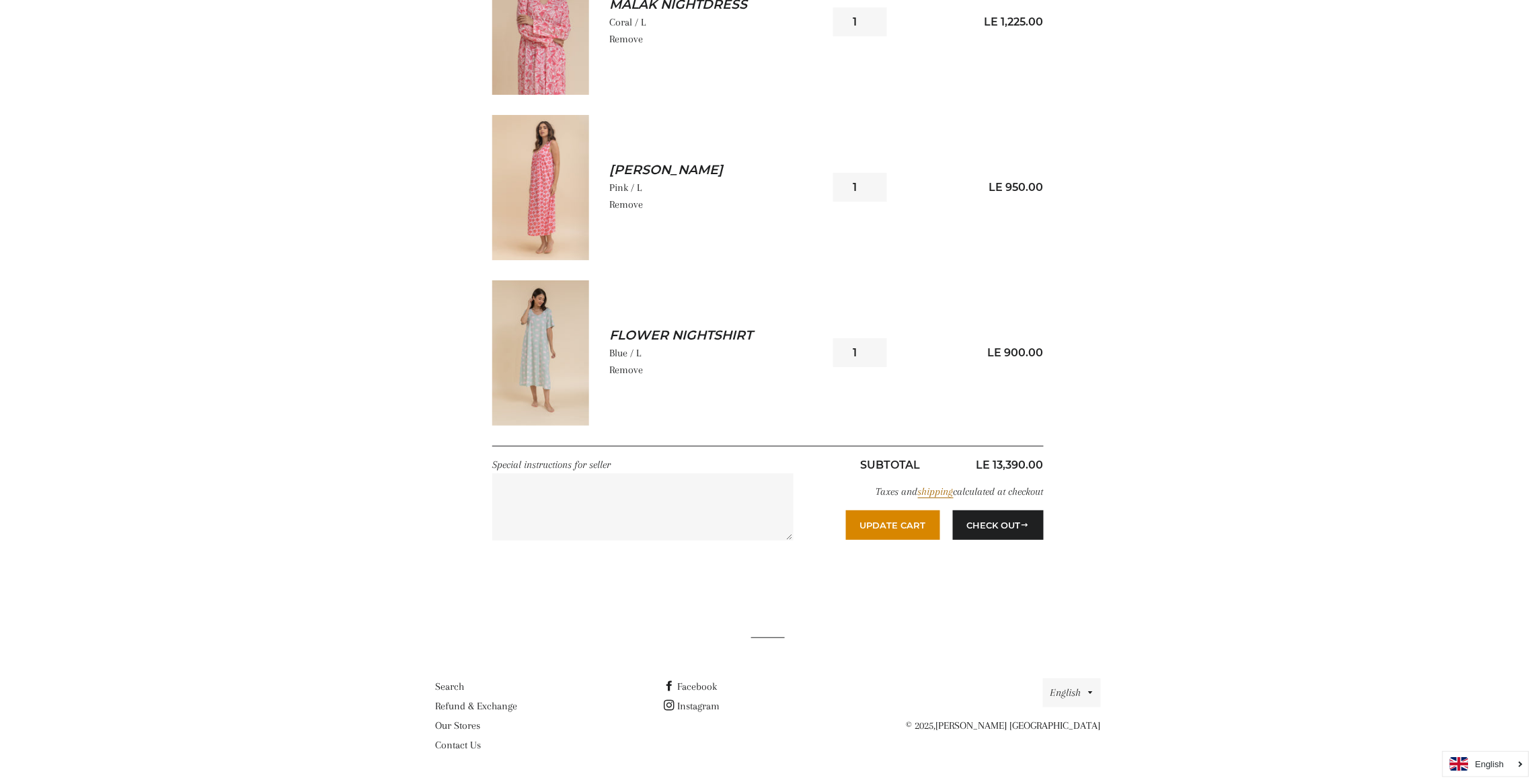
click at [881, 512] on button "Update Cart" at bounding box center [893, 525] width 94 height 30
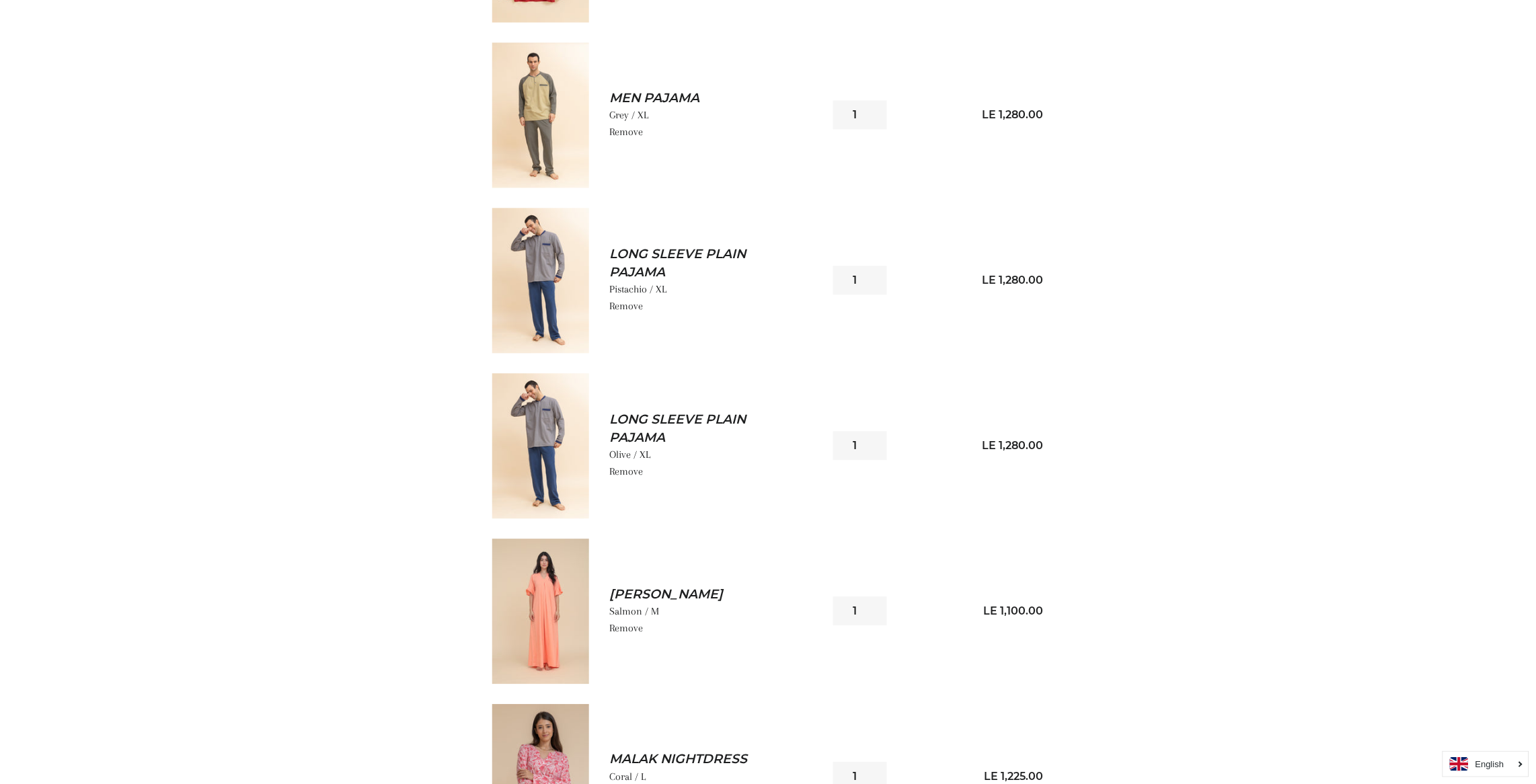
scroll to position [1054, 0]
